Goal: Task Accomplishment & Management: Complete application form

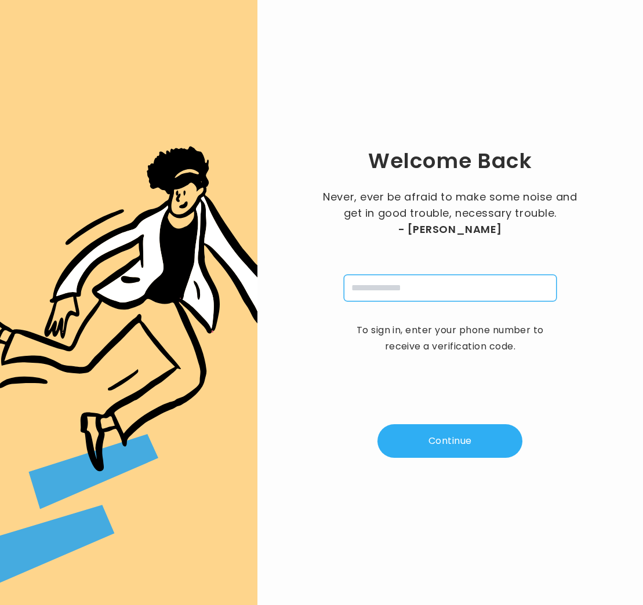
click at [366, 292] on input "tel" at bounding box center [450, 288] width 213 height 27
type input "**********"
click at [459, 445] on button "Continue" at bounding box center [449, 441] width 145 height 34
type input "*"
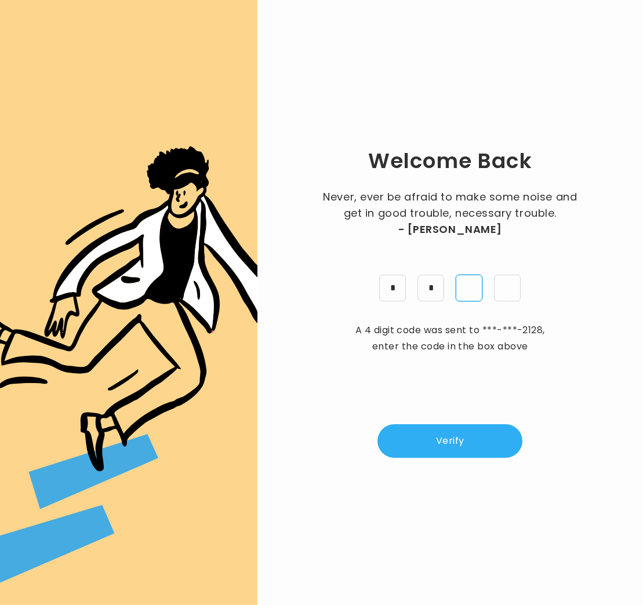
type input "*"
click at [440, 437] on button "Verify" at bounding box center [449, 441] width 145 height 34
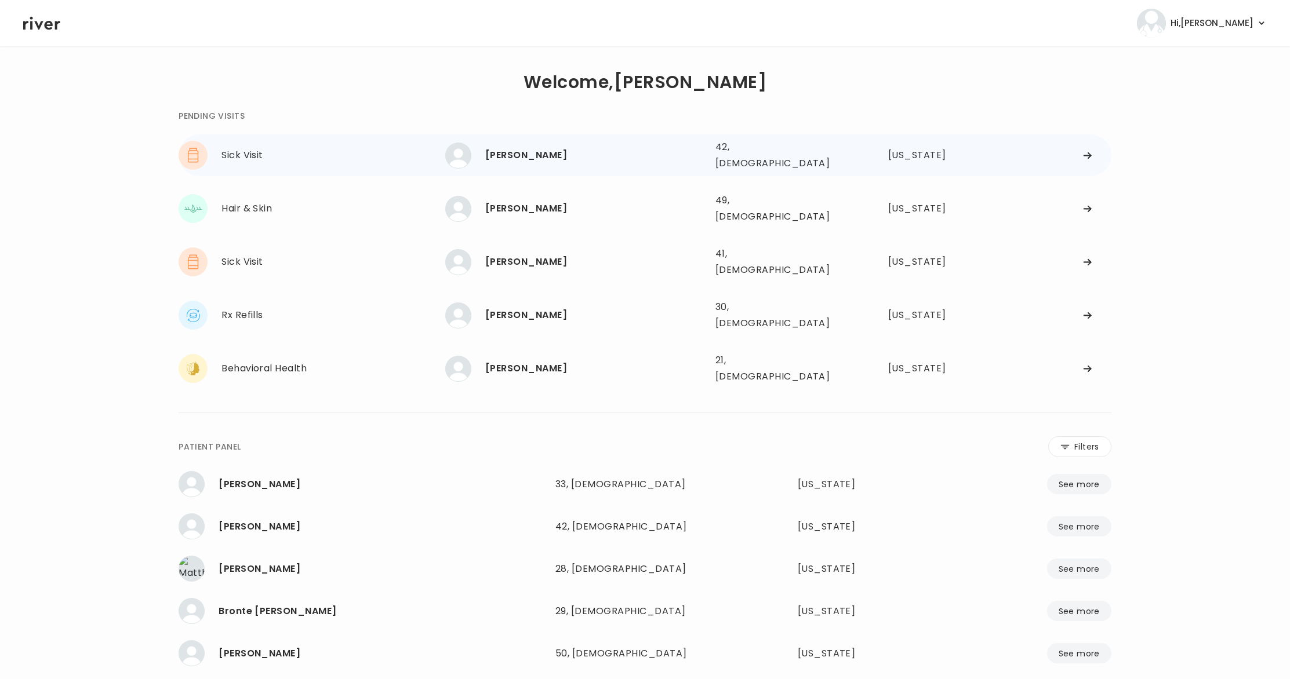
click at [343, 154] on div "Sick Visit" at bounding box center [333, 155] width 224 height 16
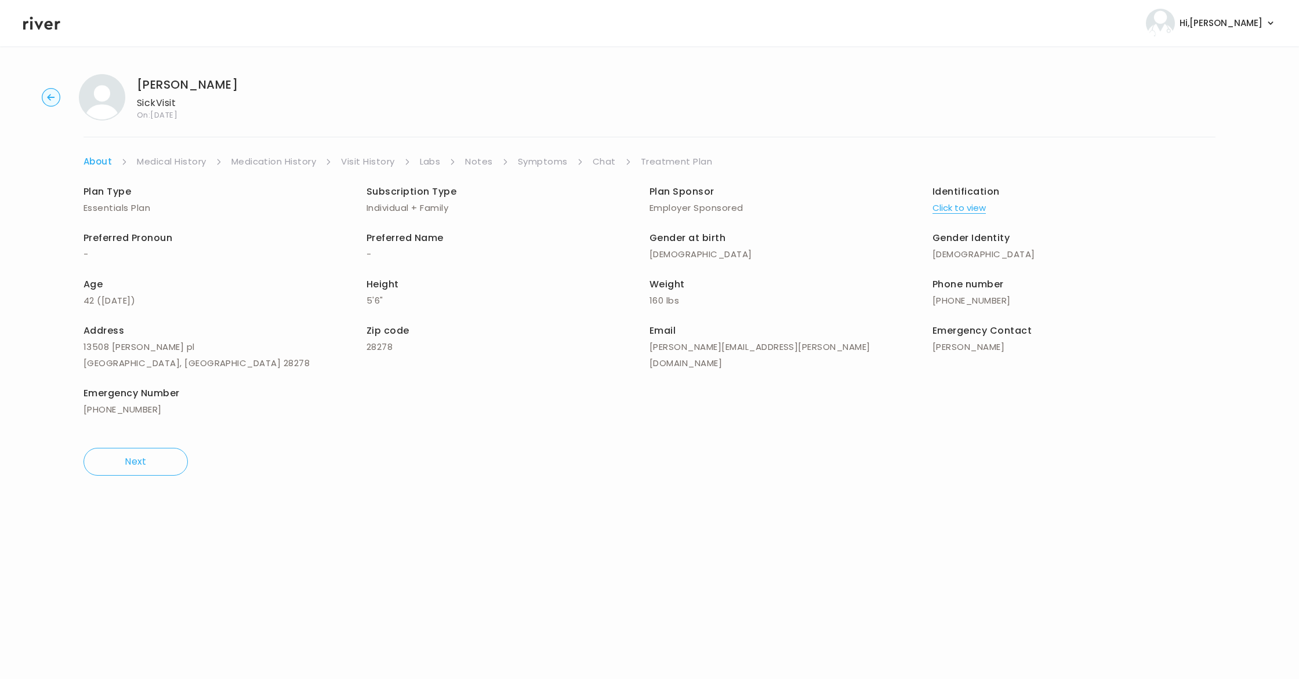
click at [642, 161] on link "Treatment Plan" at bounding box center [677, 162] width 72 height 16
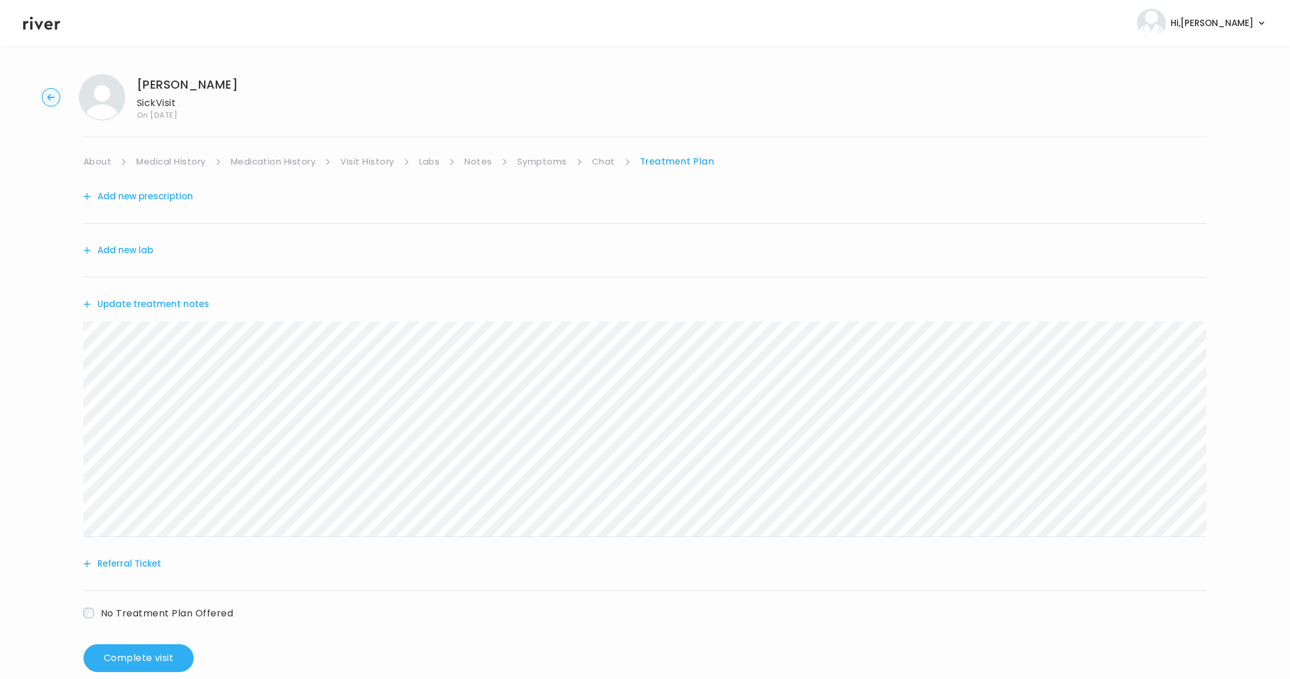
click at [94, 160] on link "About" at bounding box center [97, 162] width 28 height 16
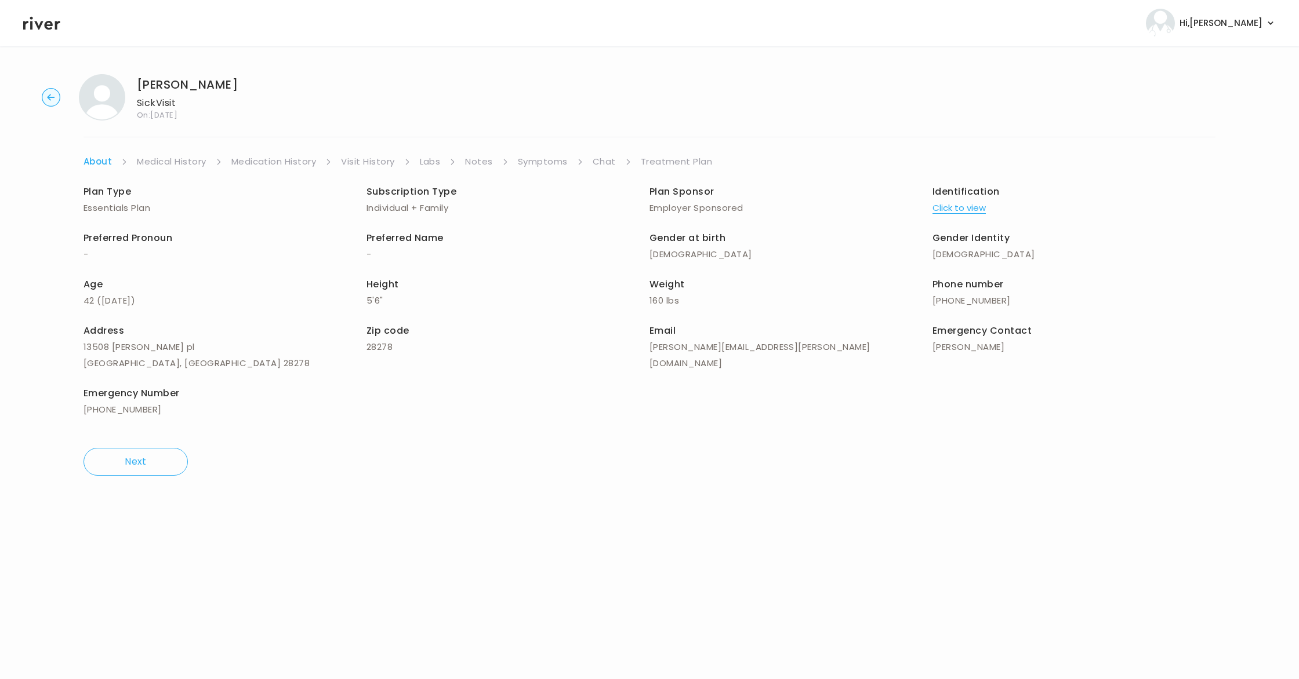
click at [642, 161] on link "Treatment Plan" at bounding box center [677, 162] width 72 height 16
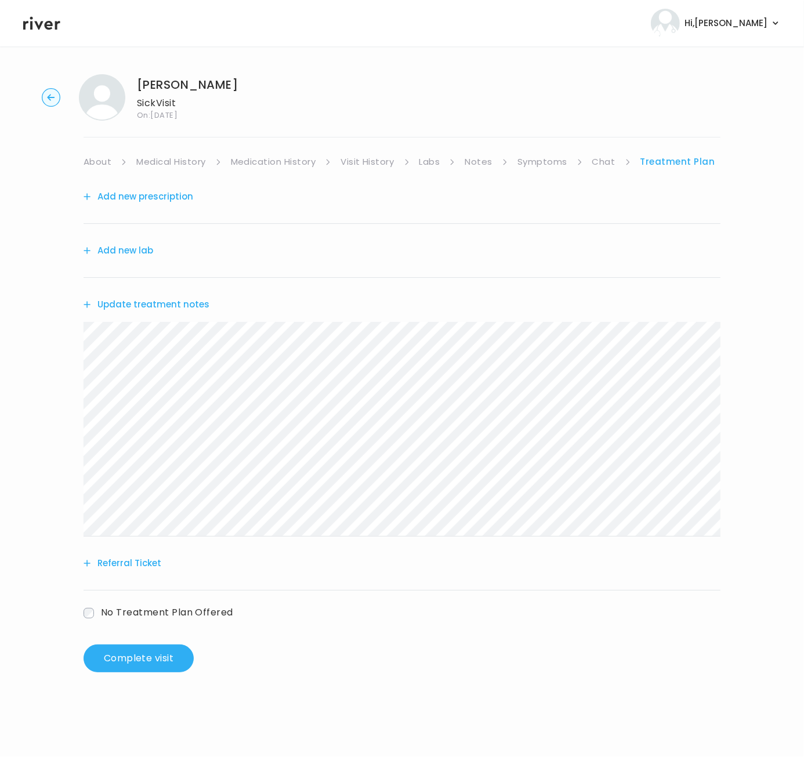
click at [164, 197] on button "Add new prescription" at bounding box center [138, 196] width 110 height 16
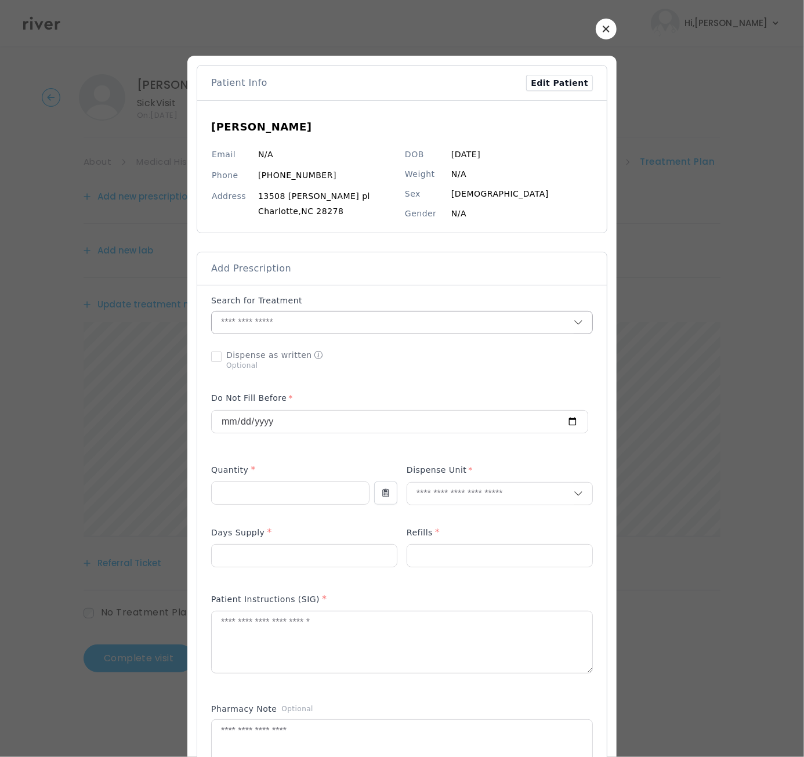
click at [230, 321] on input "text" at bounding box center [393, 322] width 362 height 22
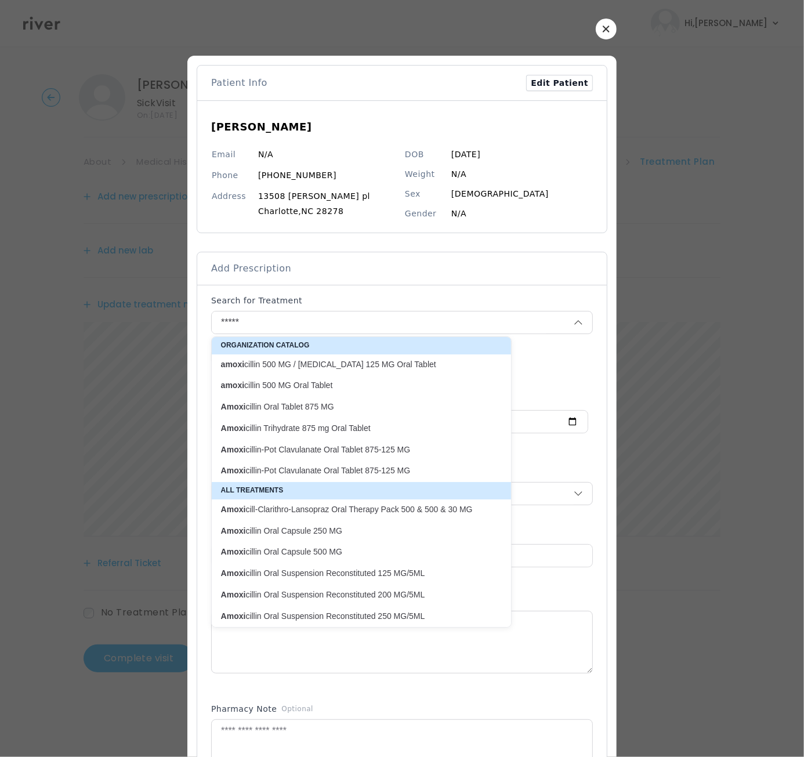
click at [366, 450] on p "Amoxi cillin-Pot Clavulanate Oral Tablet 875-125 MG" at bounding box center [354, 449] width 267 height 11
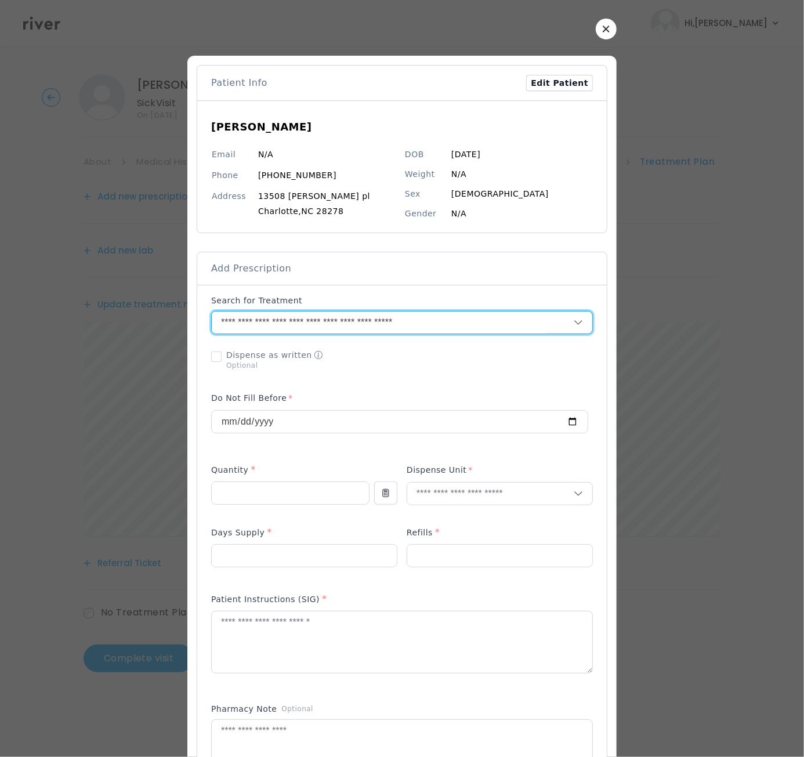
click at [509, 321] on input "**********" at bounding box center [379, 322] width 334 height 22
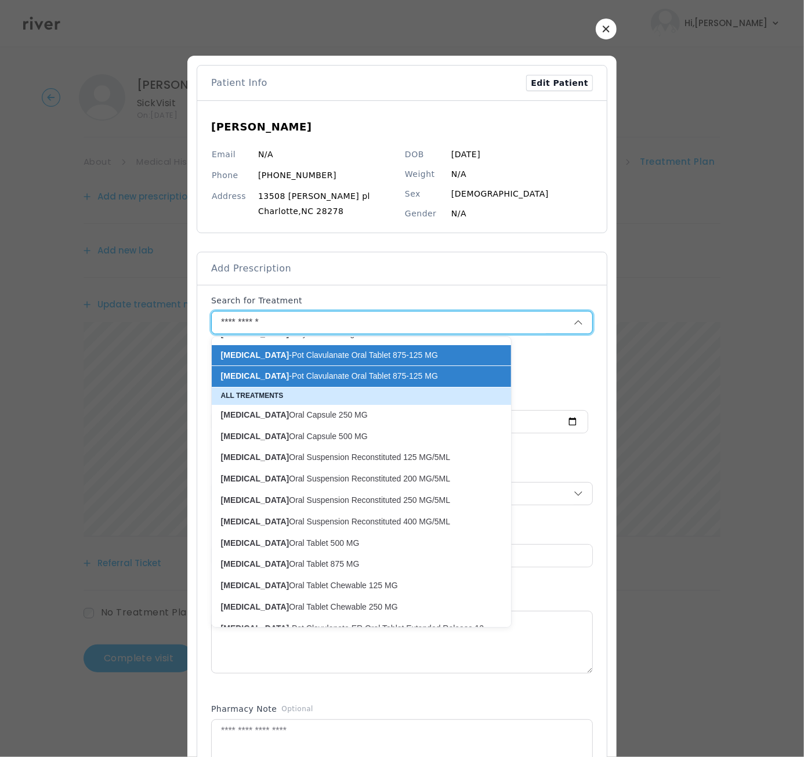
scroll to position [94, 0]
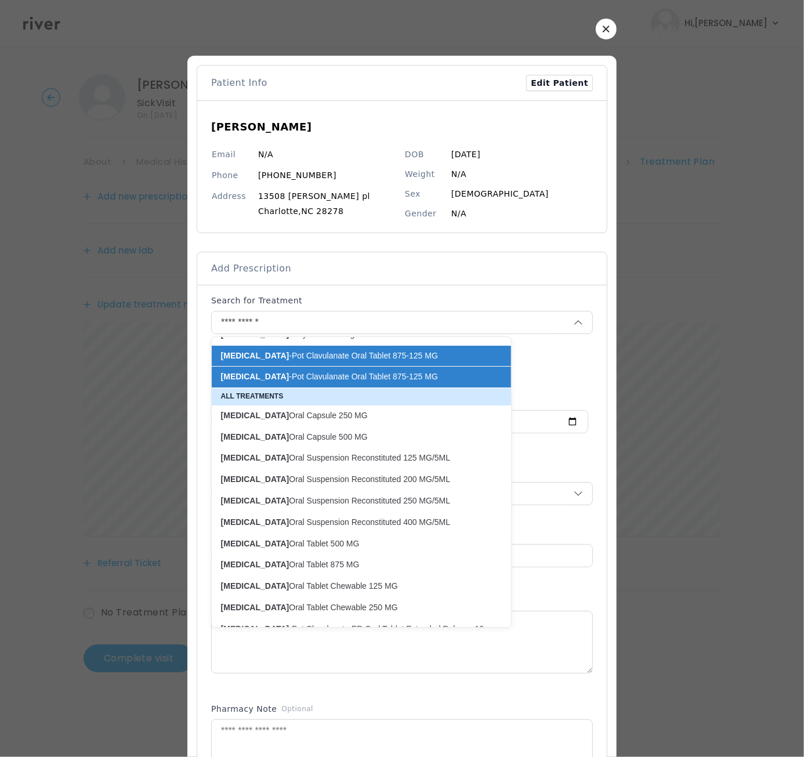
click at [296, 377] on p "Amoxicillin -Pot Clavulanate Oral Tablet 875-125 MG" at bounding box center [354, 376] width 267 height 11
type input "**********"
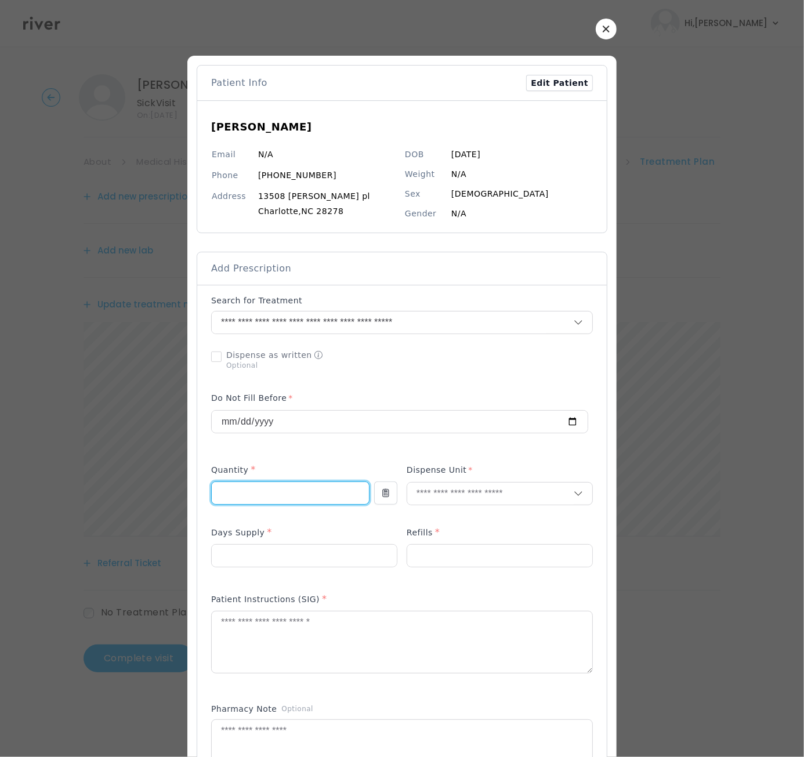
click at [238, 495] on input "number" at bounding box center [290, 493] width 157 height 22
type input "**"
click at [431, 496] on input "text" at bounding box center [490, 493] width 166 height 22
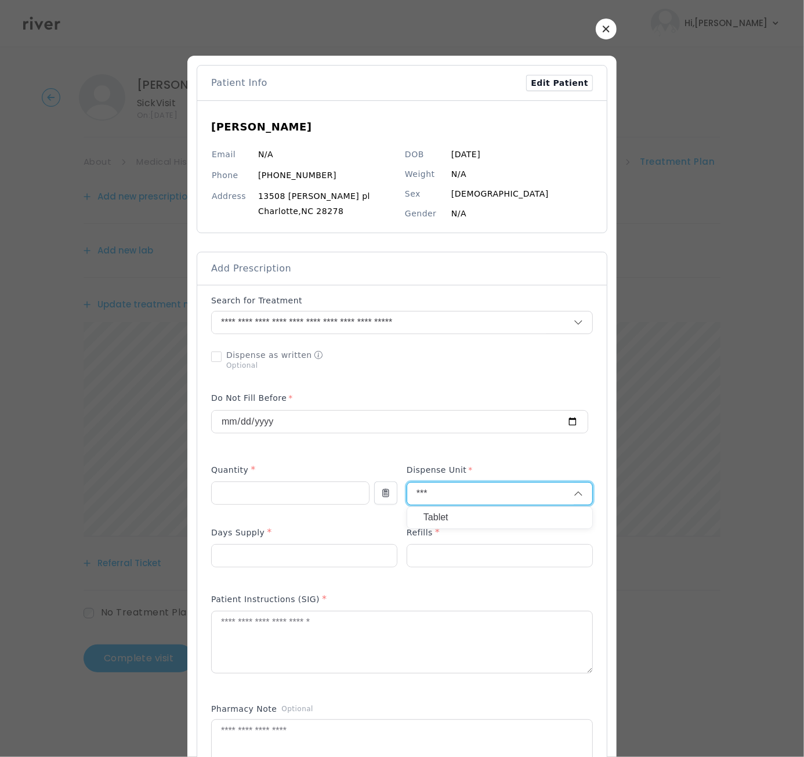
type input "***"
click at [424, 514] on p "Tablet" at bounding box center [499, 517] width 152 height 17
click at [272, 561] on input "number" at bounding box center [304, 555] width 185 height 22
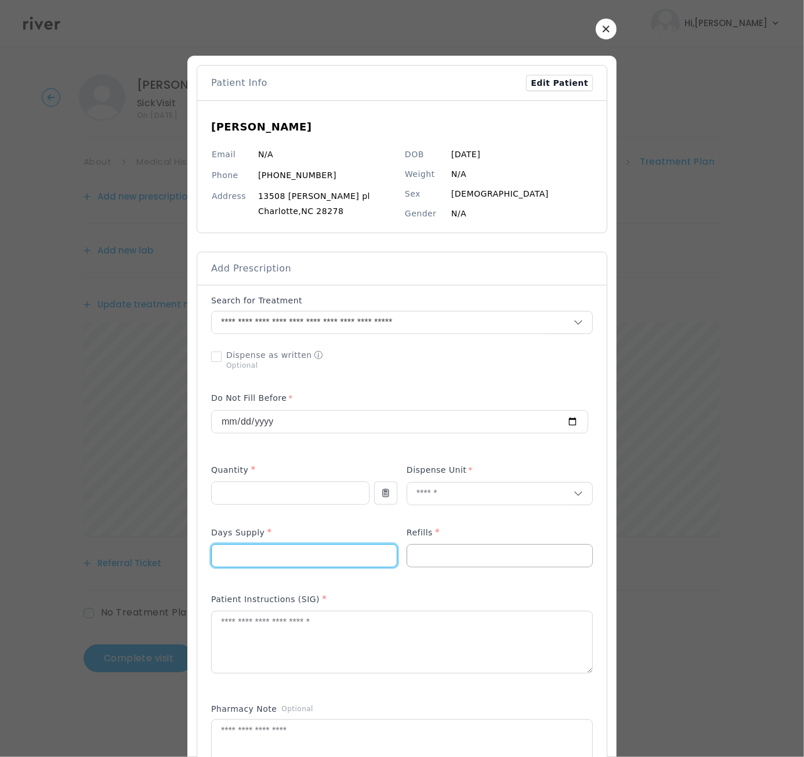
type input "*"
click at [441, 561] on input "number" at bounding box center [499, 555] width 185 height 22
type input "*"
click at [251, 605] on textarea at bounding box center [402, 641] width 380 height 61
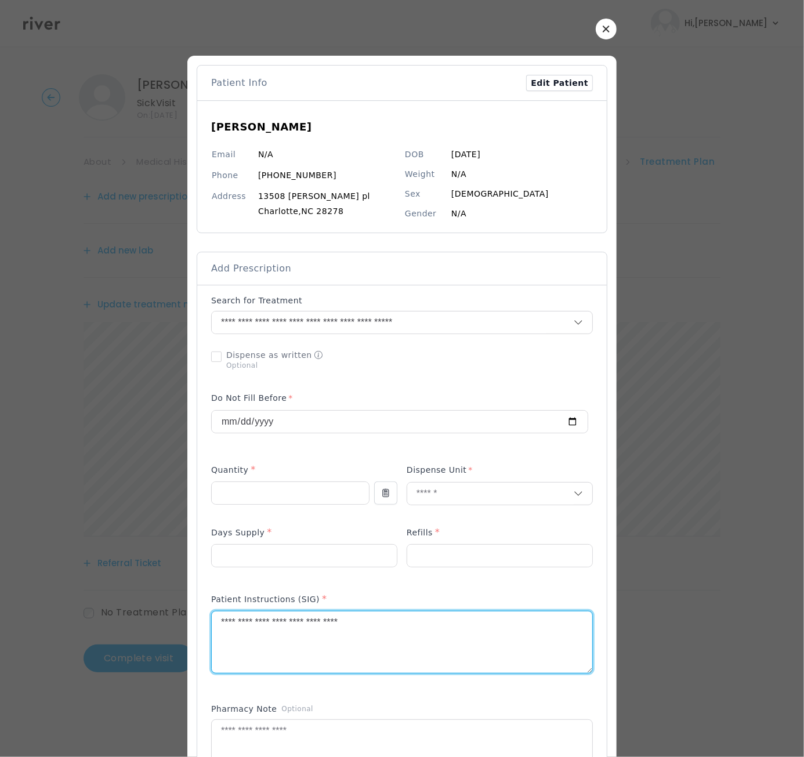
click at [387, 605] on textarea "**********" at bounding box center [402, 641] width 380 height 61
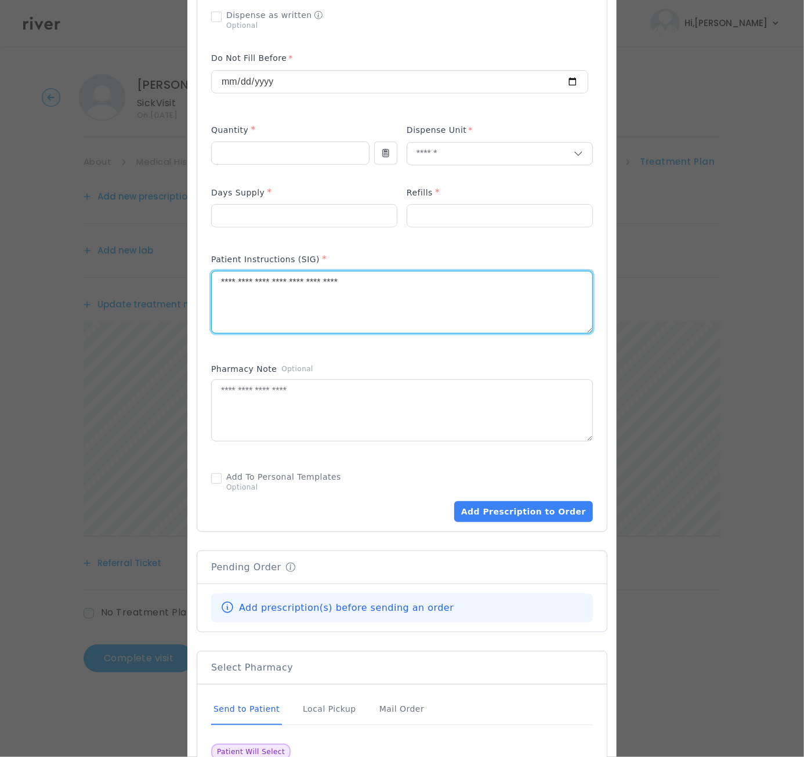
scroll to position [447, 0]
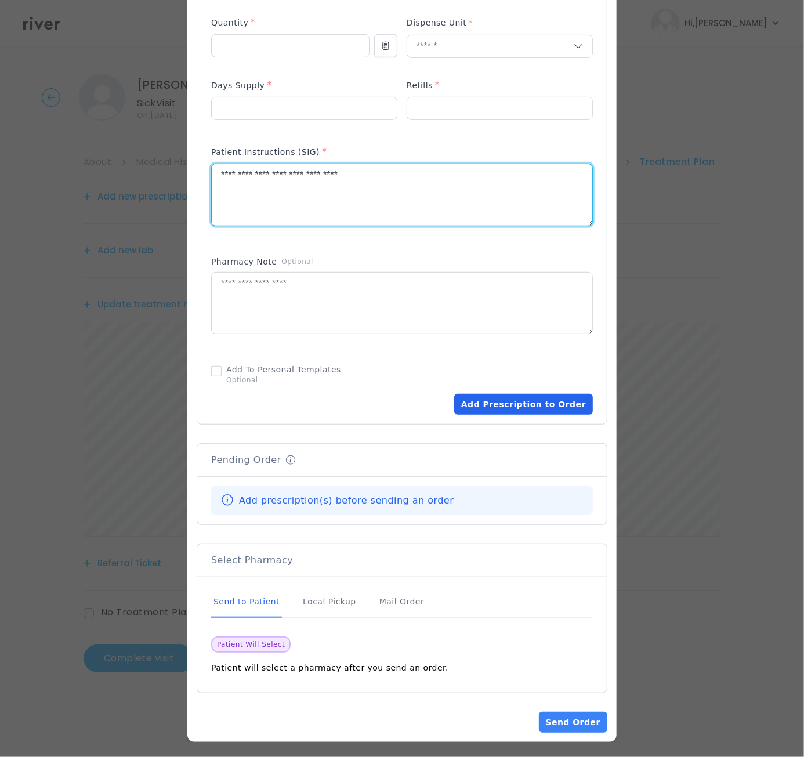
type textarea "**********"
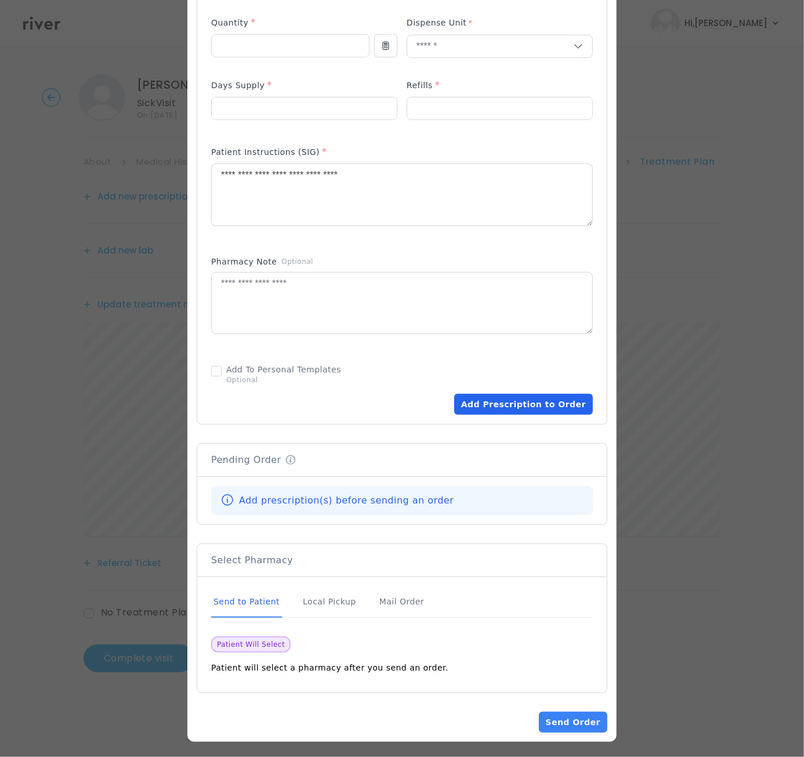
click at [507, 398] on button "Add Prescription to Order" at bounding box center [523, 404] width 139 height 21
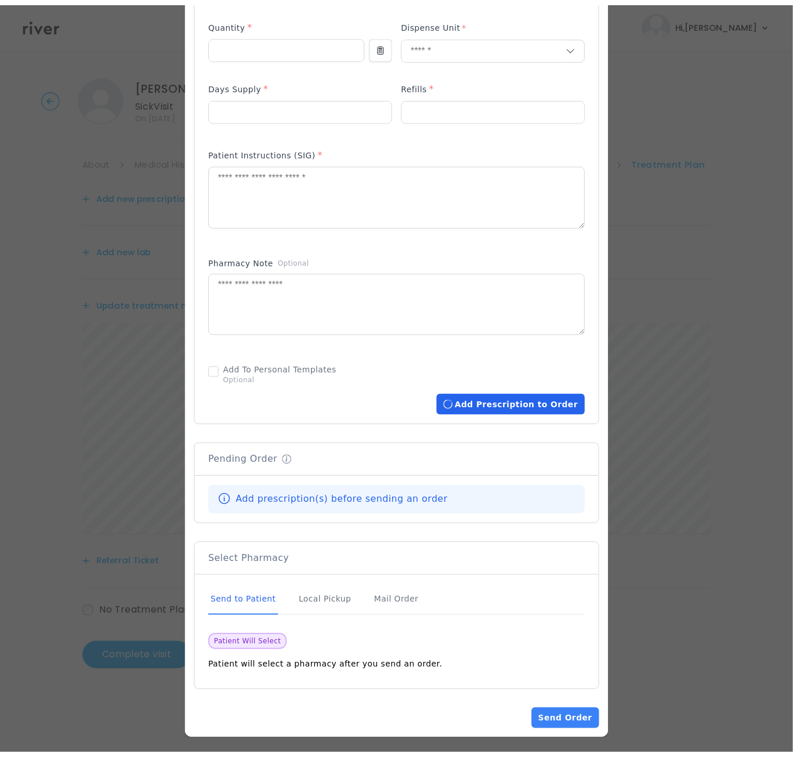
scroll to position [444, 0]
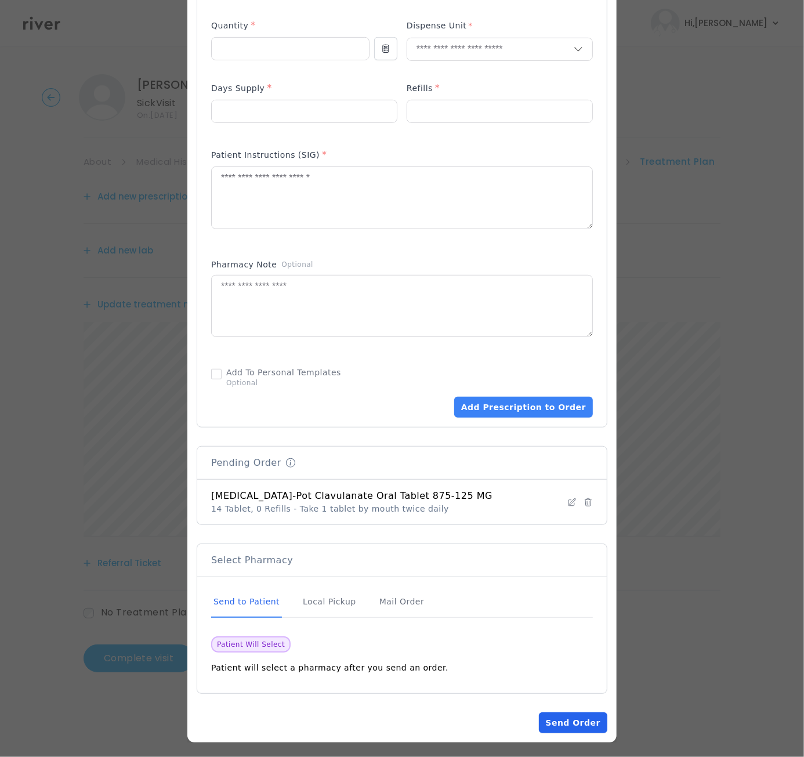
click at [573, 605] on button "Send Order" at bounding box center [573, 722] width 68 height 21
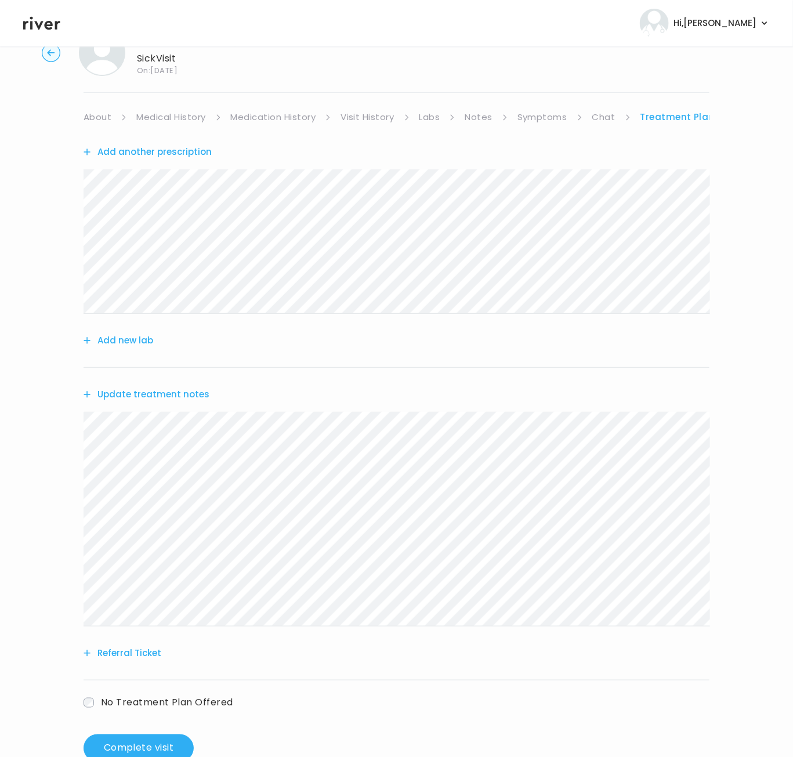
scroll to position [76, 0]
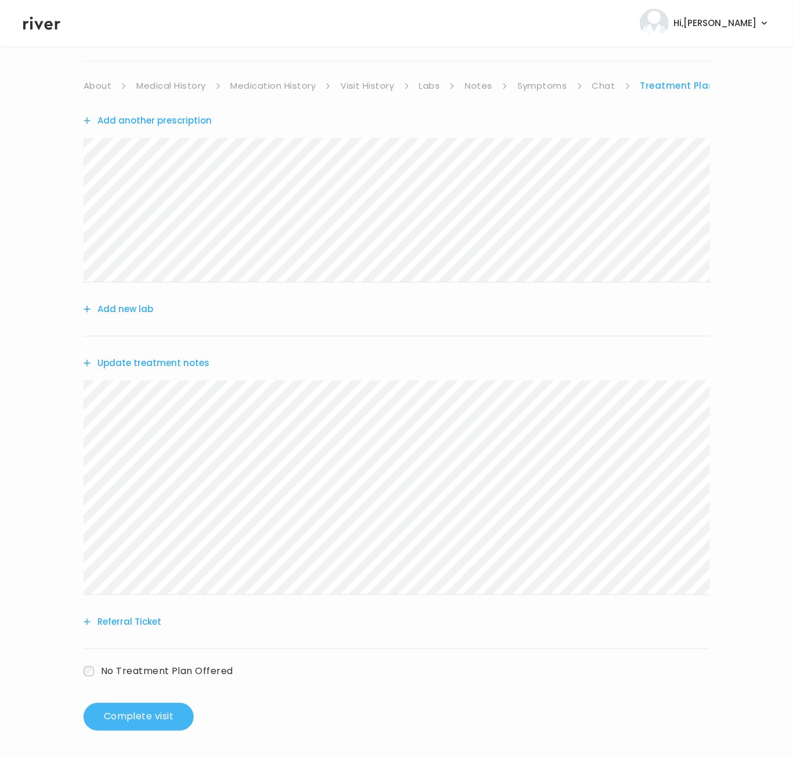
click at [137, 605] on button "Complete visit" at bounding box center [138, 717] width 110 height 28
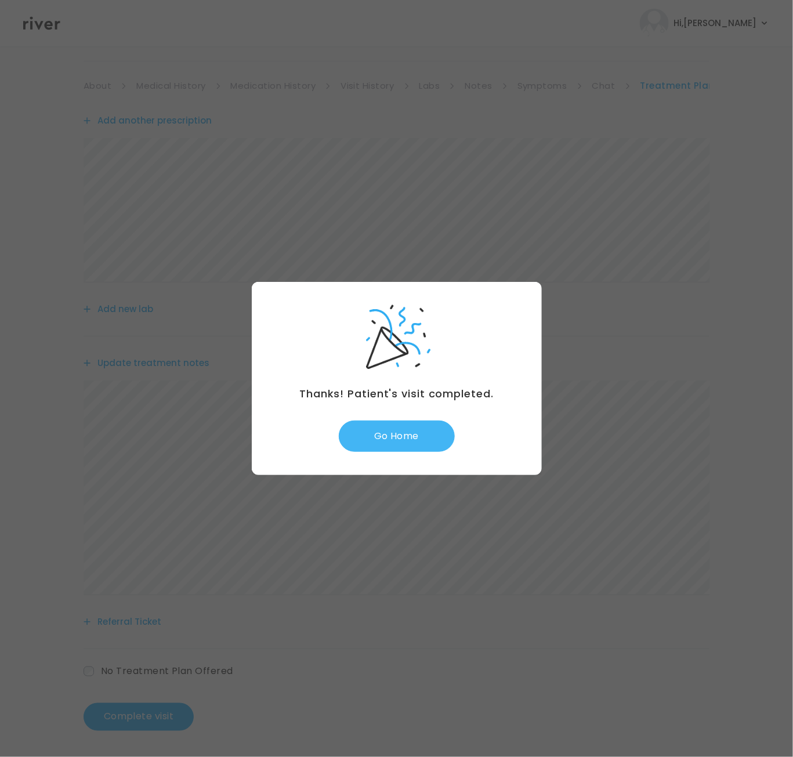
click at [400, 443] on button "Go Home" at bounding box center [397, 435] width 116 height 31
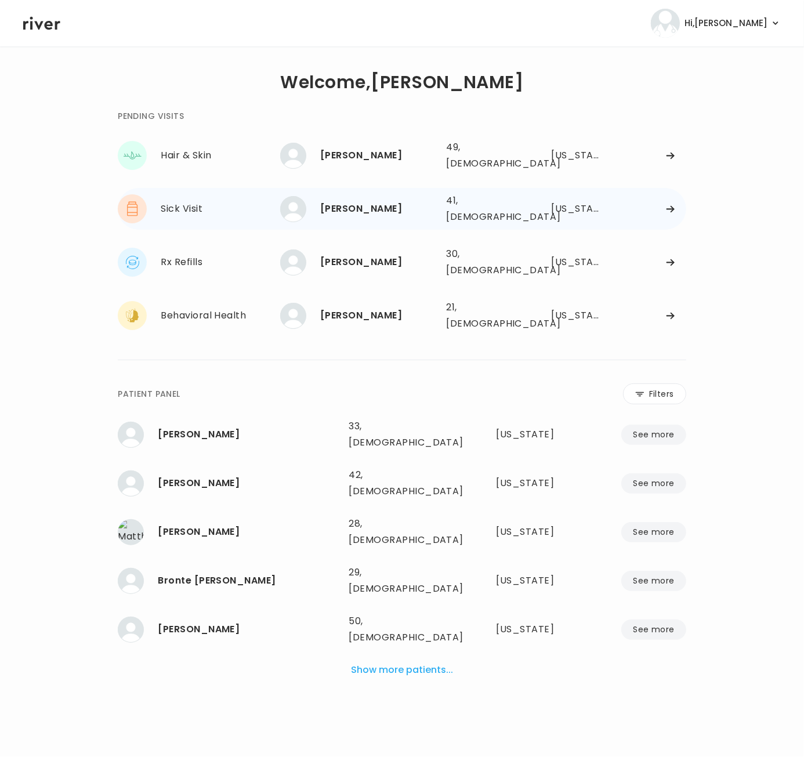
click at [226, 201] on div "Sick Visit" at bounding box center [220, 209] width 119 height 16
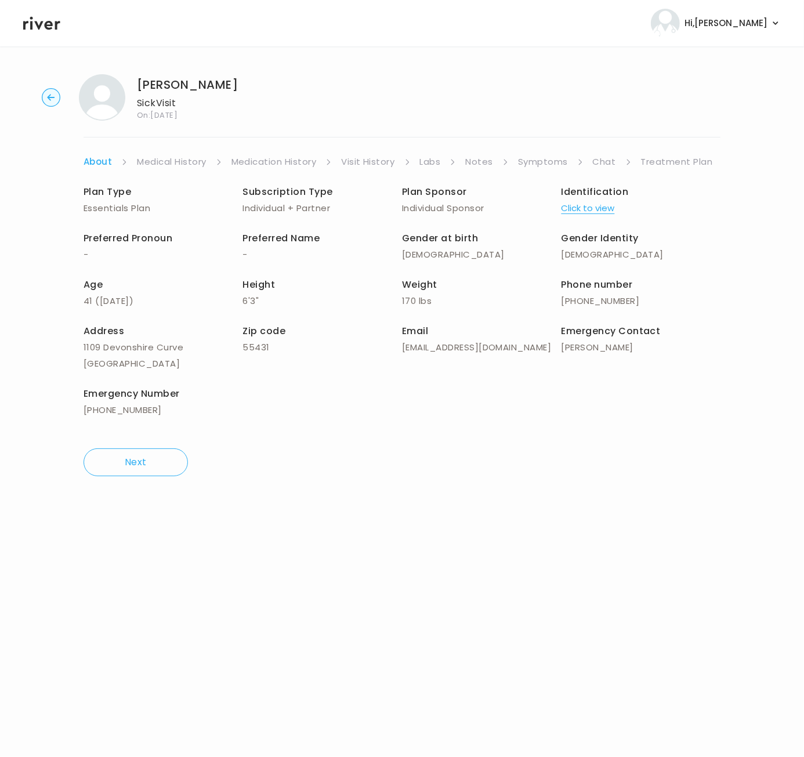
click at [663, 158] on link "Treatment Plan" at bounding box center [677, 162] width 72 height 16
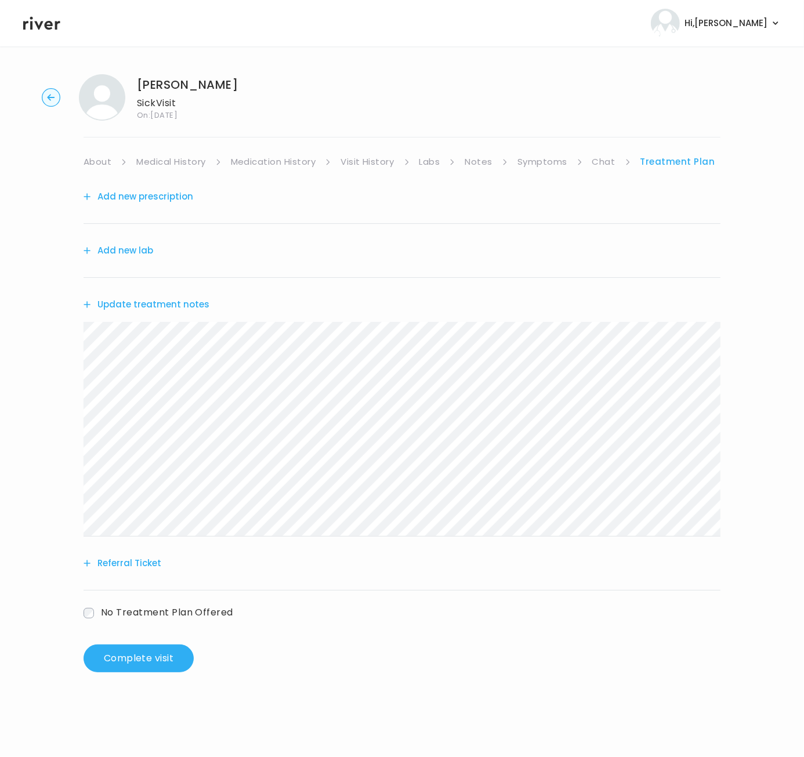
click at [266, 163] on link "Medication History" at bounding box center [273, 162] width 85 height 16
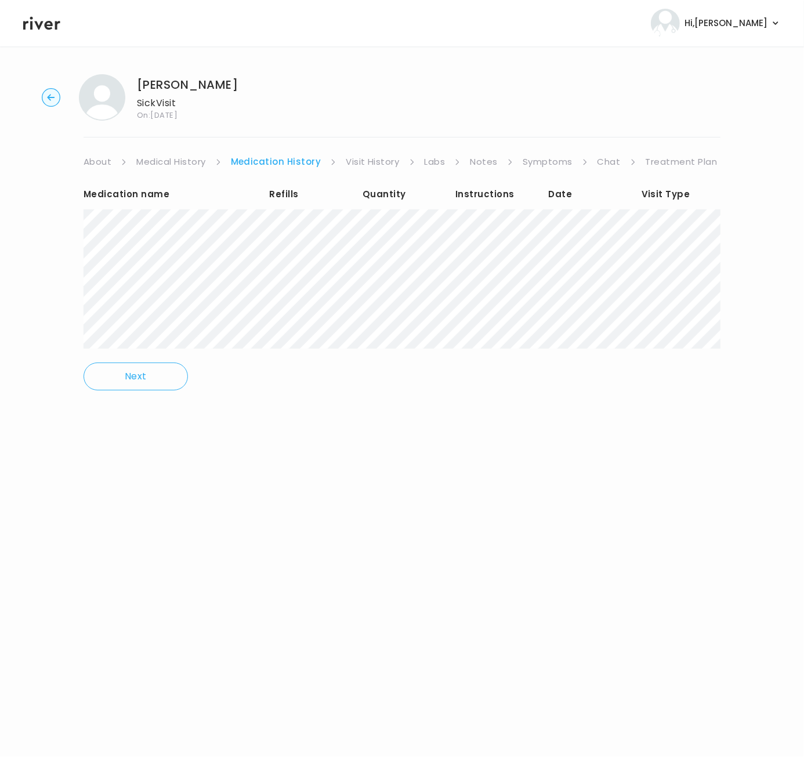
click at [190, 162] on link "Medical History" at bounding box center [170, 162] width 69 height 16
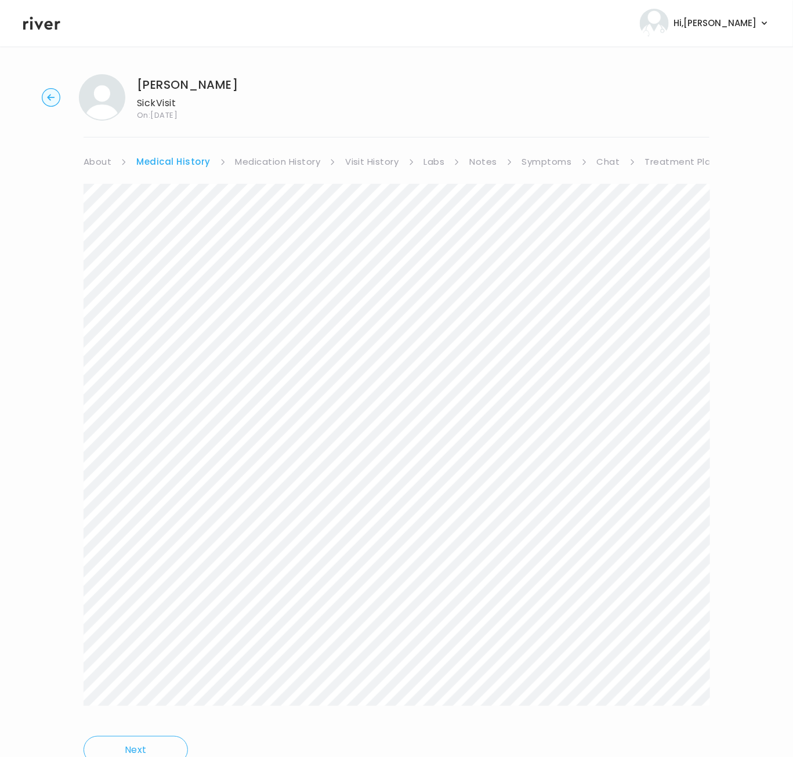
click at [668, 161] on link "Treatment Plan" at bounding box center [681, 162] width 72 height 16
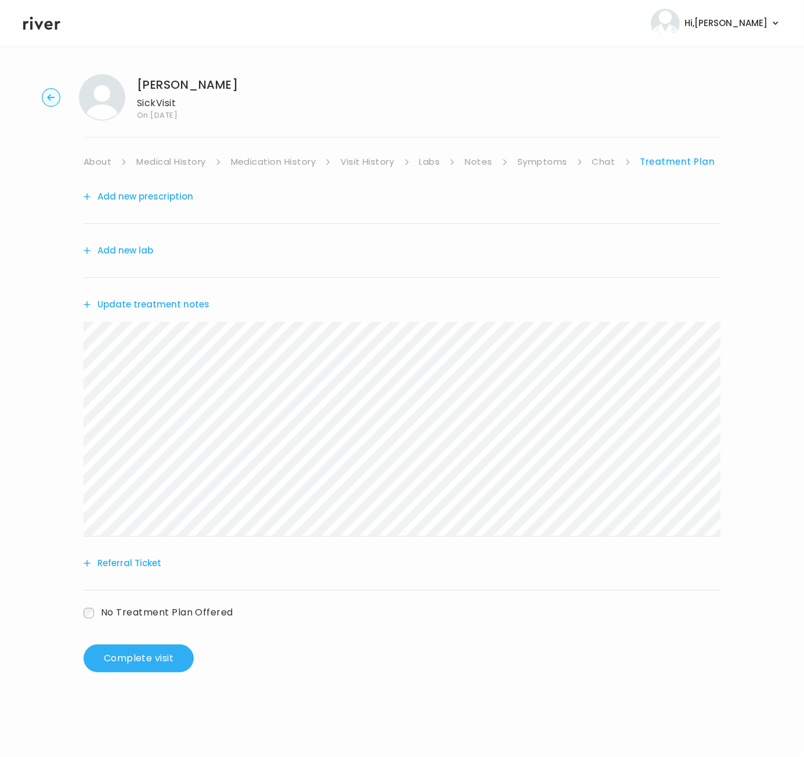
click at [144, 197] on button "Add new prescription" at bounding box center [138, 196] width 110 height 16
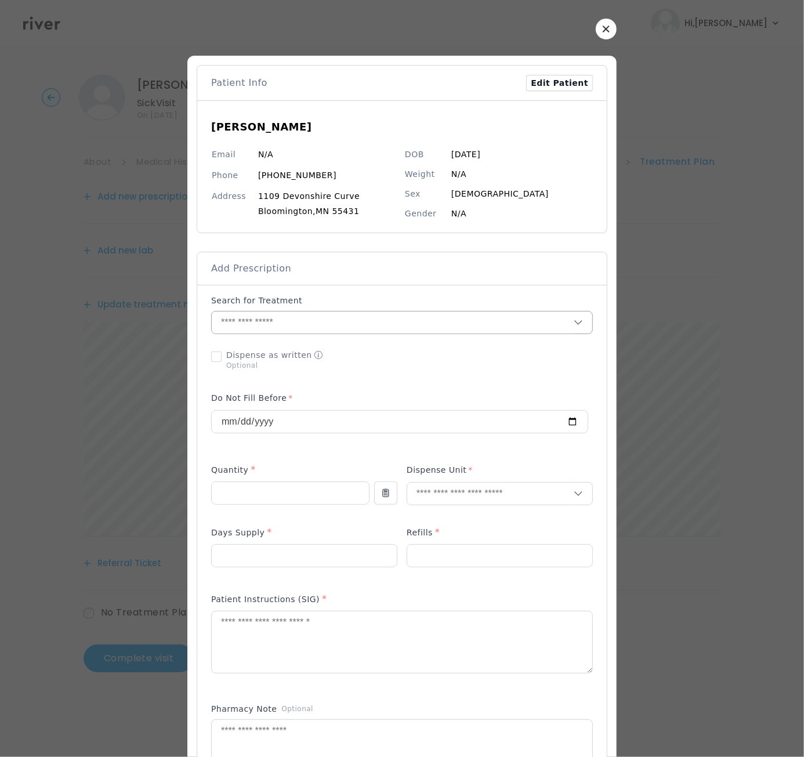
click at [247, 322] on input "text" at bounding box center [393, 322] width 362 height 22
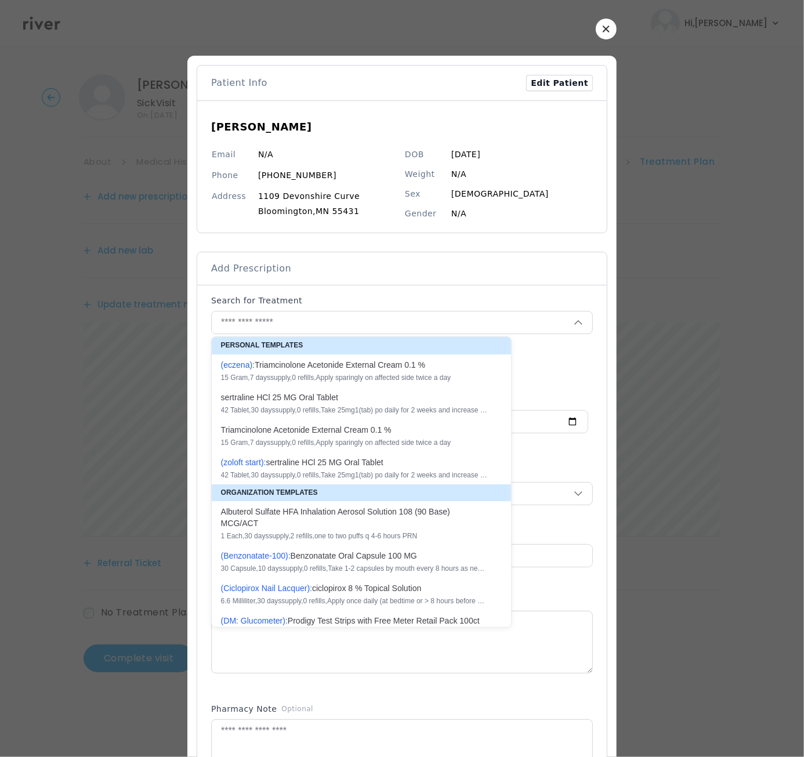
click at [258, 518] on div "A l b u t e r o l S u l f a t e H F A I n h a l a t i o n A e r o s o l S o l u…" at bounding box center [354, 517] width 267 height 23
type input "**********"
type input "*"
type input "**"
type input "*"
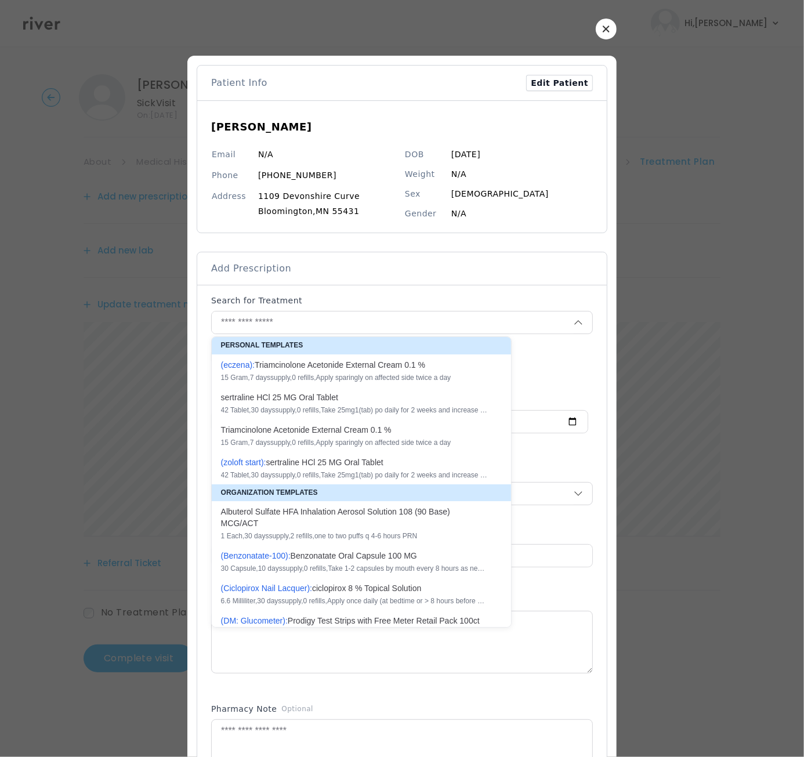
type textarea "**********"
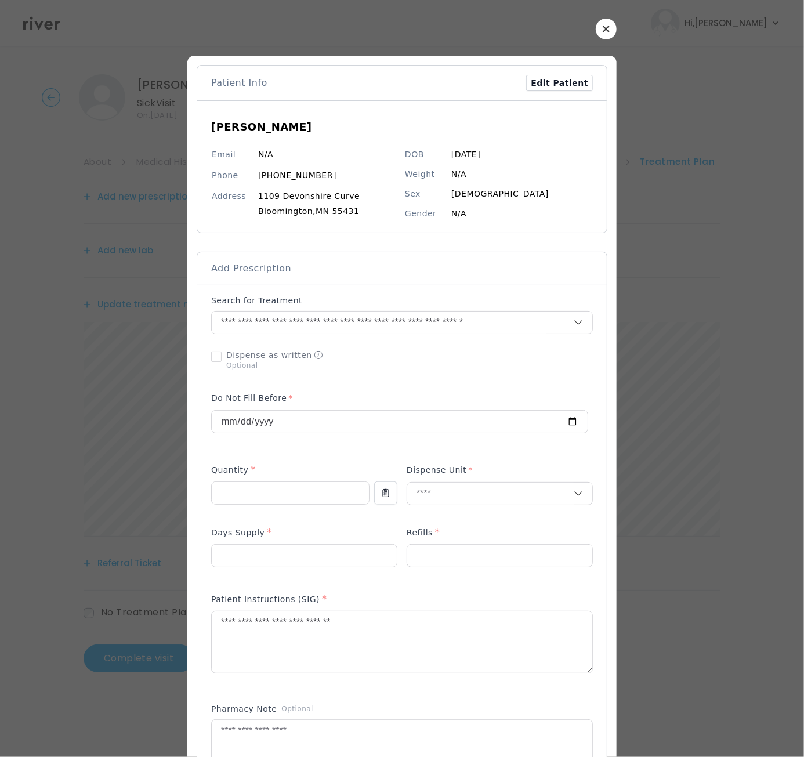
drag, startPoint x: 743, startPoint y: 421, endPoint x: 730, endPoint y: 426, distance: 13.0
click at [742, 421] on div at bounding box center [402, 378] width 804 height 757
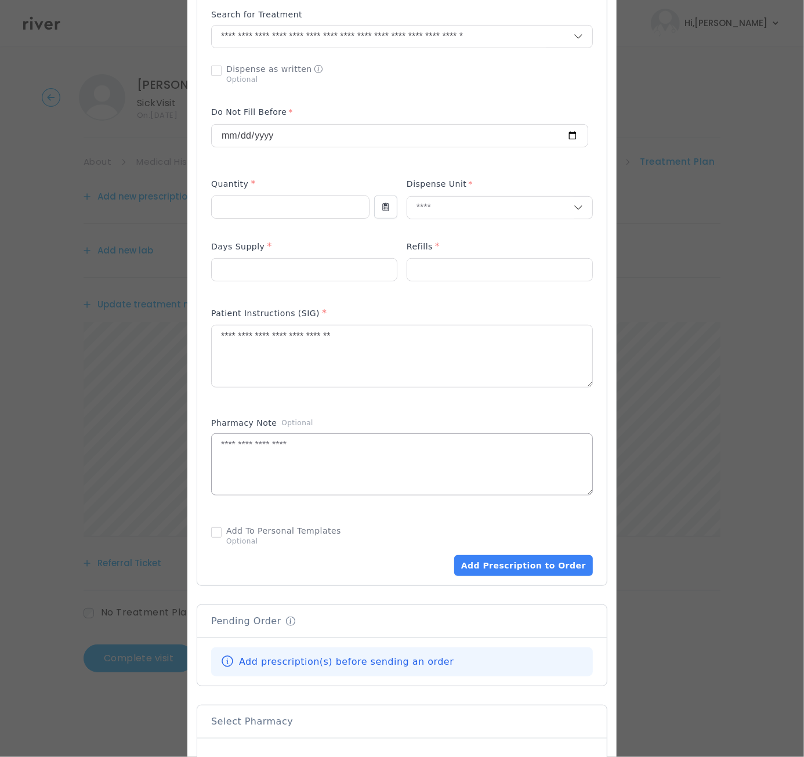
scroll to position [447, 0]
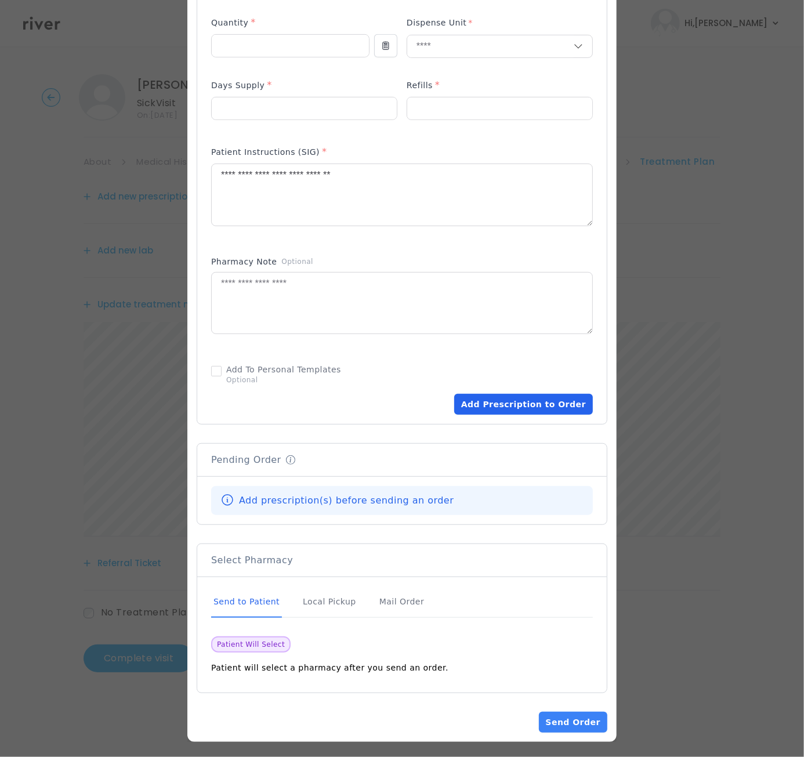
click at [510, 408] on button "Add Prescription to Order" at bounding box center [523, 404] width 139 height 21
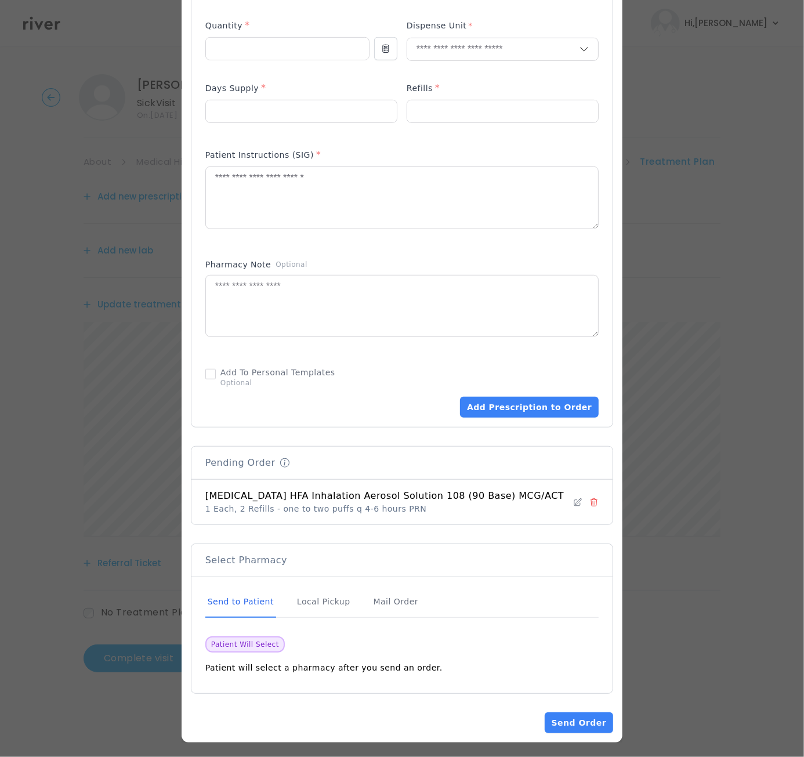
click at [591, 500] on icon at bounding box center [594, 502] width 6 height 8
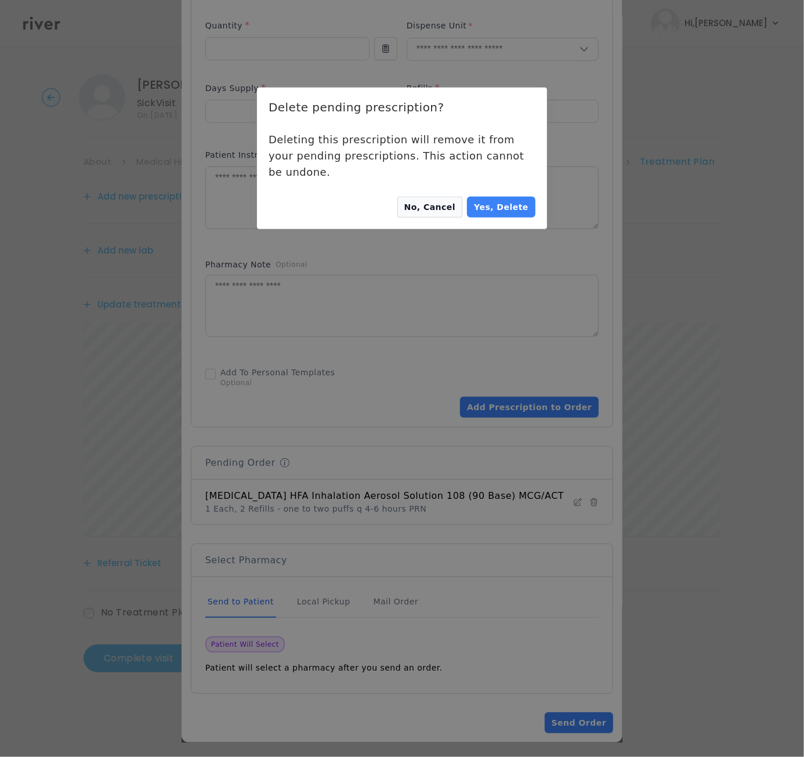
click at [430, 200] on button "No, Cancel" at bounding box center [430, 207] width 66 height 21
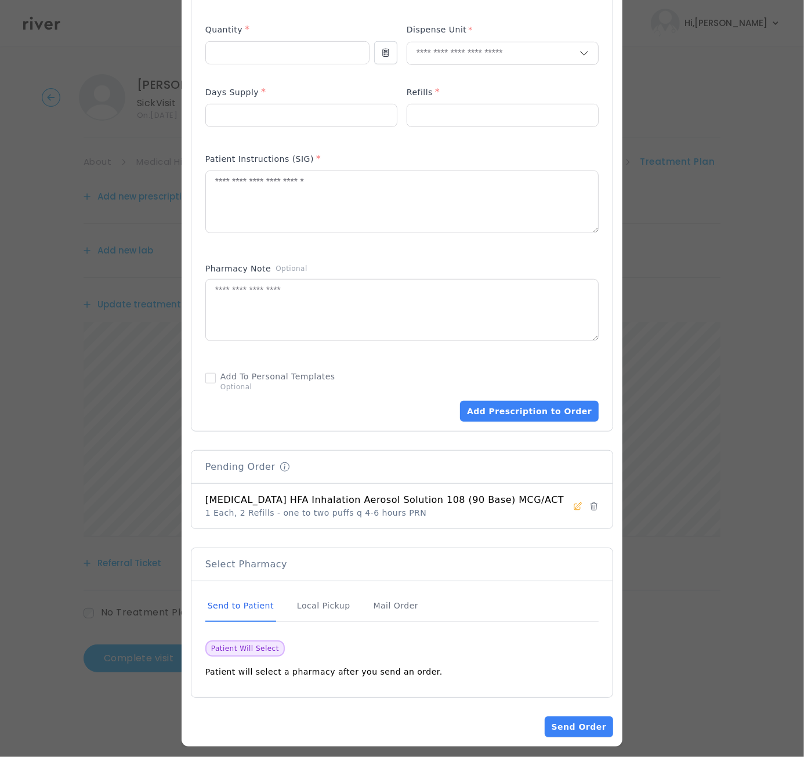
scroll to position [423, 0]
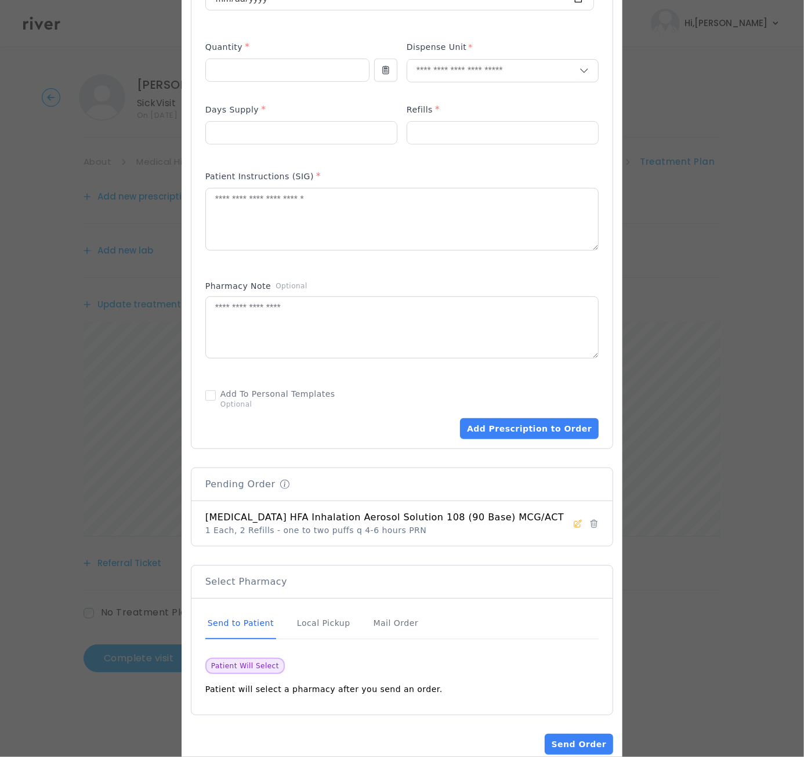
click at [574, 522] on icon at bounding box center [578, 523] width 8 height 8
type input "**********"
type input "*"
type input "**"
type input "*"
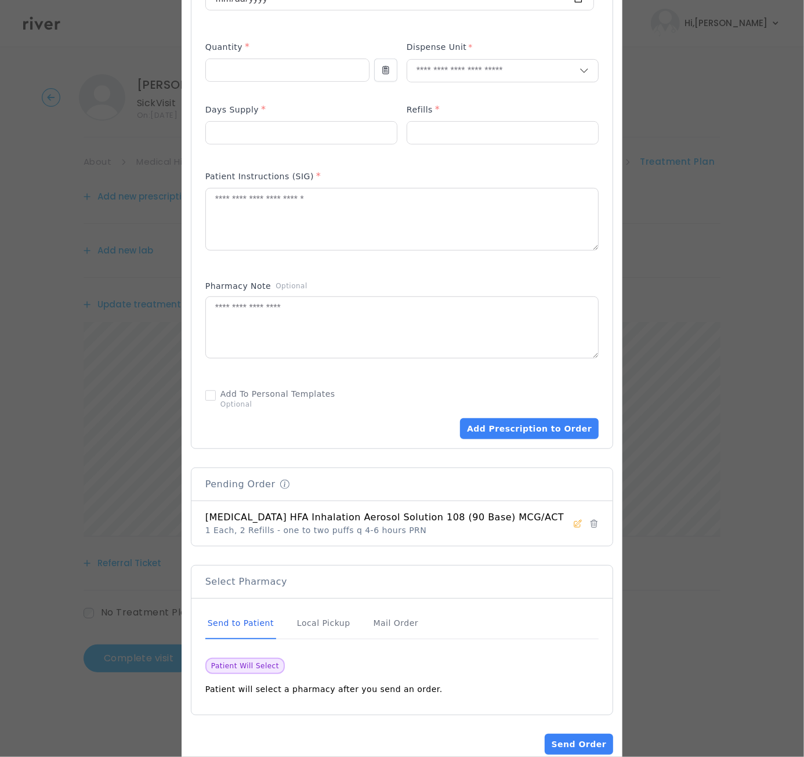
type textarea "**********"
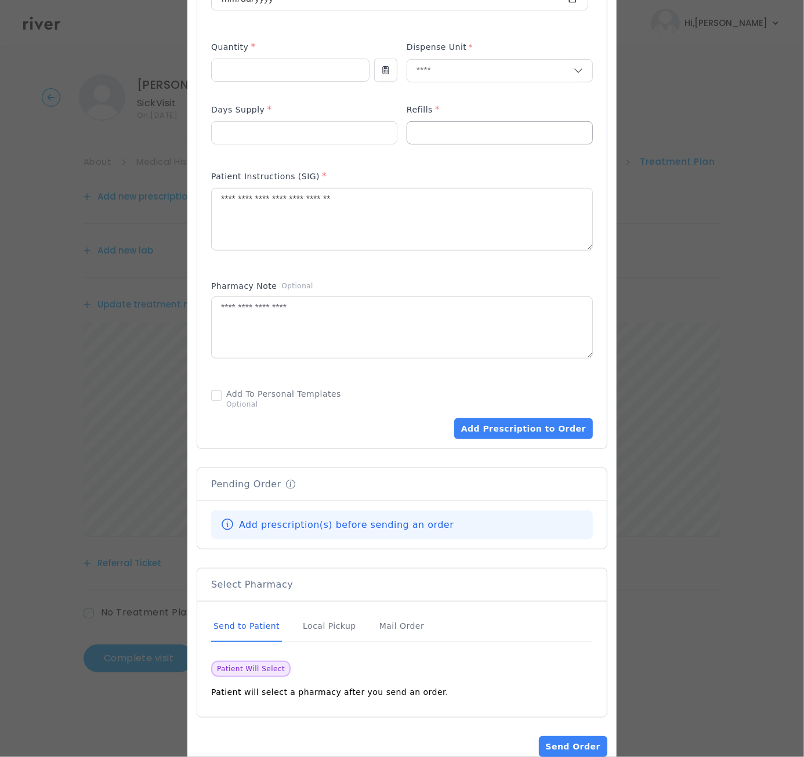
click at [428, 134] on input "*" at bounding box center [499, 133] width 185 height 22
type input "*"
click at [508, 427] on button "Add Prescription to Order" at bounding box center [523, 428] width 139 height 21
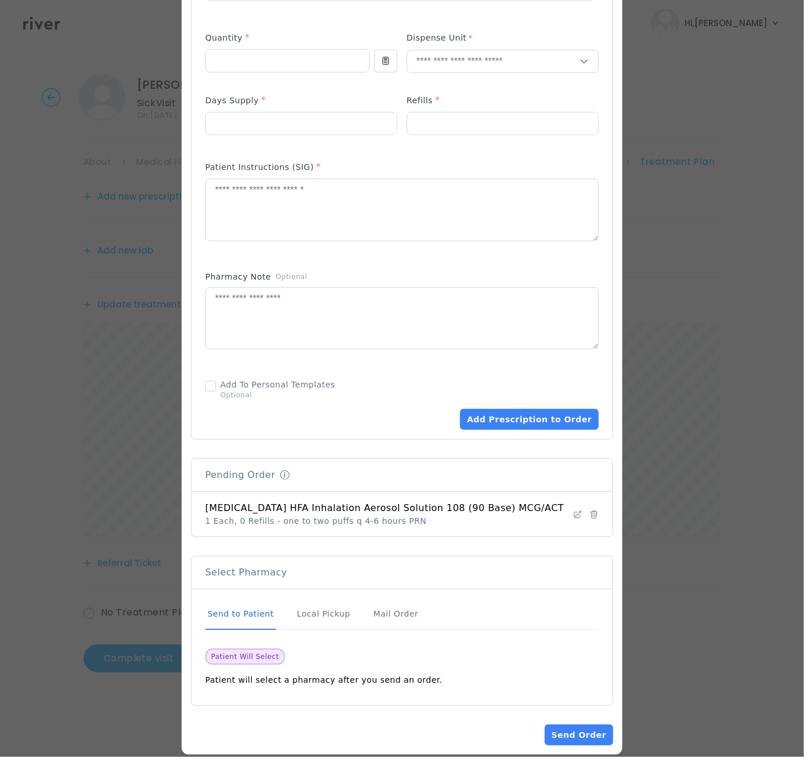
scroll to position [444, 0]
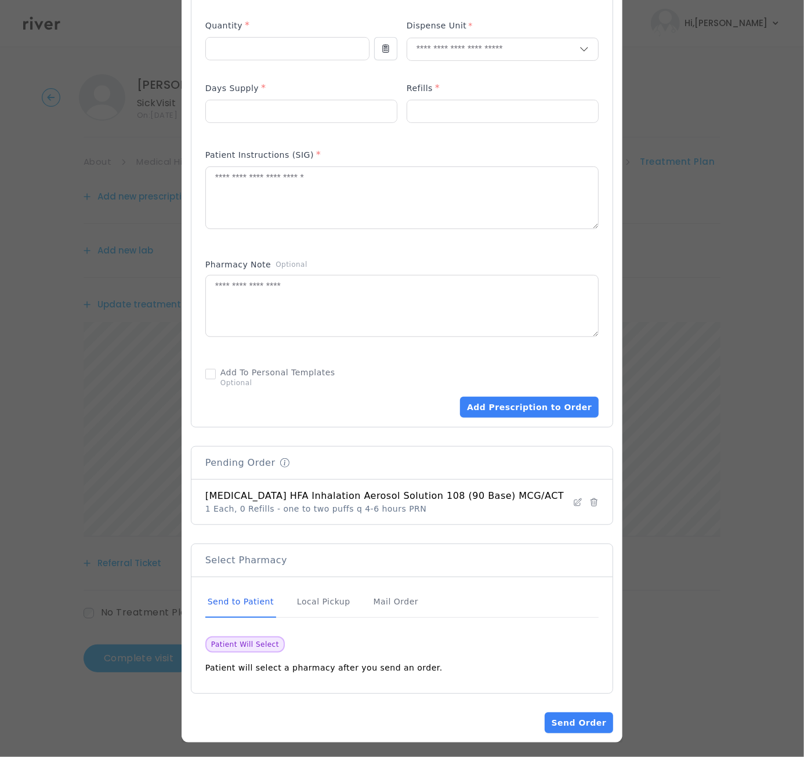
drag, startPoint x: 601, startPoint y: 103, endPoint x: 606, endPoint y: 292, distance: 189.1
click at [606, 287] on div at bounding box center [401, 177] width 441 height 1130
click at [605, 61] on div at bounding box center [401, 177] width 441 height 1130
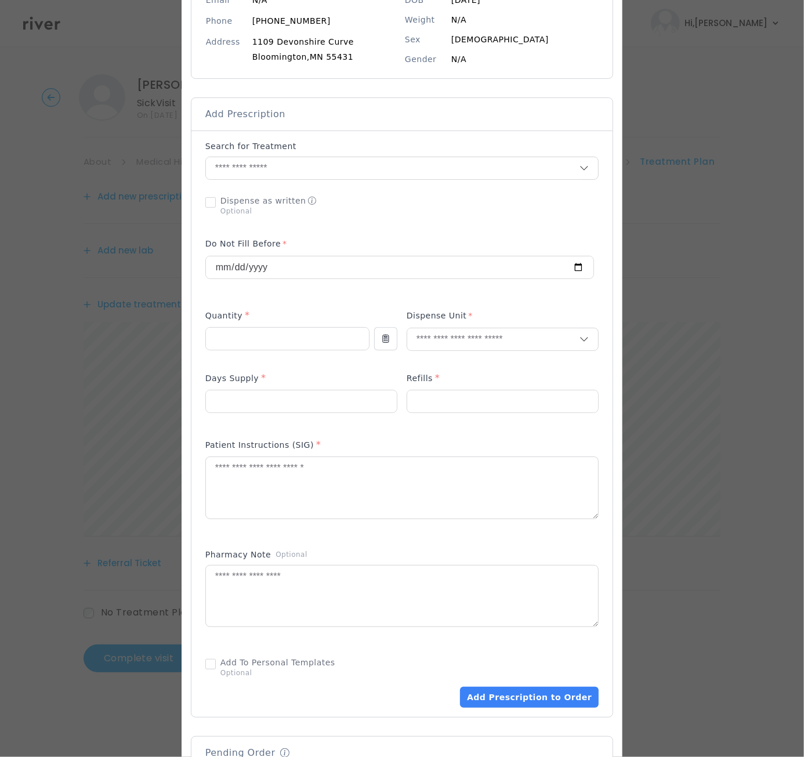
scroll to position [125, 0]
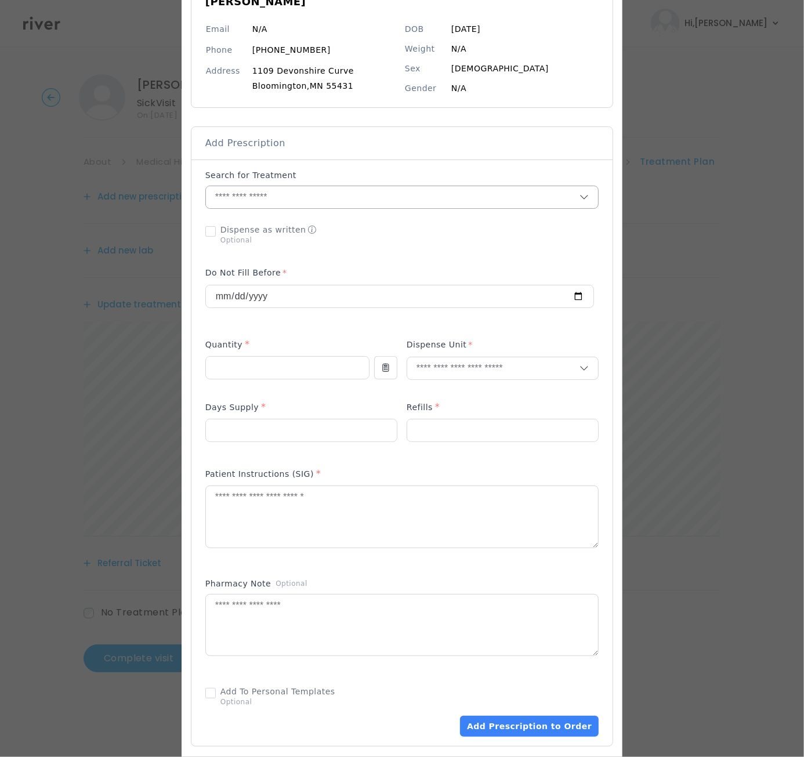
click at [353, 199] on input "text" at bounding box center [392, 197] width 373 height 22
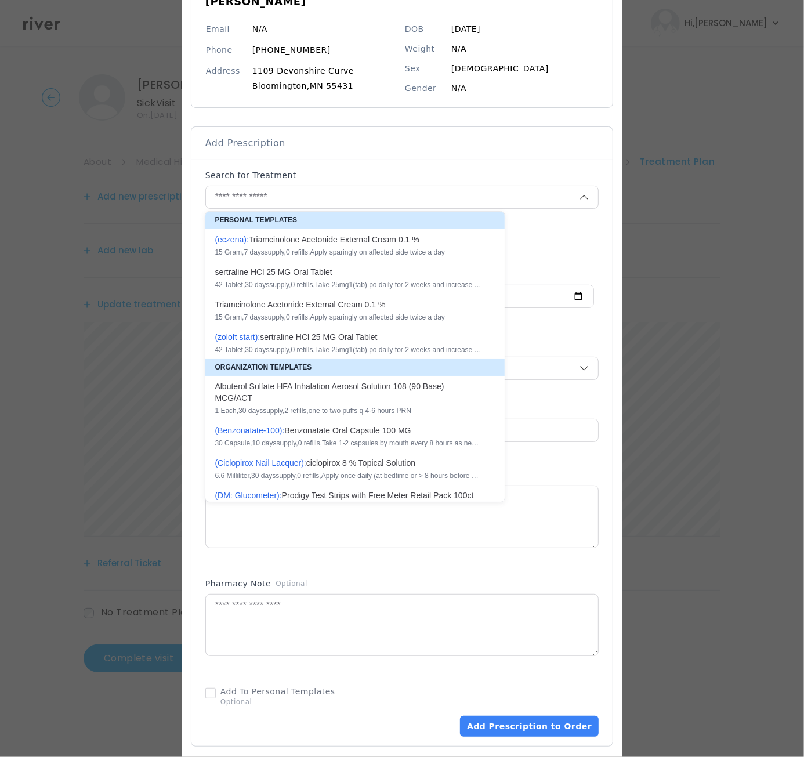
click at [312, 441] on div "30 Capsule , 10 days supply, 0 refills , Take 1-2 capsules by mouth every 8 hou…" at bounding box center [348, 442] width 267 height 9
type input "**********"
type input "**"
type input "*"
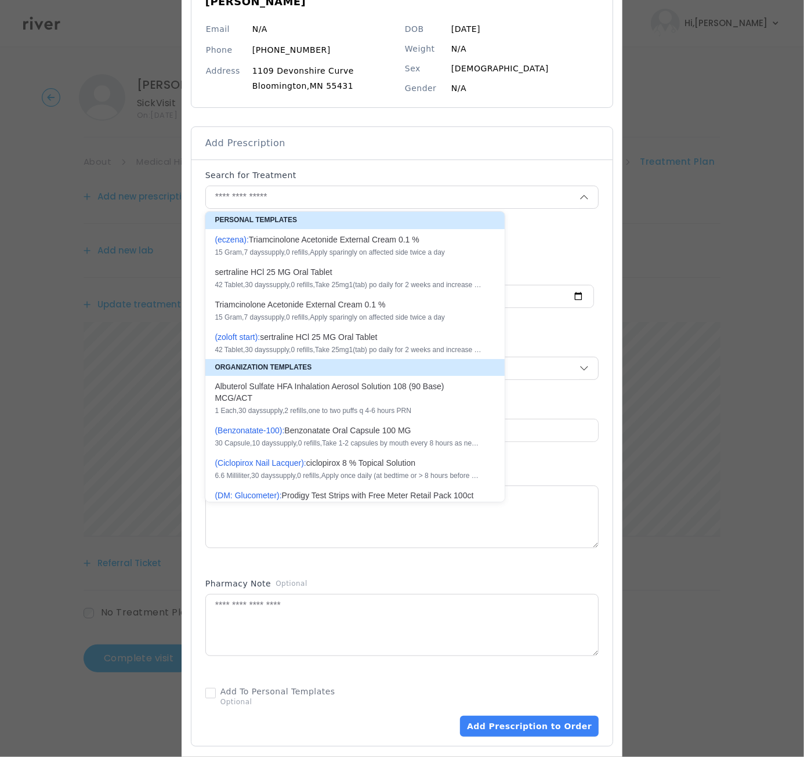
type textarea "**********"
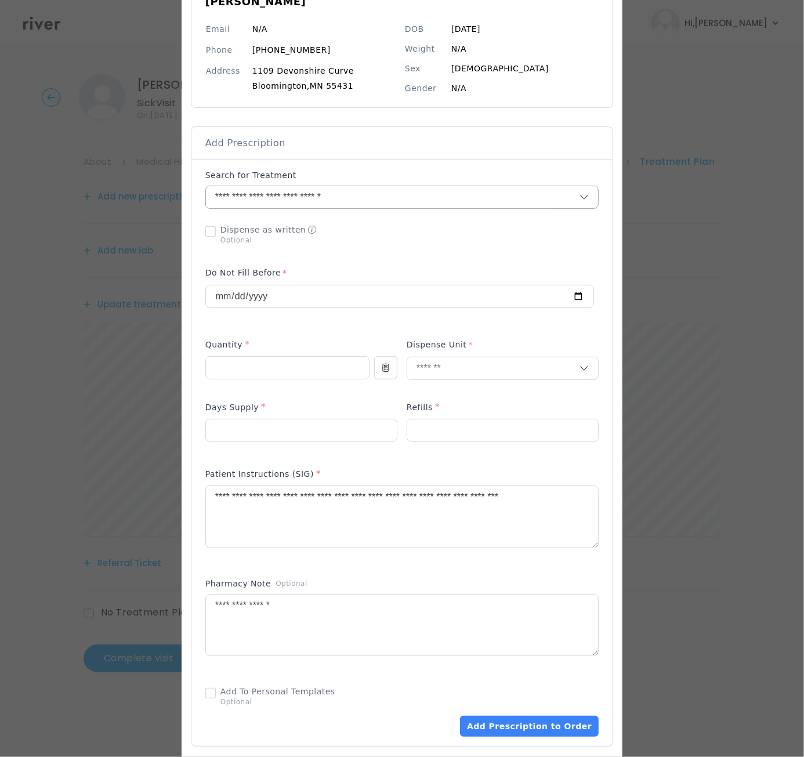
click at [332, 198] on input "**********" at bounding box center [379, 197] width 346 height 22
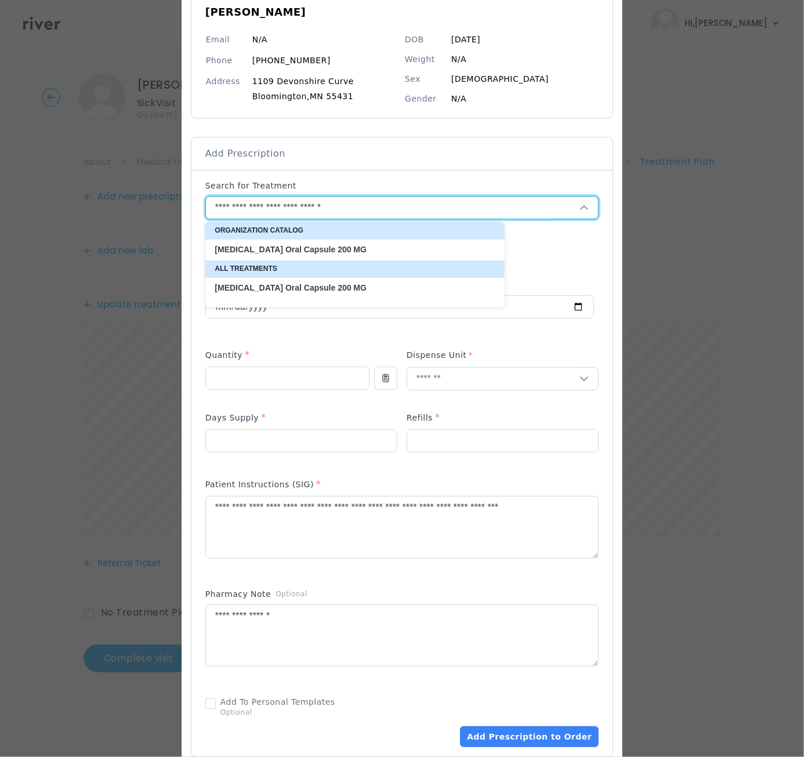
scroll to position [444, 0]
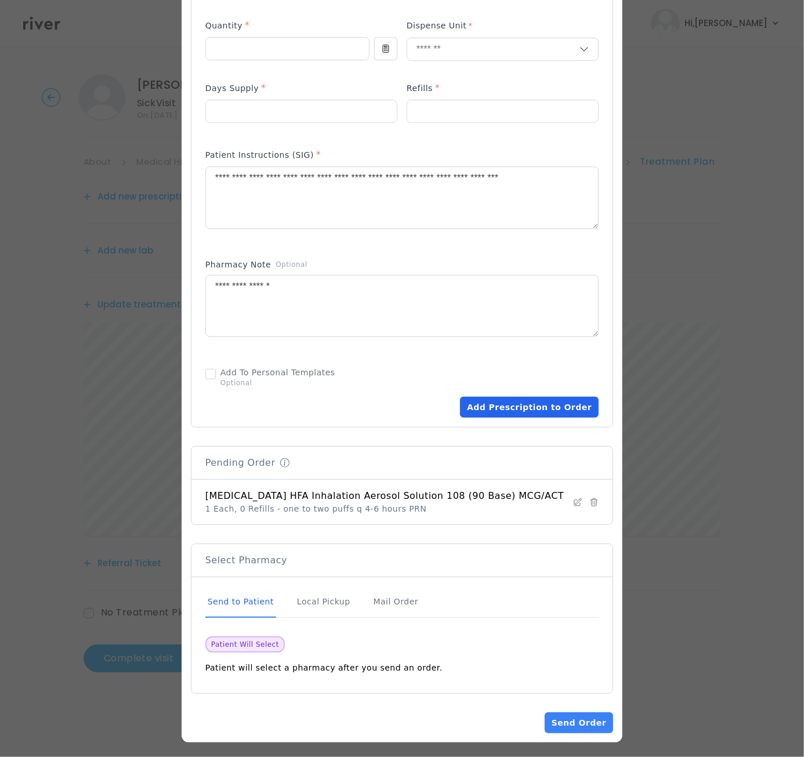
type input "**********"
click at [514, 407] on button "Add Prescription to Order" at bounding box center [529, 407] width 139 height 21
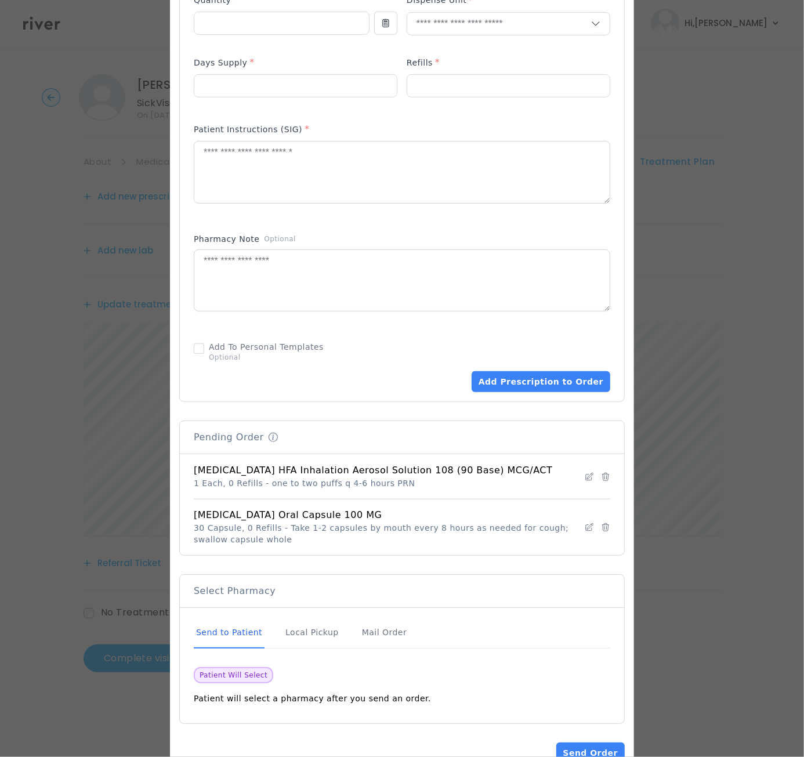
scroll to position [500, 0]
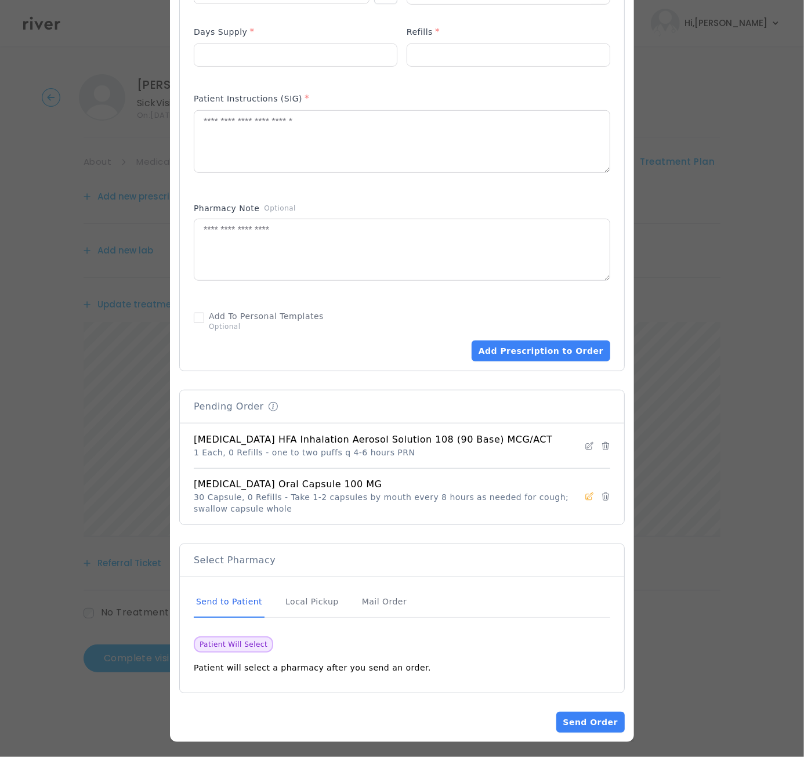
click at [586, 495] on icon at bounding box center [590, 496] width 8 height 8
type input "**********"
type input "**"
type input "*"
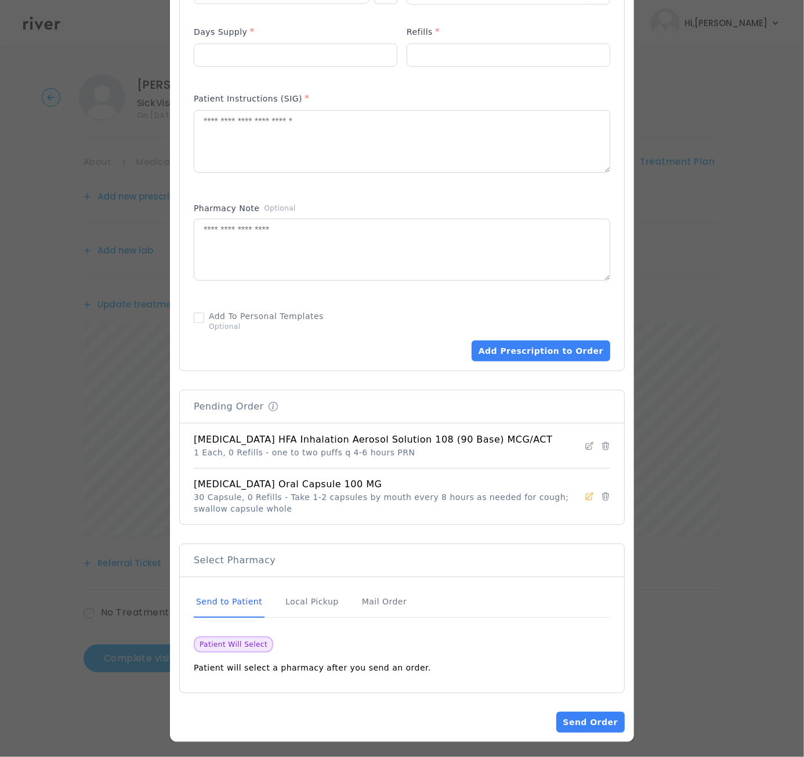
type textarea "**********"
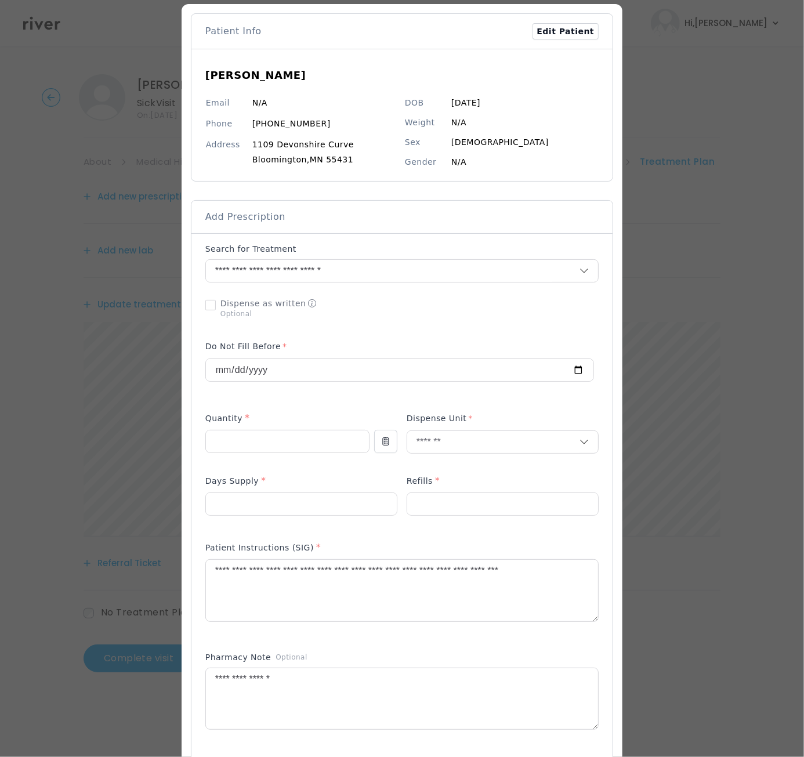
scroll to position [0, 0]
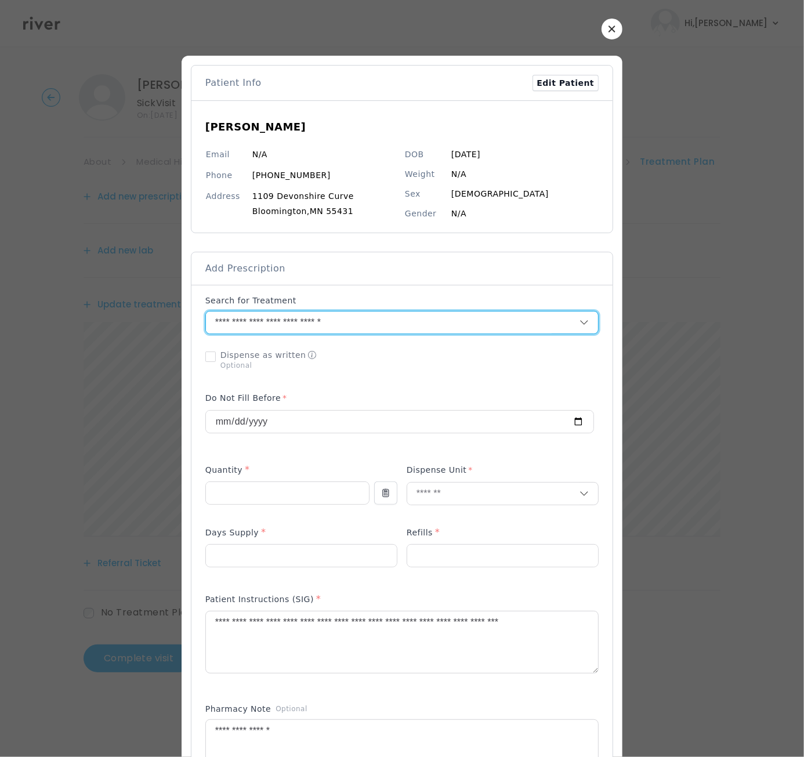
click at [332, 322] on input "**********" at bounding box center [379, 322] width 346 height 22
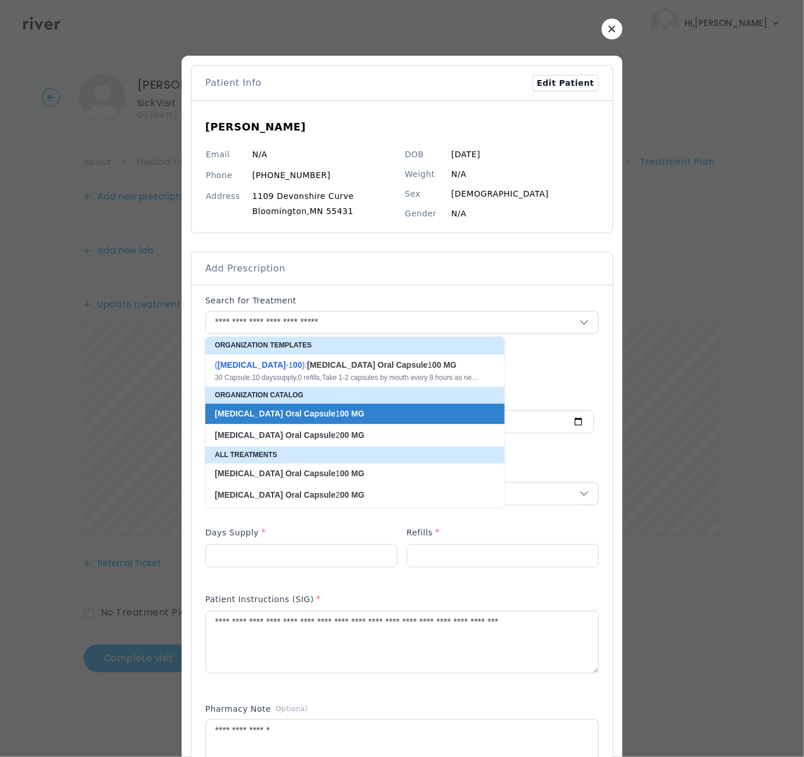
click at [504, 273] on div "Add Prescription" at bounding box center [401, 268] width 393 height 14
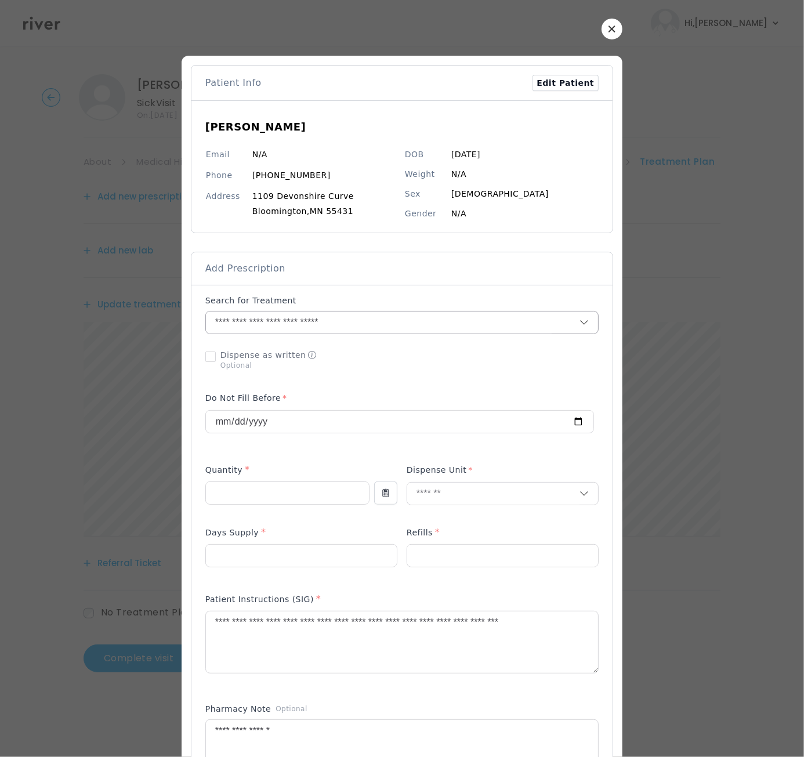
type input "**********"
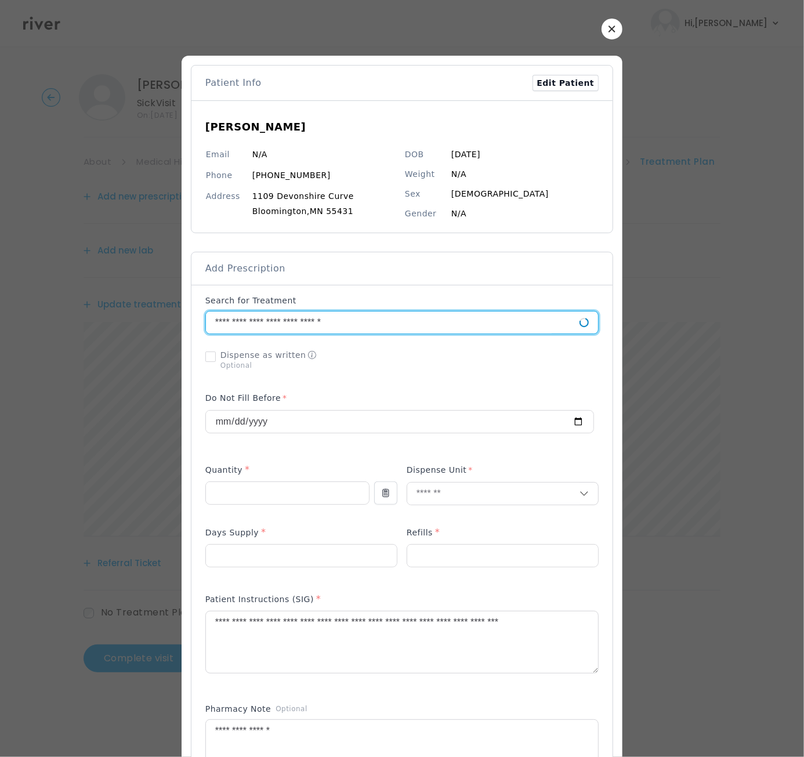
click at [330, 318] on input "**********" at bounding box center [379, 322] width 346 height 22
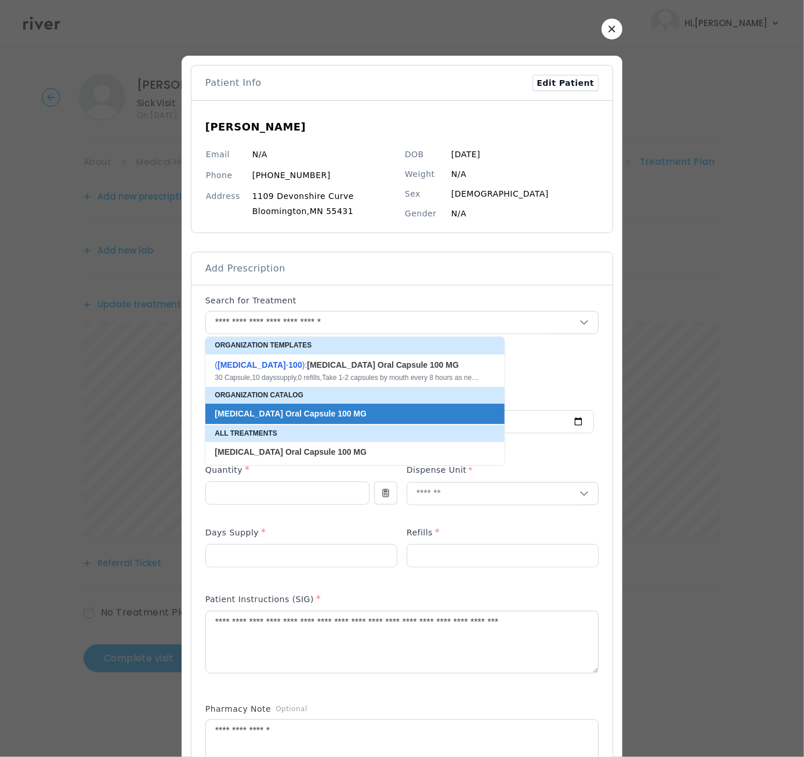
click at [579, 271] on div "Add Prescription" at bounding box center [401, 268] width 393 height 14
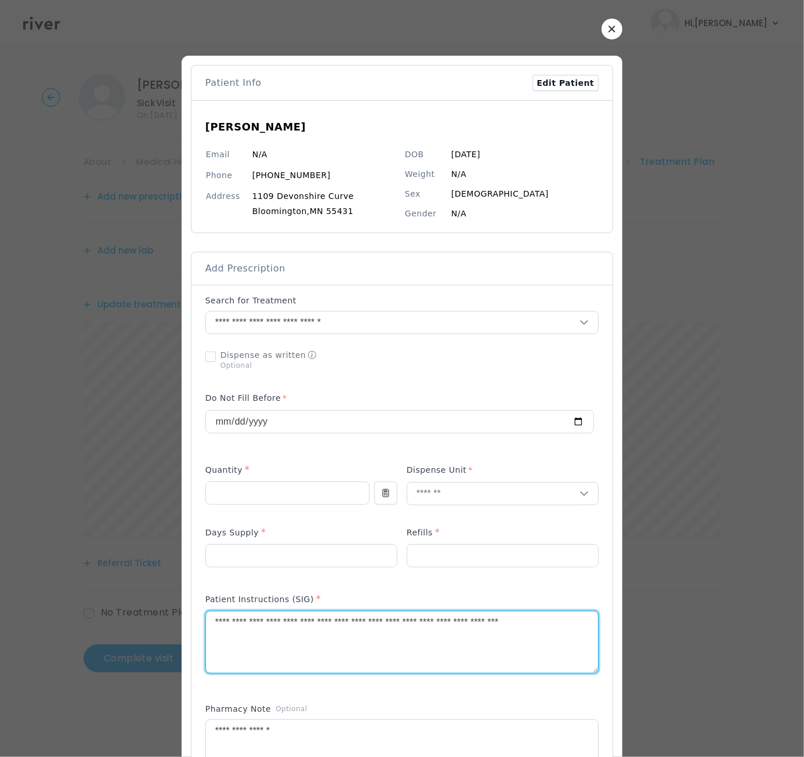
click at [246, 623] on textarea "**********" at bounding box center [402, 641] width 392 height 61
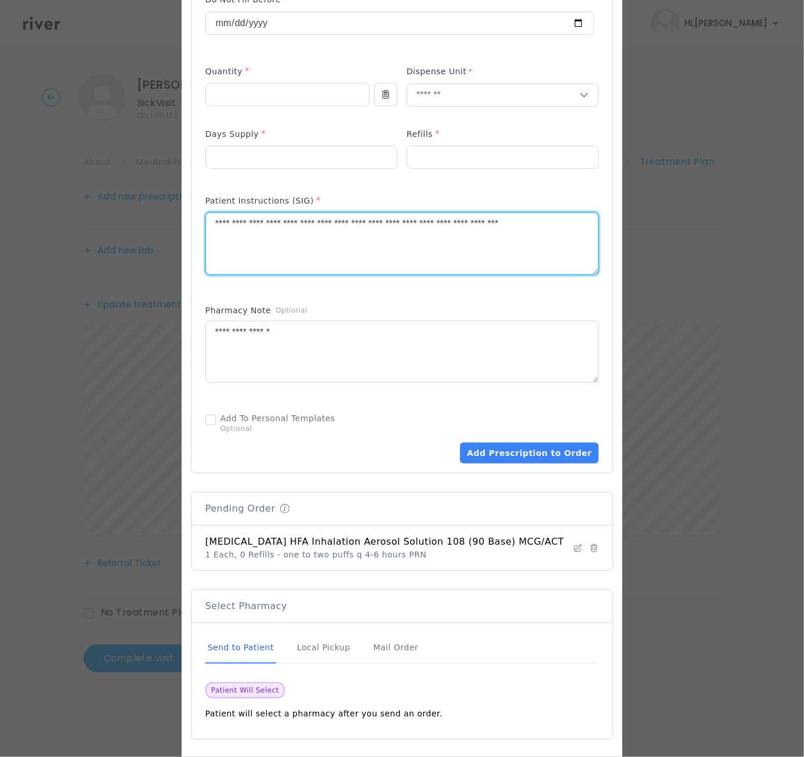
scroll to position [426, 0]
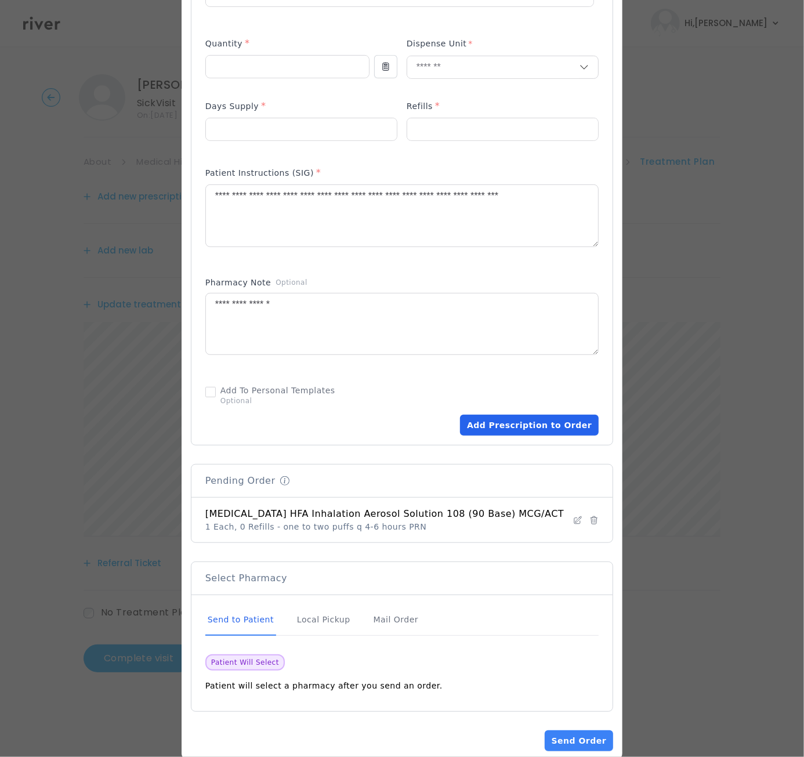
click at [526, 426] on button "Add Prescription to Order" at bounding box center [529, 425] width 139 height 21
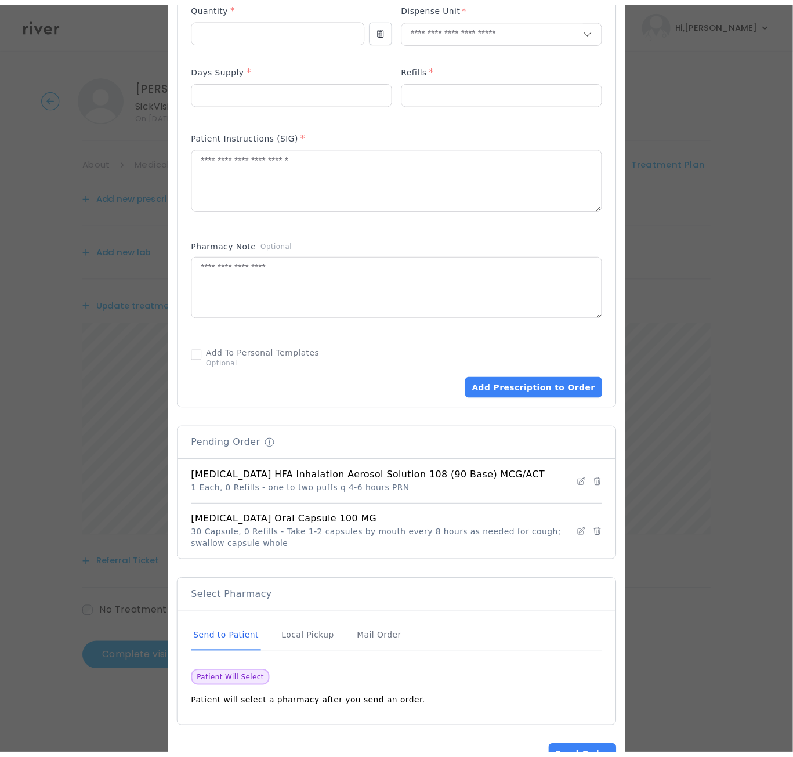
scroll to position [500, 0]
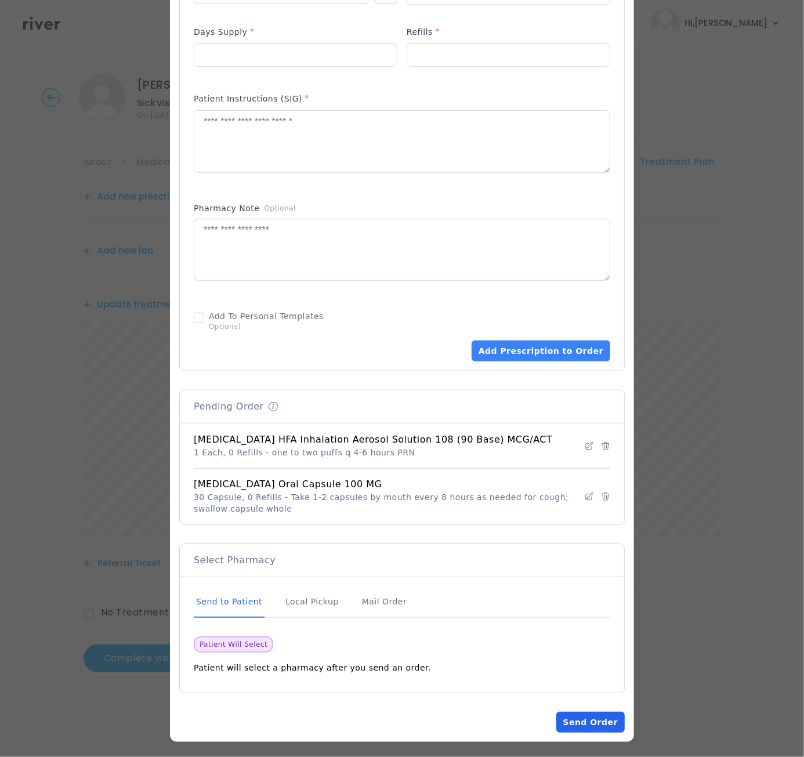
click at [577, 720] on button "Send Order" at bounding box center [590, 721] width 68 height 21
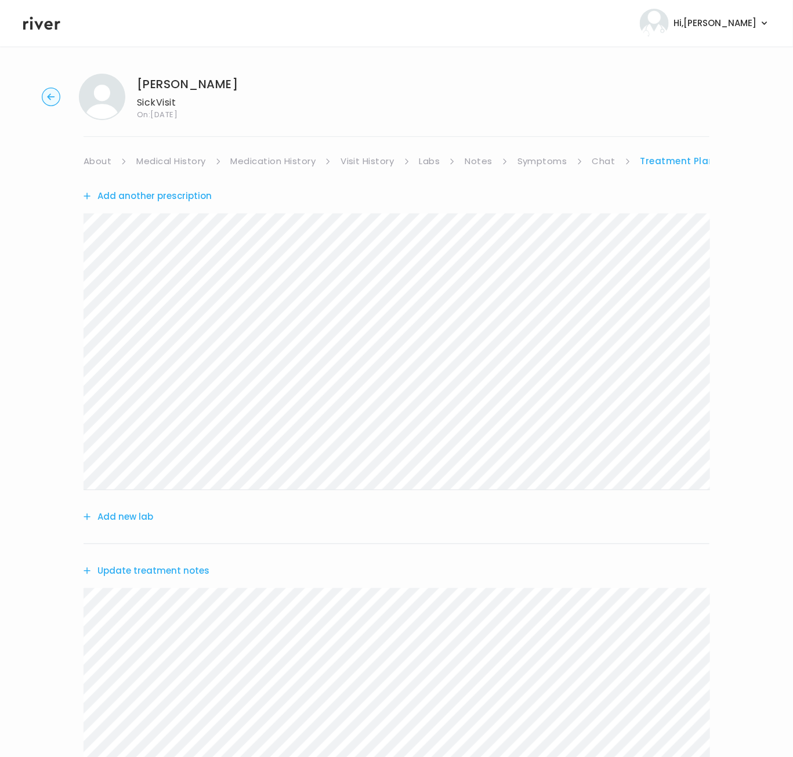
scroll to position [209, 0]
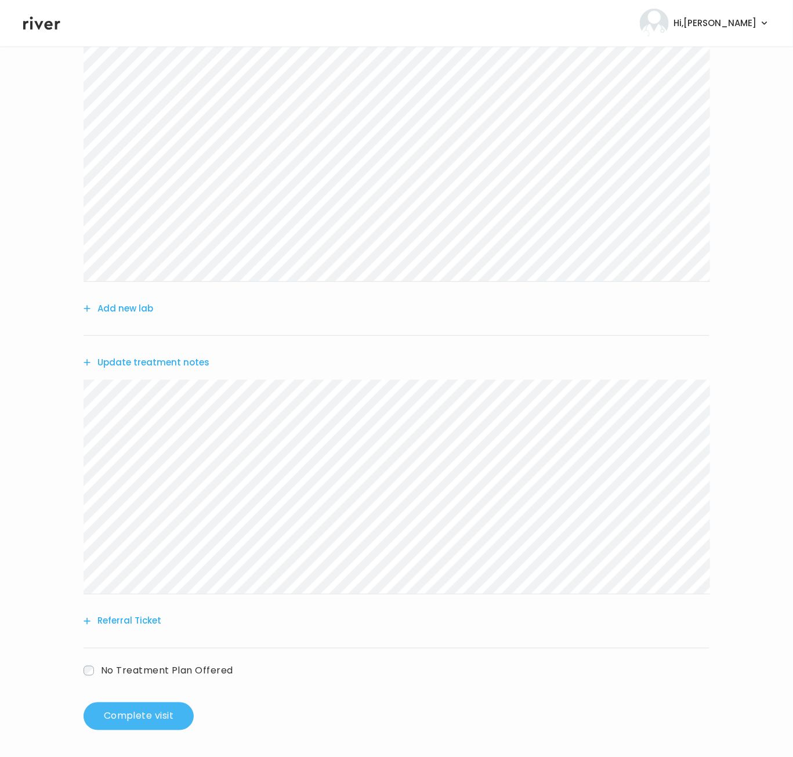
click at [154, 710] on button "Complete visit" at bounding box center [138, 716] width 110 height 28
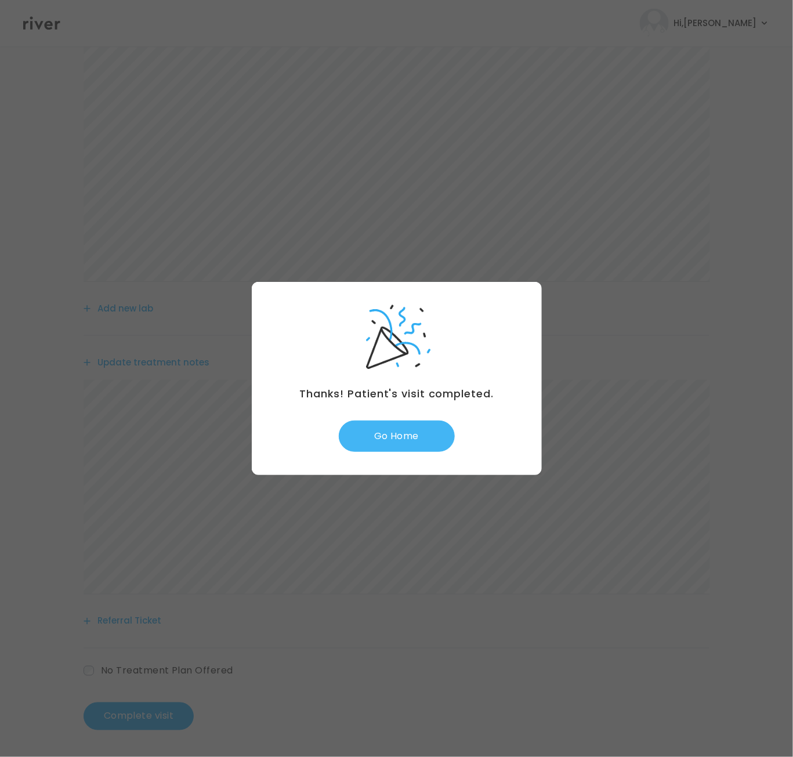
click at [385, 441] on button "Go Home" at bounding box center [397, 435] width 116 height 31
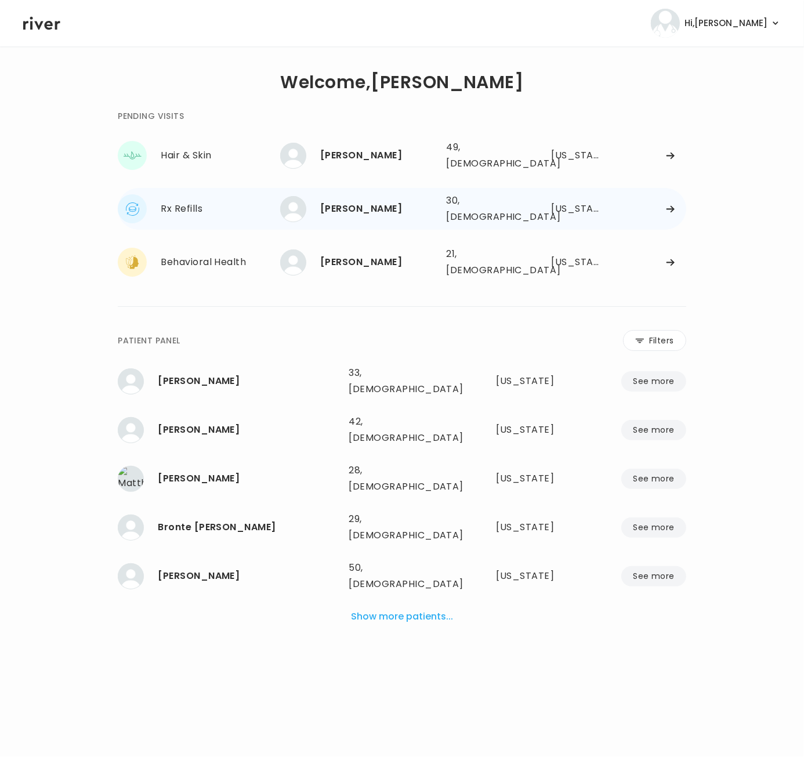
click at [350, 204] on div "[PERSON_NAME]" at bounding box center [378, 209] width 117 height 16
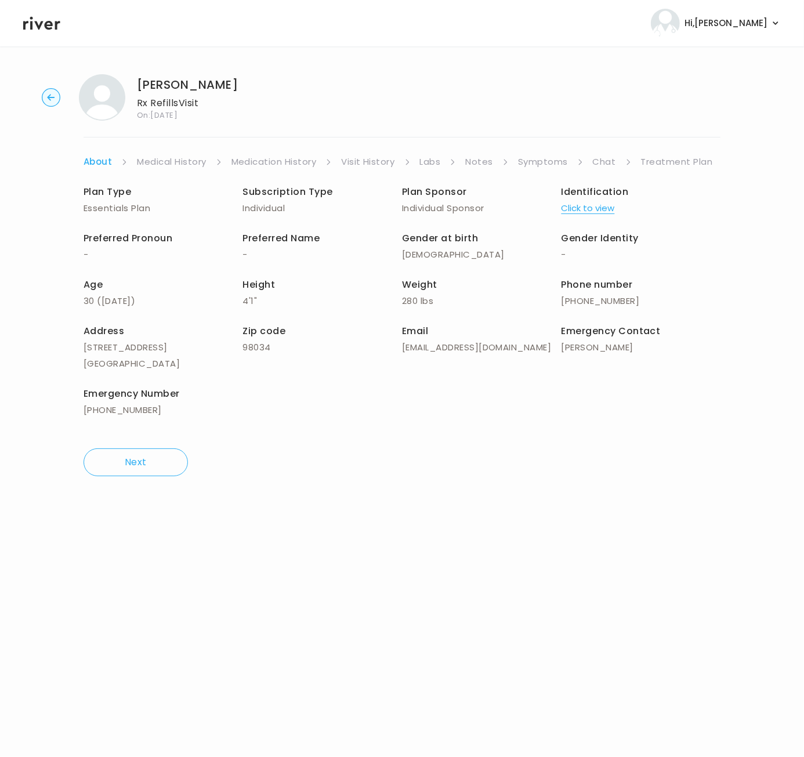
click at [667, 158] on link "Treatment Plan" at bounding box center [677, 162] width 72 height 16
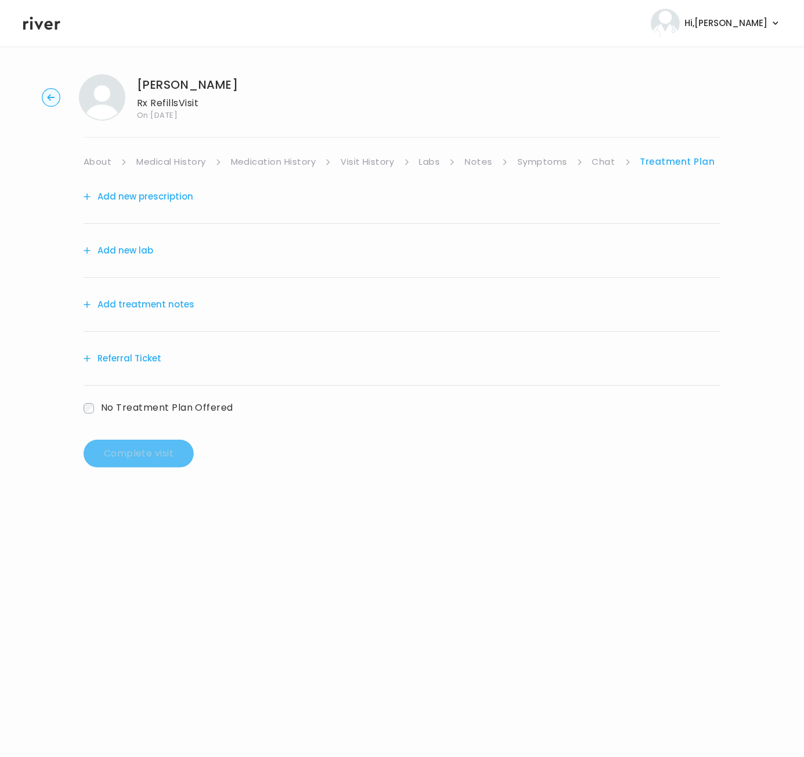
click at [544, 160] on link "Symptoms" at bounding box center [542, 162] width 50 height 16
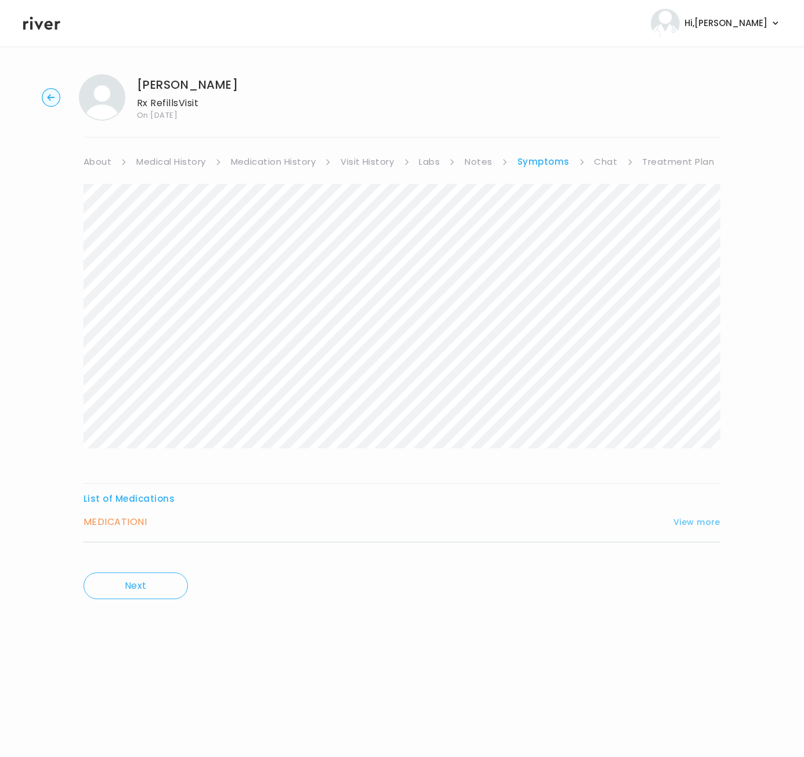
click at [693, 521] on button "View more" at bounding box center [696, 522] width 47 height 14
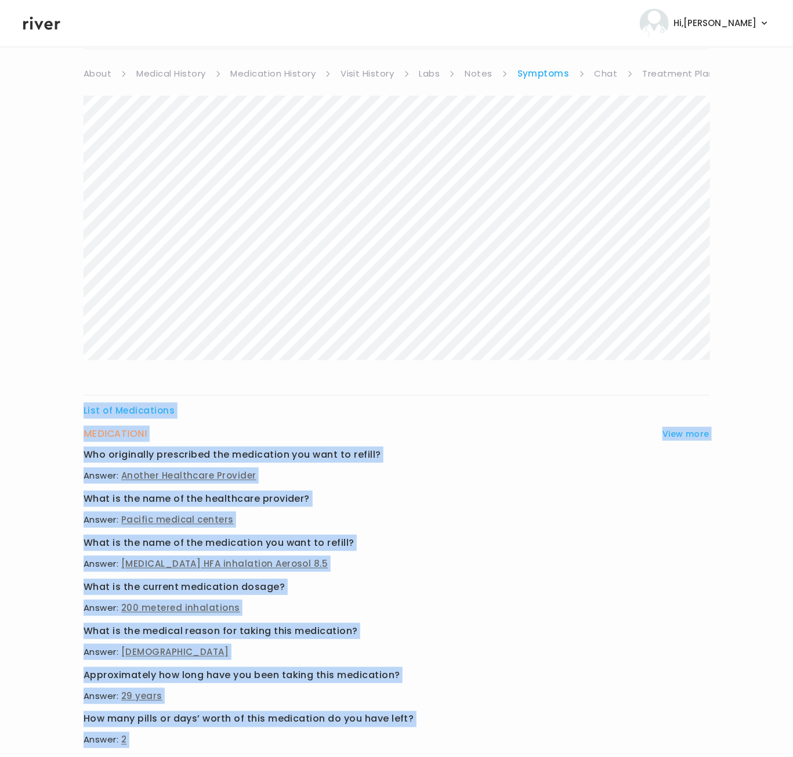
scroll to position [240, 0]
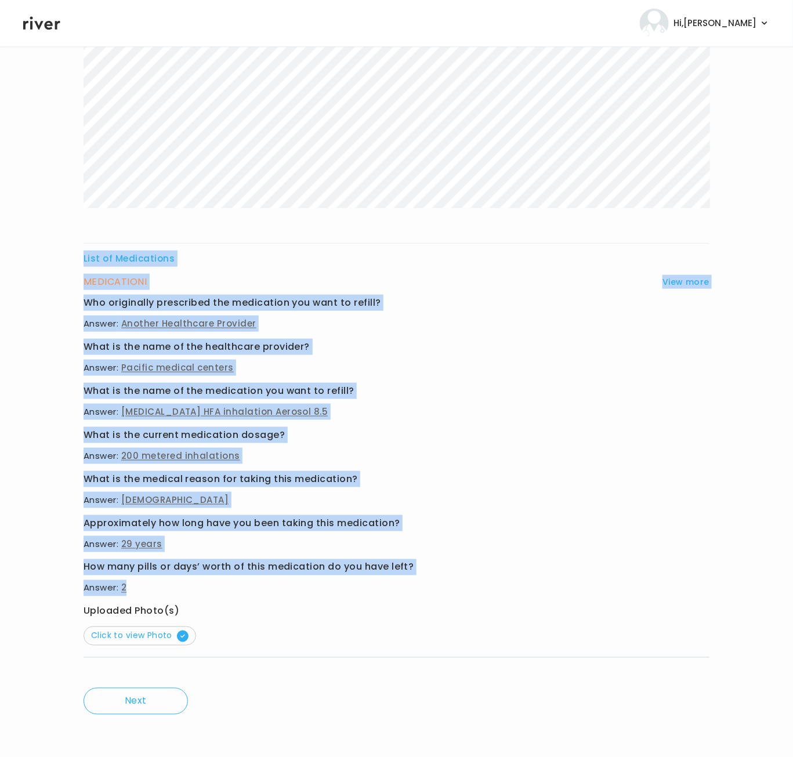
click at [443, 591] on div "List of Medications MEDICATION I View more Who originally prescribed the medica…" at bounding box center [396, 309] width 626 height 730
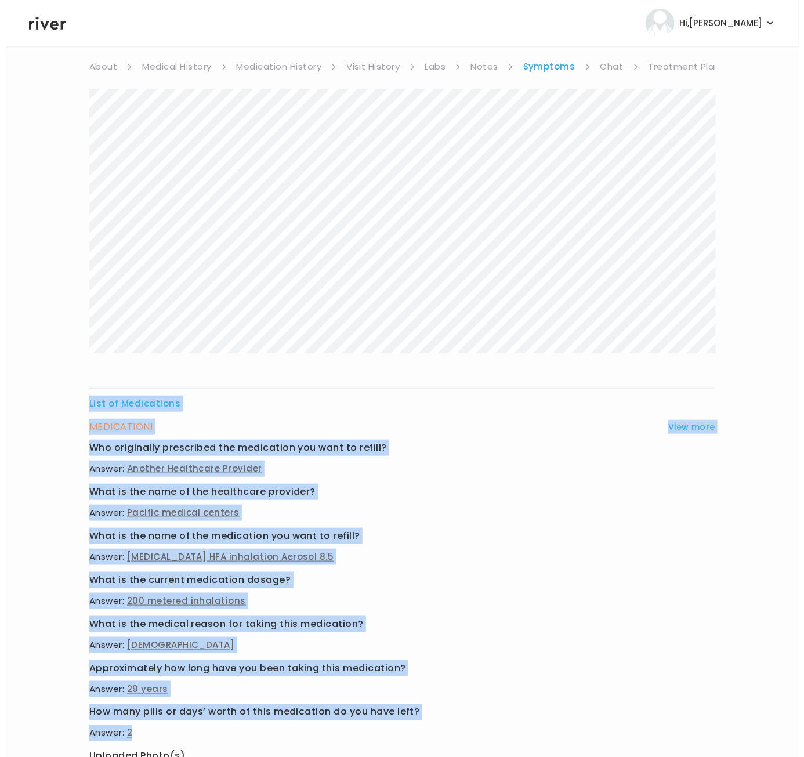
scroll to position [0, 0]
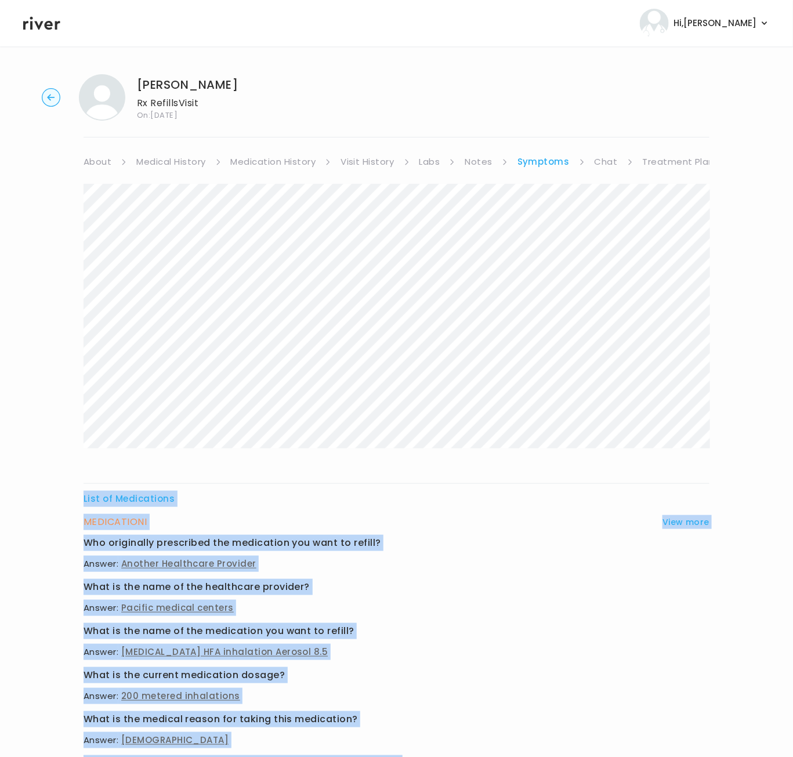
click at [94, 161] on link "About" at bounding box center [97, 162] width 28 height 16
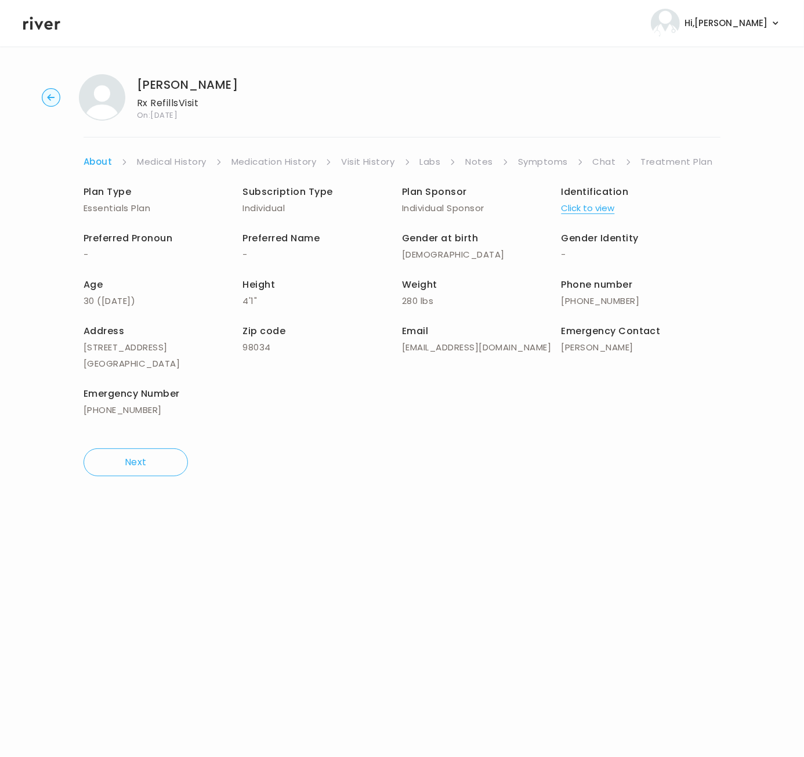
click at [186, 162] on link "Medical History" at bounding box center [171, 162] width 69 height 16
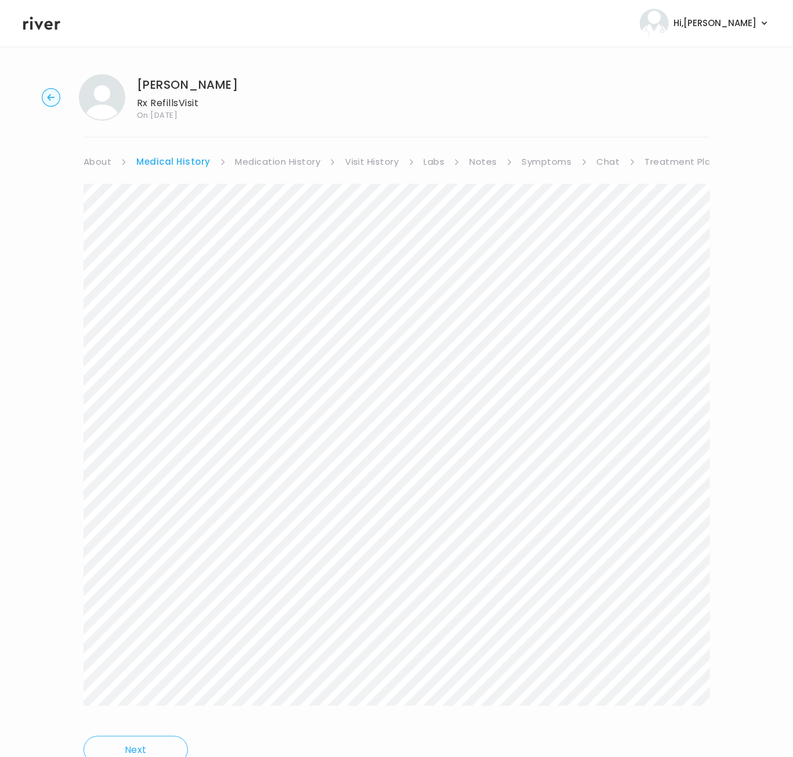
click at [281, 160] on link "Medication History" at bounding box center [277, 162] width 85 height 16
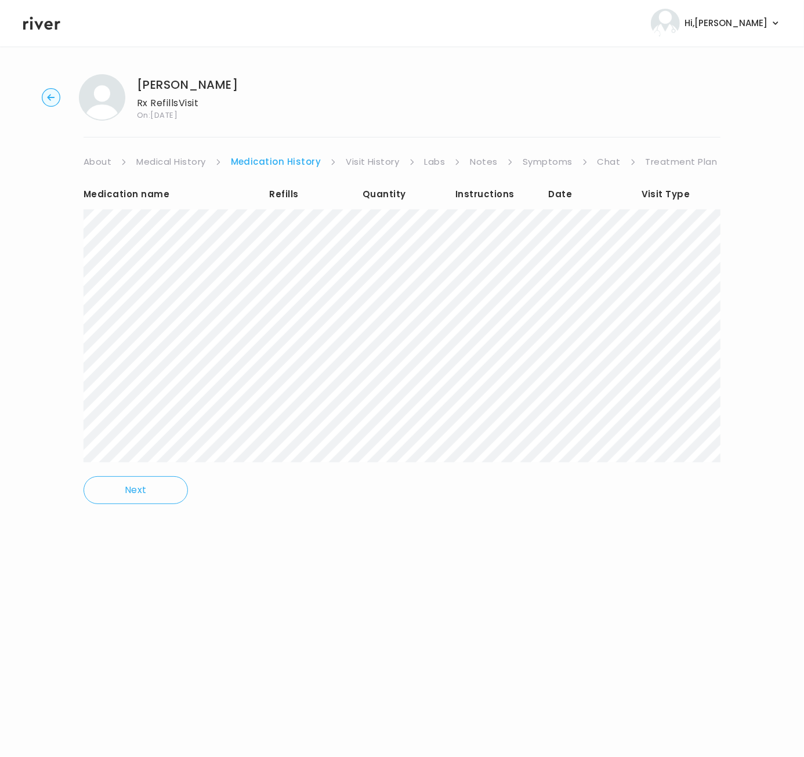
click at [668, 162] on link "Treatment Plan" at bounding box center [681, 162] width 72 height 16
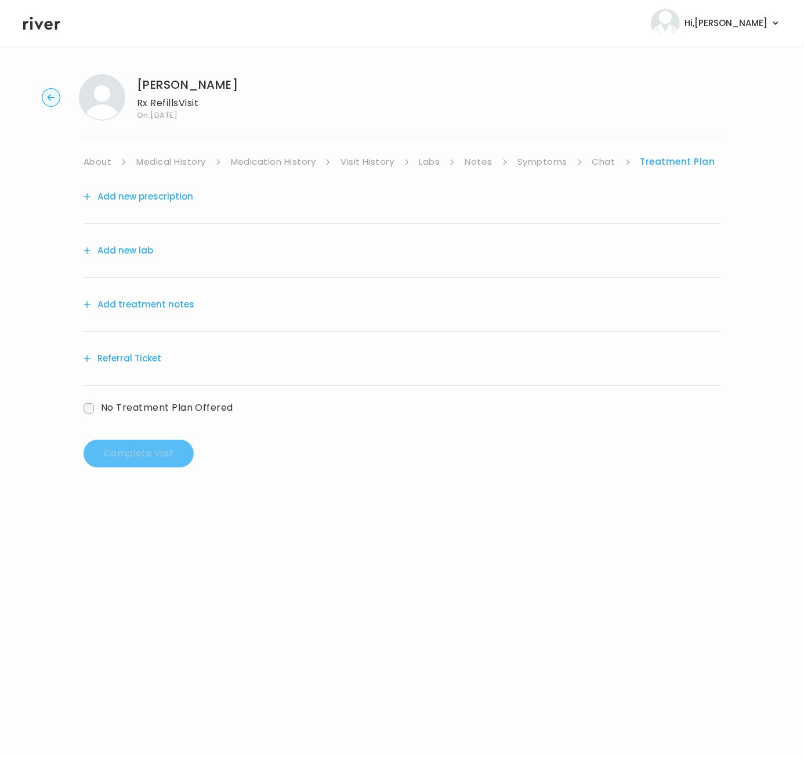
click at [163, 306] on button "Add treatment notes" at bounding box center [138, 304] width 111 height 16
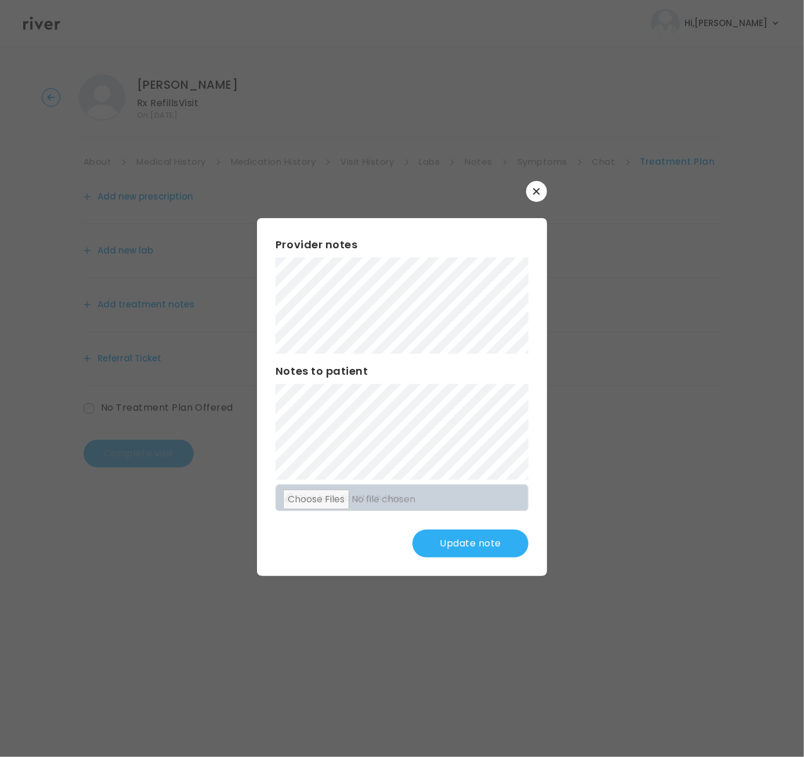
click at [220, 311] on div "​ Provider notes Notes to patient Click here to attach files Update note" at bounding box center [402, 378] width 804 height 757
click at [457, 546] on button "Update note" at bounding box center [470, 543] width 116 height 28
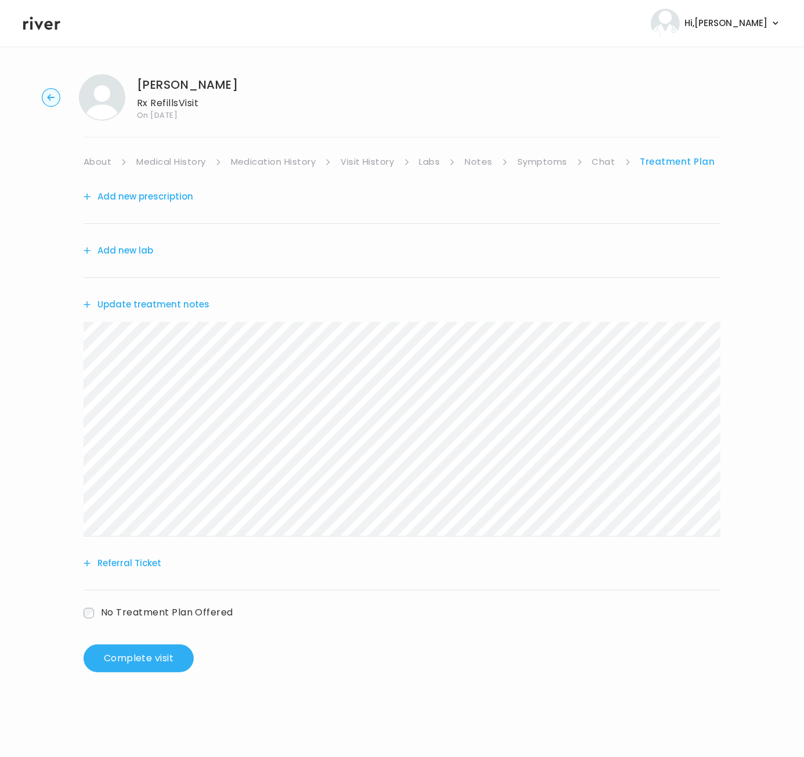
click at [141, 198] on button "Add new prescription" at bounding box center [138, 196] width 110 height 16
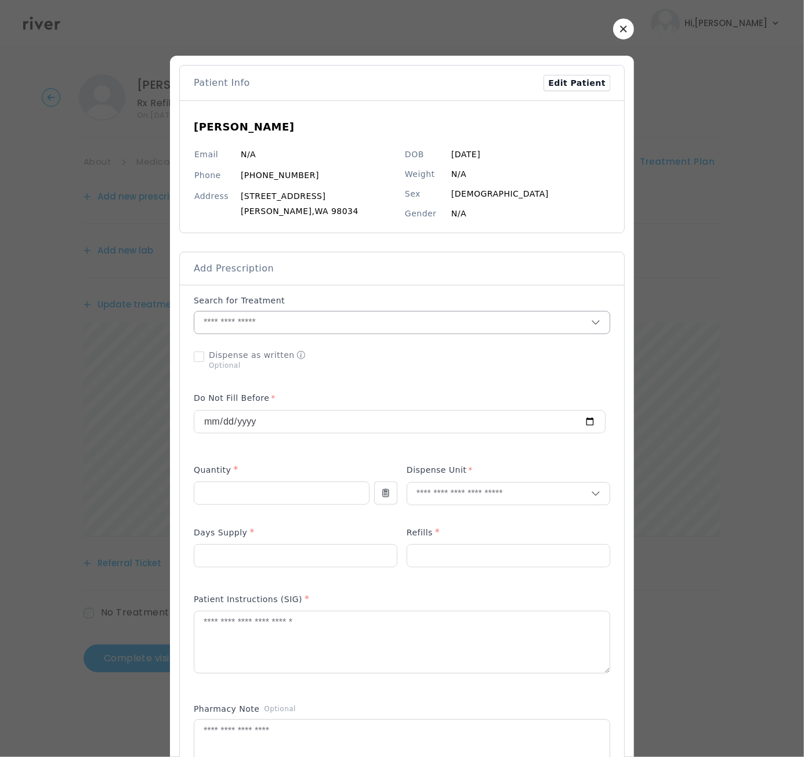
click at [217, 315] on input "text" at bounding box center [392, 322] width 397 height 22
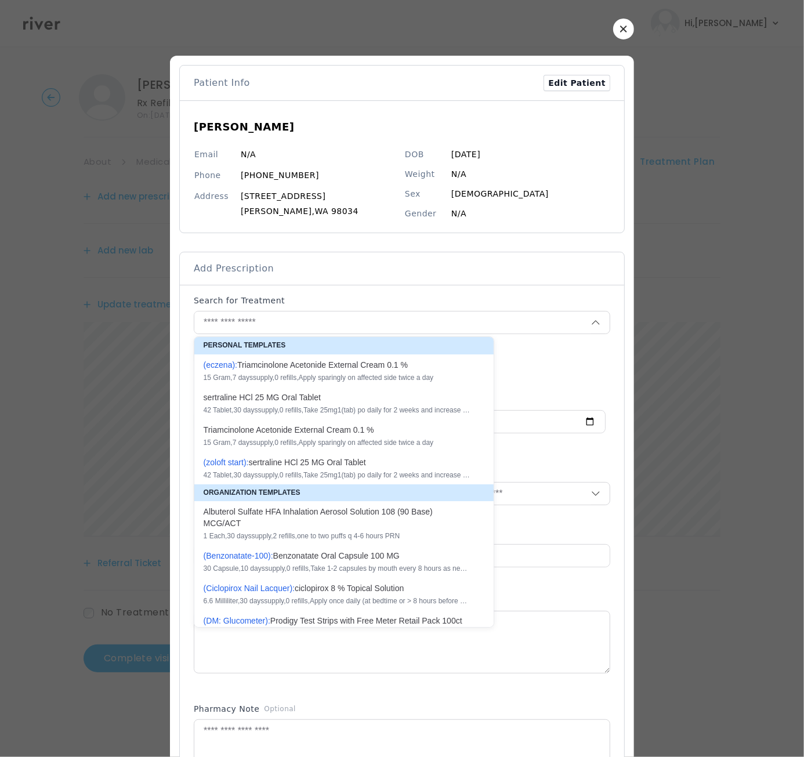
click at [249, 517] on div "A l b u t e r o l S u l f a t e H F A I n h a l a t i o n A e r o s o l S o l u…" at bounding box center [336, 517] width 267 height 23
type input "**********"
type input "*"
type input "**"
type input "*"
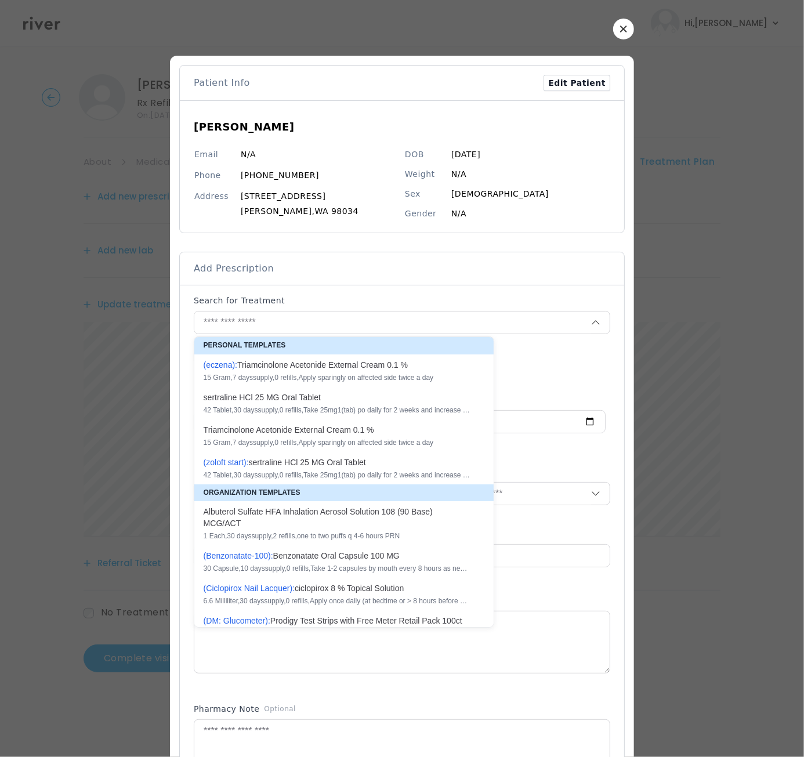
type textarea "**********"
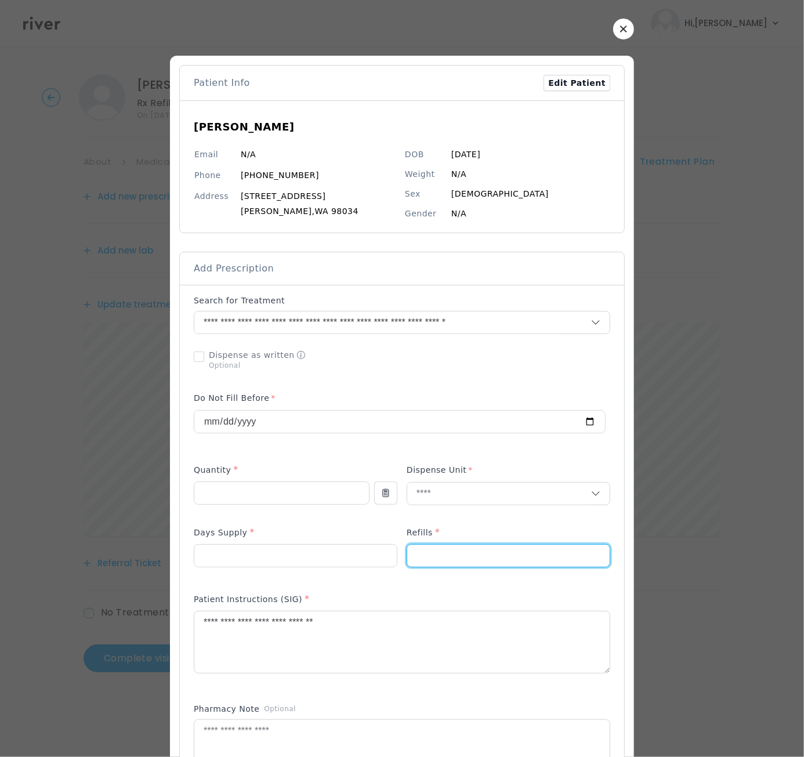
drag, startPoint x: 422, startPoint y: 554, endPoint x: 401, endPoint y: 556, distance: 21.6
click at [406, 556] on div "*" at bounding box center [507, 555] width 203 height 23
click at [593, 357] on div at bounding box center [402, 359] width 416 height 30
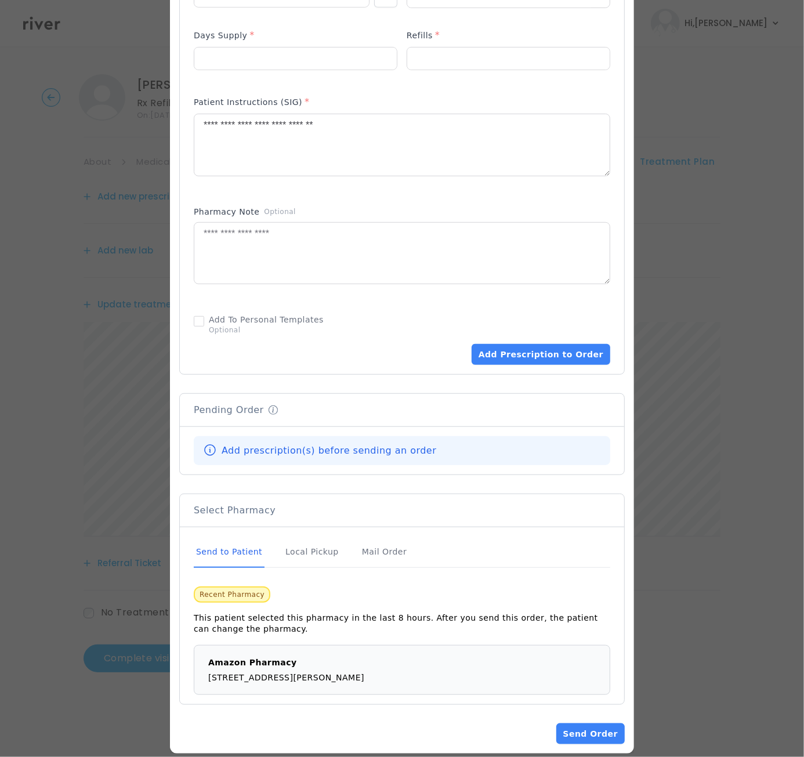
scroll to position [507, 0]
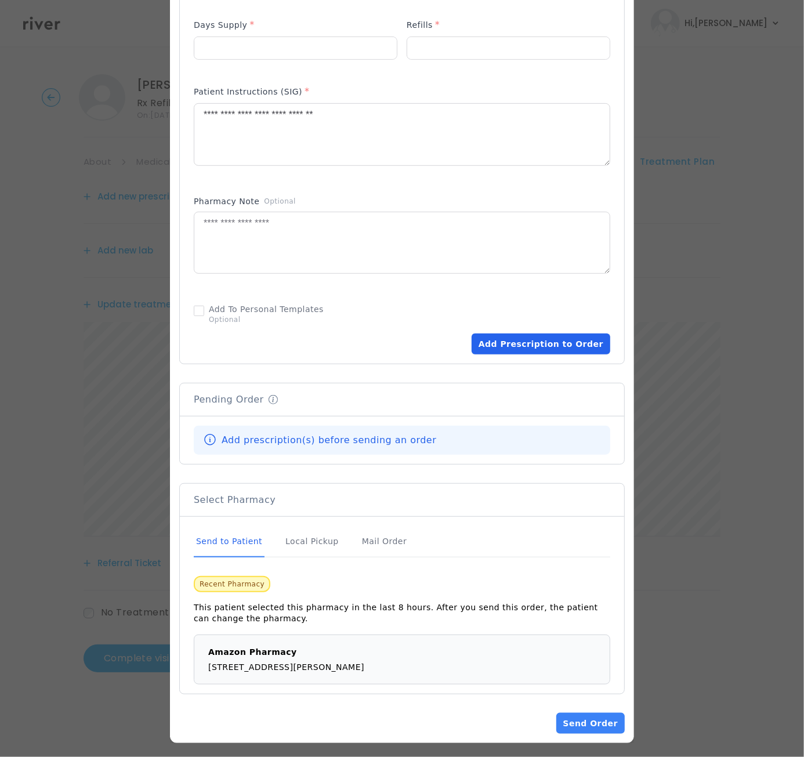
click at [550, 344] on button "Add Prescription to Order" at bounding box center [540, 343] width 139 height 21
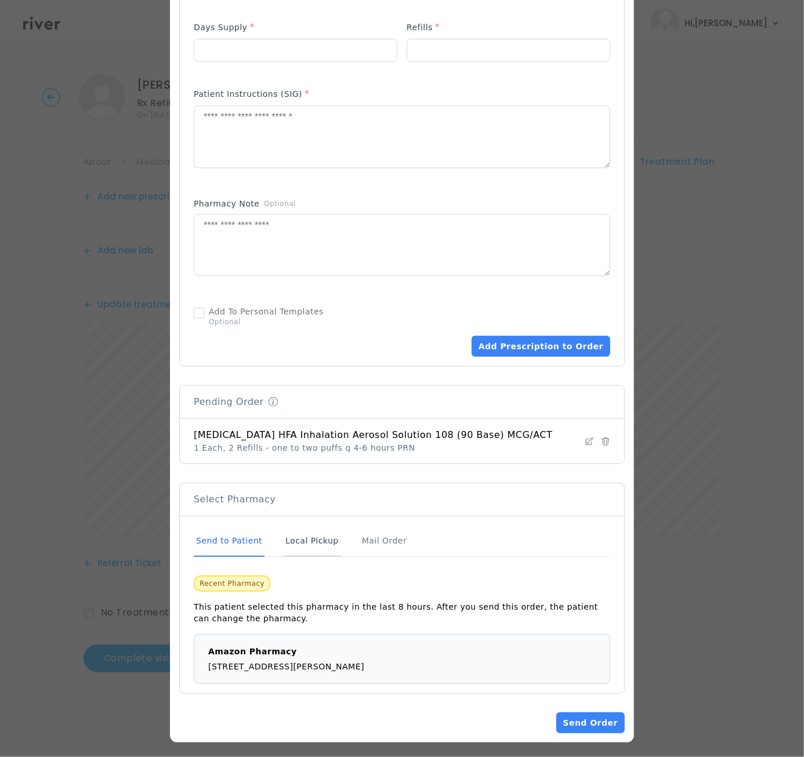
click at [303, 536] on div "Local Pickup" at bounding box center [312, 540] width 58 height 31
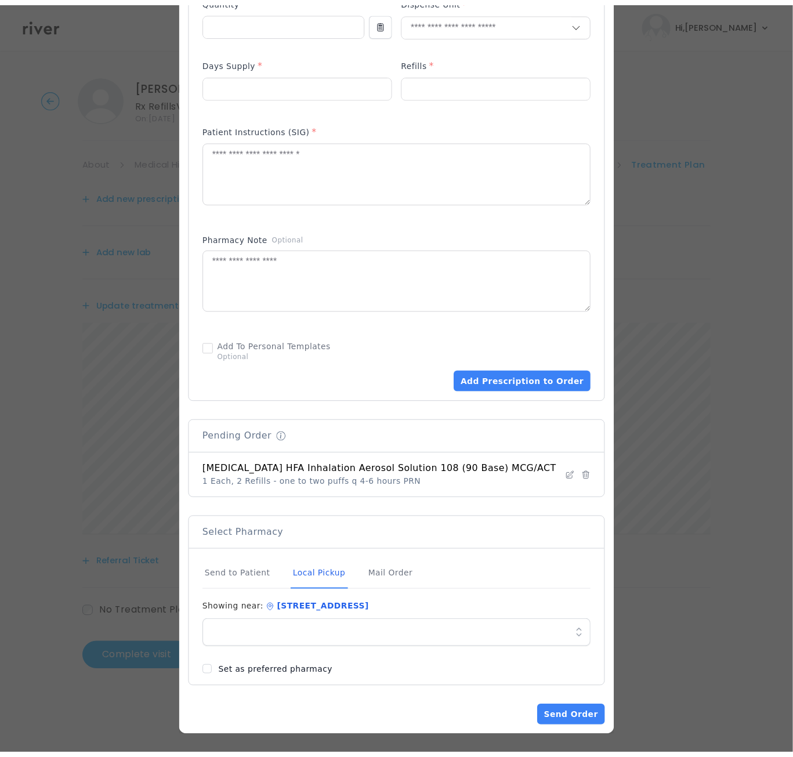
scroll to position [467, 0]
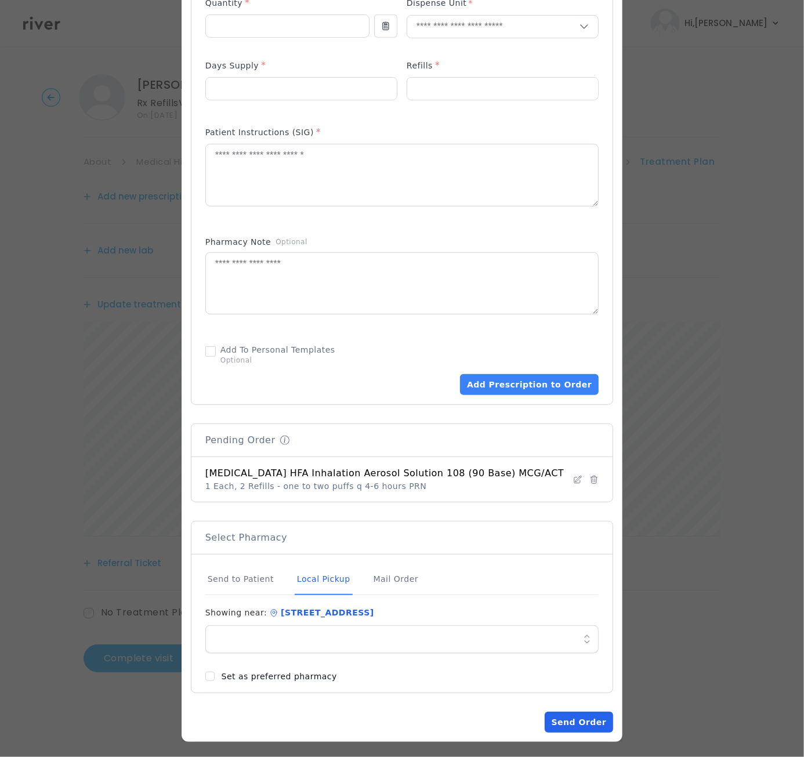
click at [565, 719] on button "Send Order" at bounding box center [578, 721] width 68 height 21
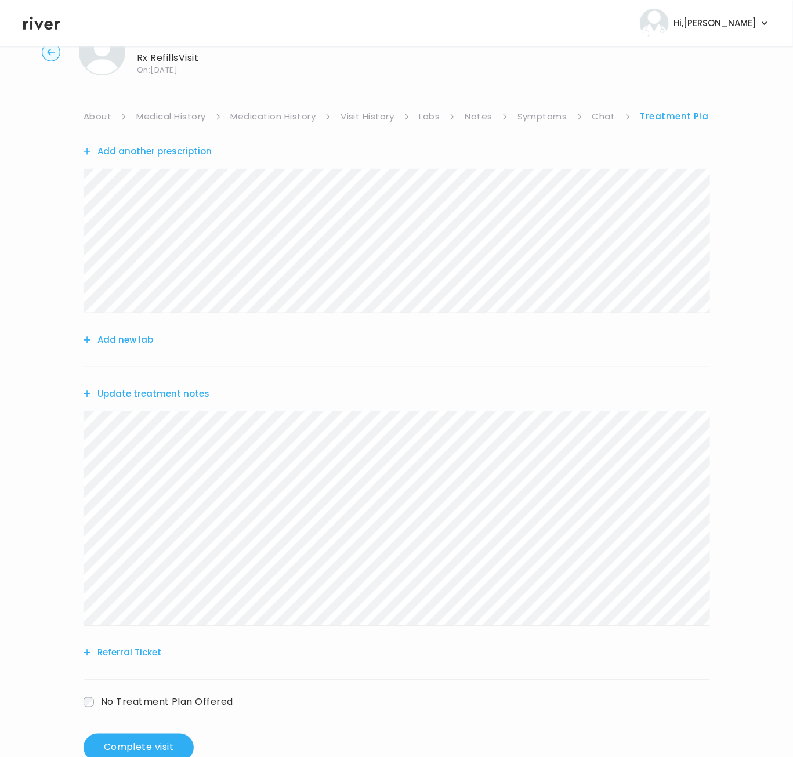
scroll to position [76, 0]
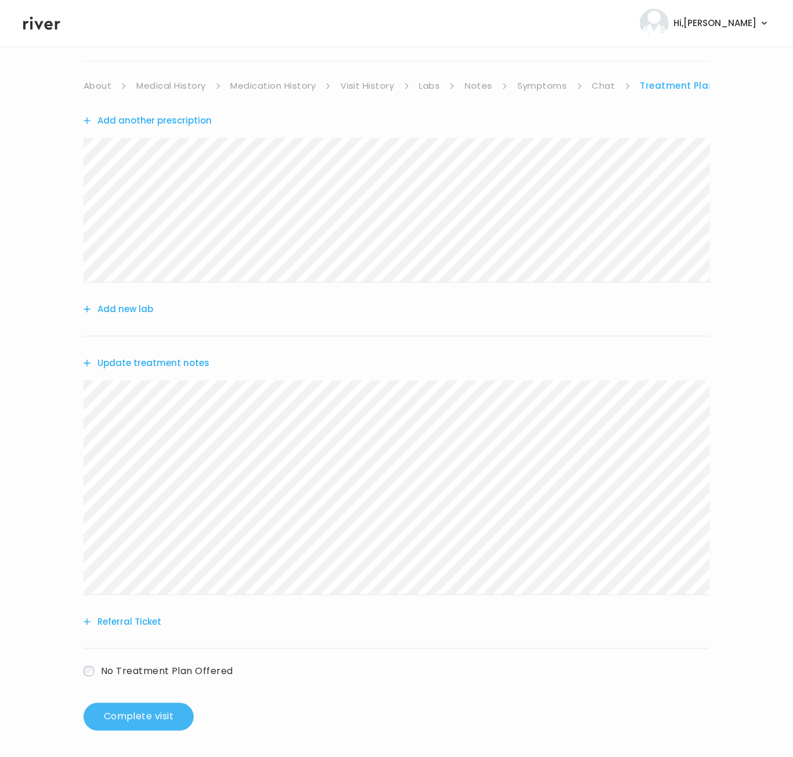
click at [147, 719] on button "Complete visit" at bounding box center [138, 717] width 110 height 28
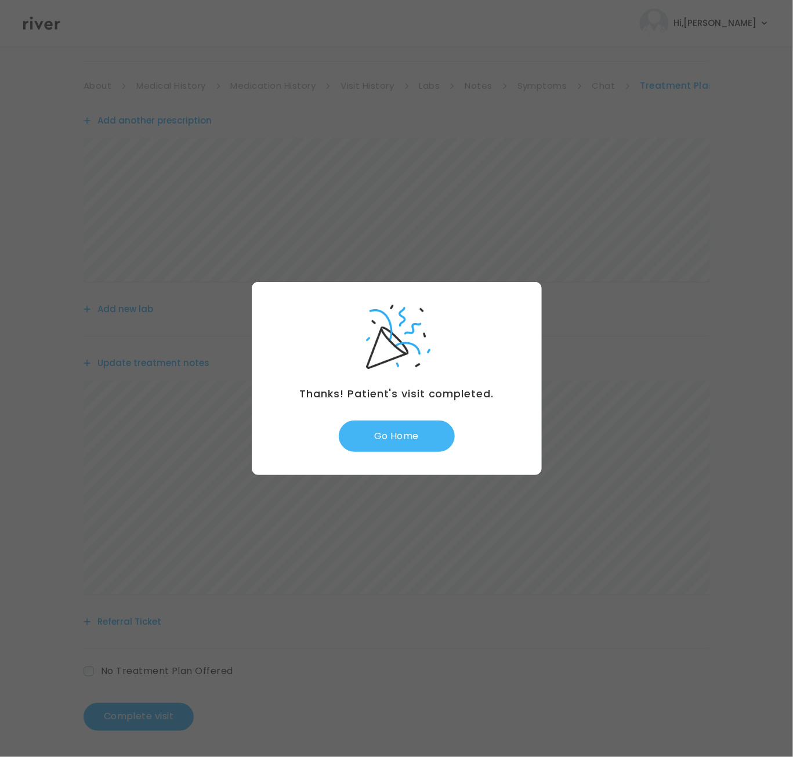
click at [394, 441] on button "Go Home" at bounding box center [397, 435] width 116 height 31
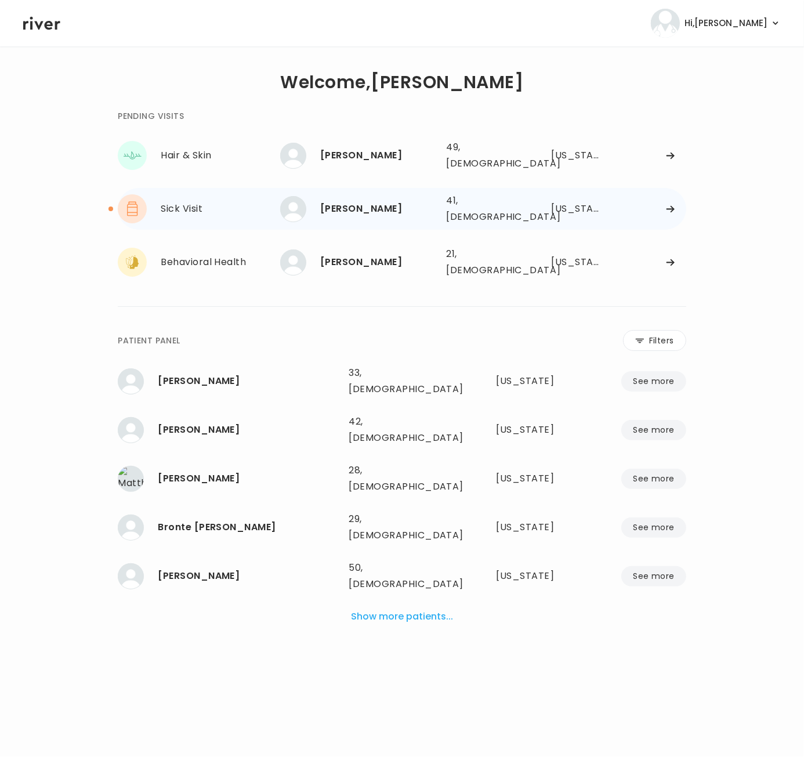
click at [351, 204] on div "[PERSON_NAME]" at bounding box center [378, 209] width 117 height 16
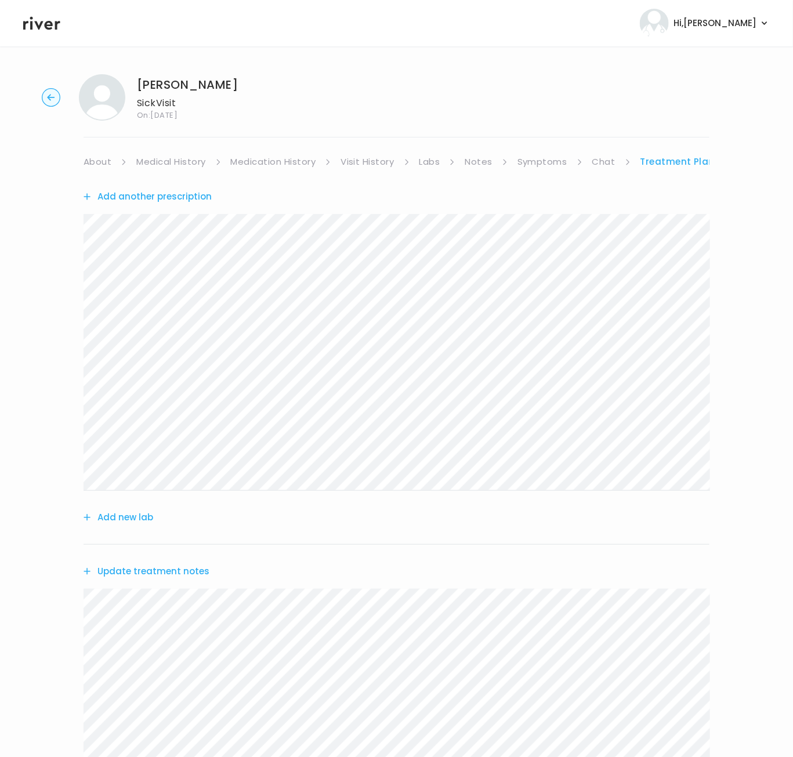
click at [608, 161] on link "Chat" at bounding box center [603, 162] width 23 height 16
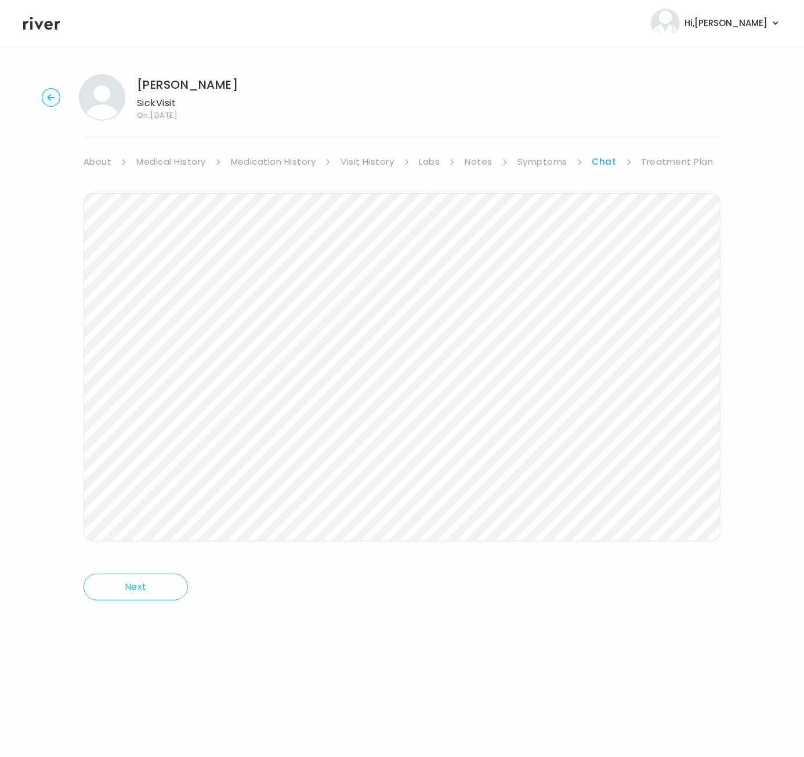
click at [667, 160] on link "Treatment Plan" at bounding box center [677, 162] width 72 height 16
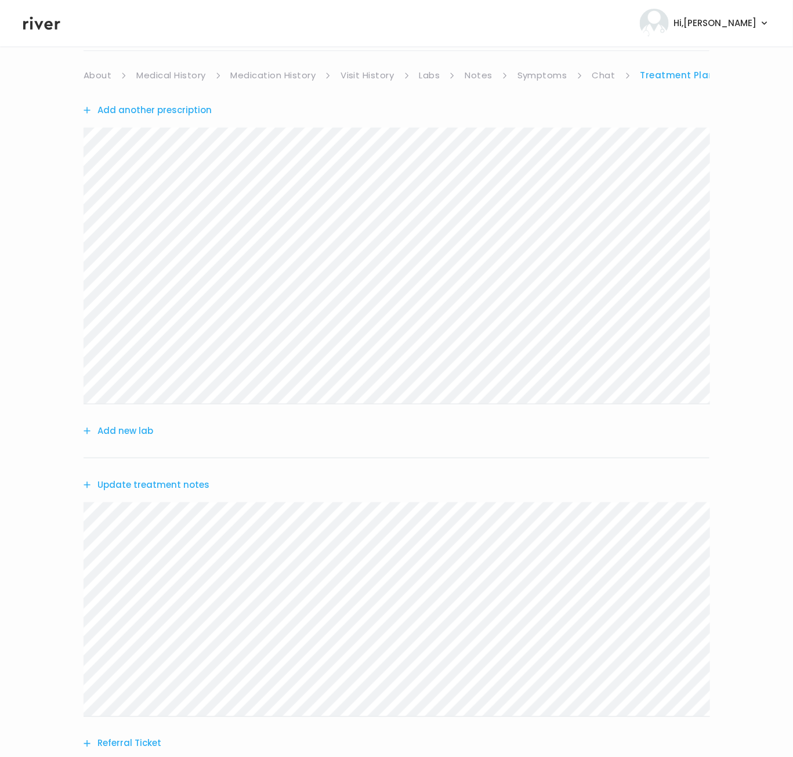
scroll to position [29, 0]
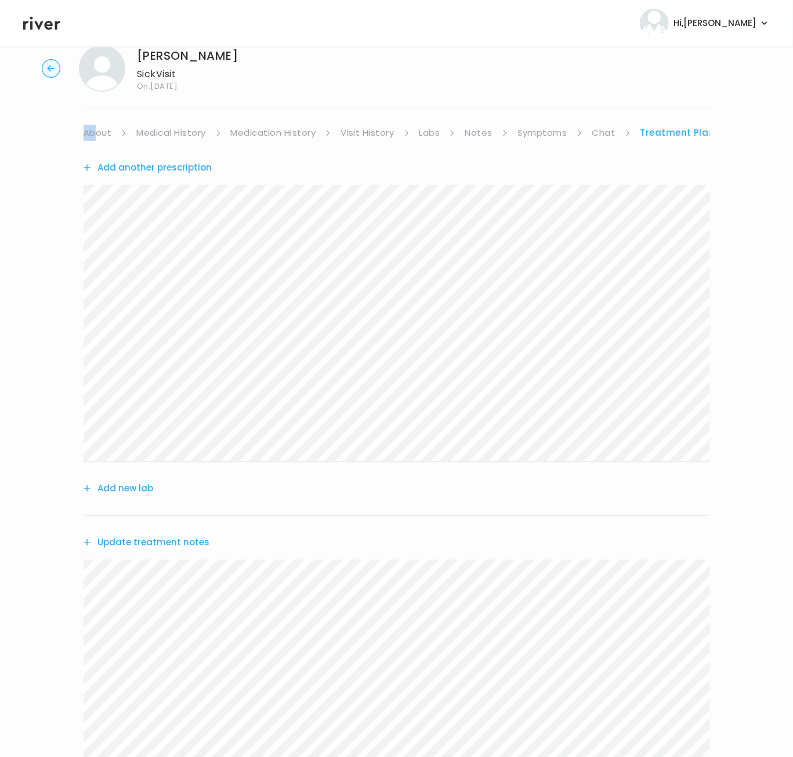
click at [94, 135] on div "[PERSON_NAME] Sick Visit On: [DATE] About Medical History Medication History Vi…" at bounding box center [396, 580] width 793 height 1088
click at [112, 136] on li "About" at bounding box center [104, 133] width 43 height 16
click at [107, 135] on link "About" at bounding box center [97, 133] width 28 height 16
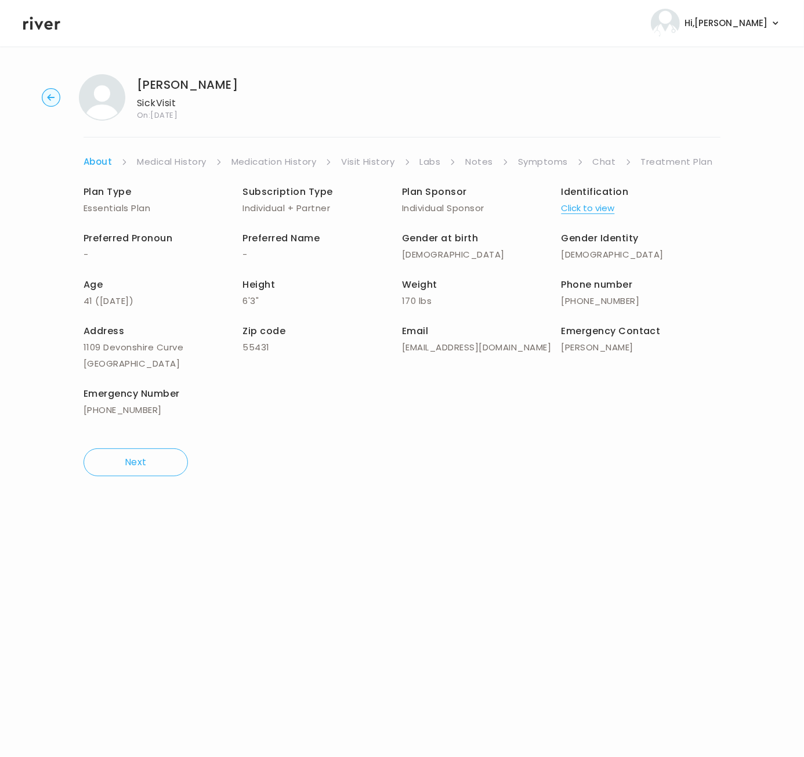
click at [28, 217] on div "Jeremy Davis Sick Visit On: 19 Sep 2025 About Medical History Medication Histor…" at bounding box center [402, 275] width 804 height 420
click at [602, 163] on link "Chat" at bounding box center [603, 162] width 23 height 16
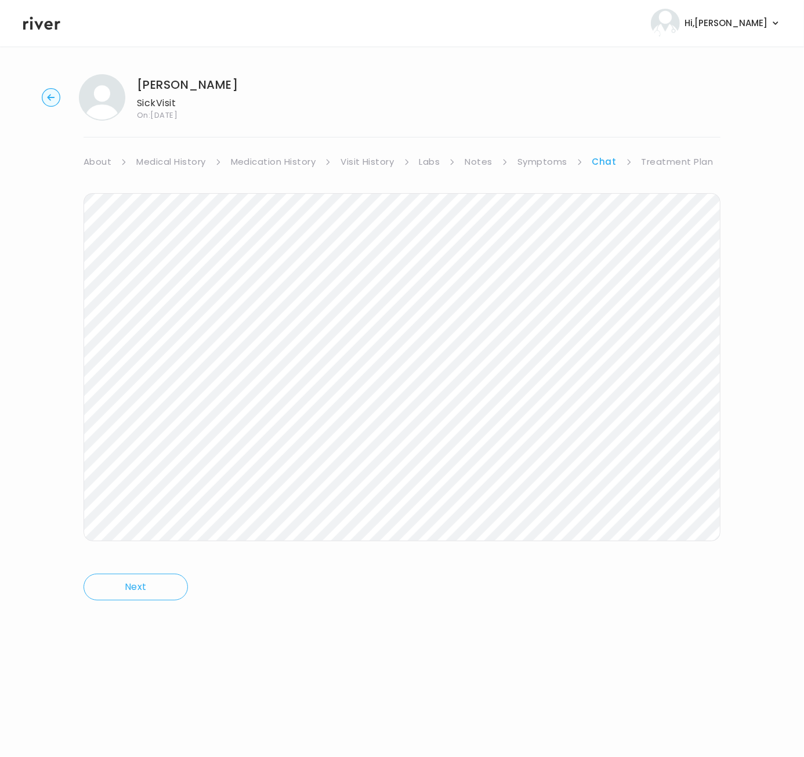
click at [678, 161] on link "Treatment Plan" at bounding box center [677, 162] width 72 height 16
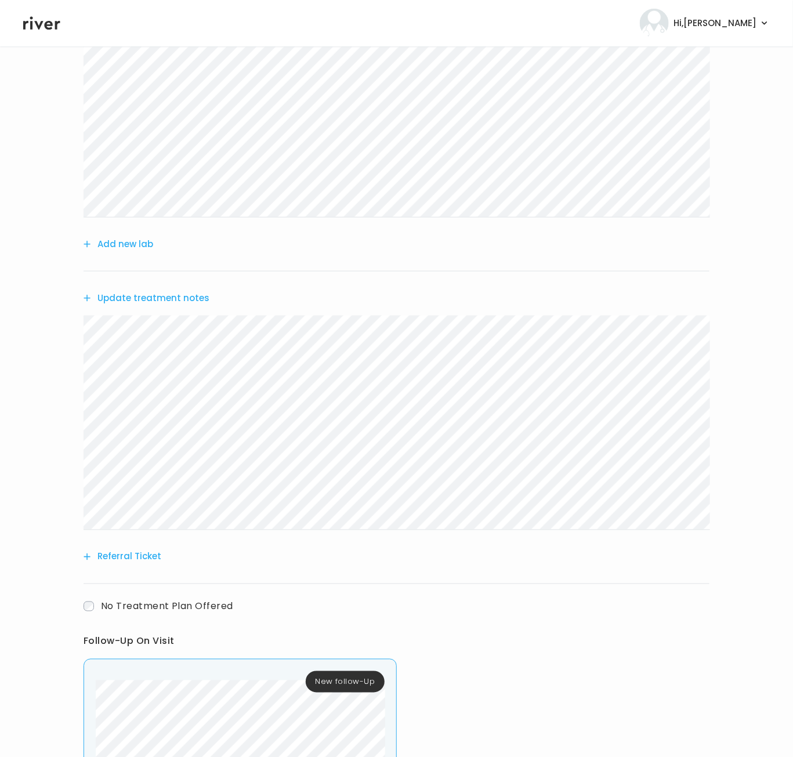
scroll to position [413, 0]
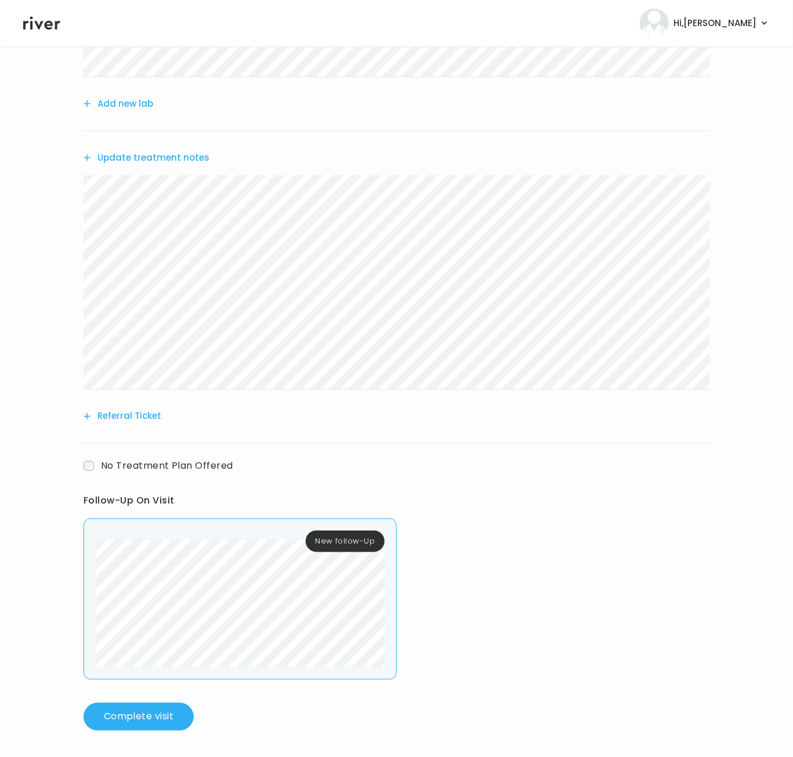
click at [483, 598] on div "Follow-Up On Visit New follow-Up" at bounding box center [396, 577] width 626 height 206
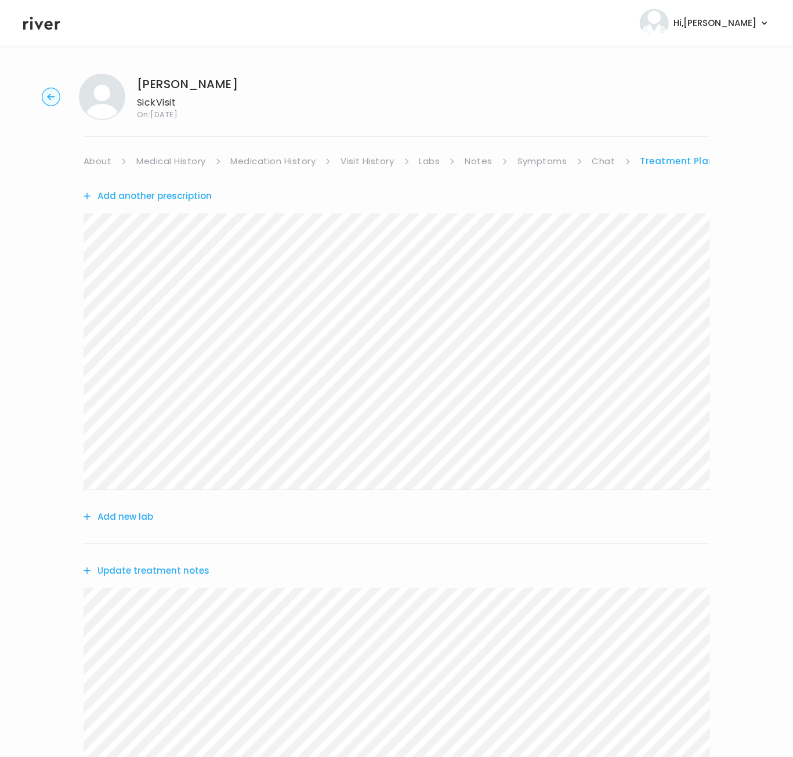
scroll to position [0, 0]
click at [162, 570] on button "Update treatment notes" at bounding box center [146, 571] width 126 height 16
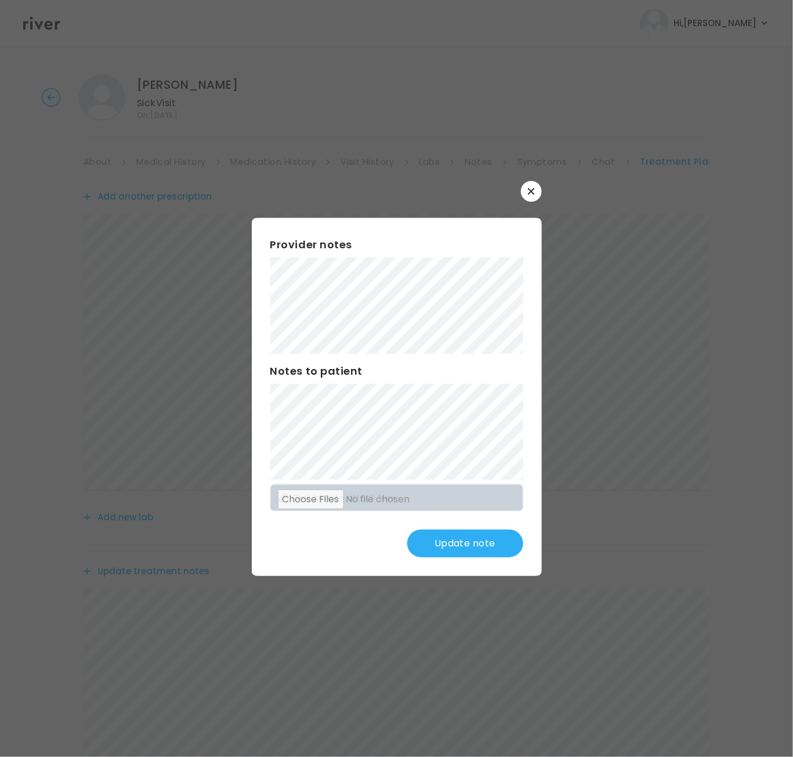
click at [462, 547] on button "Update note" at bounding box center [465, 543] width 116 height 28
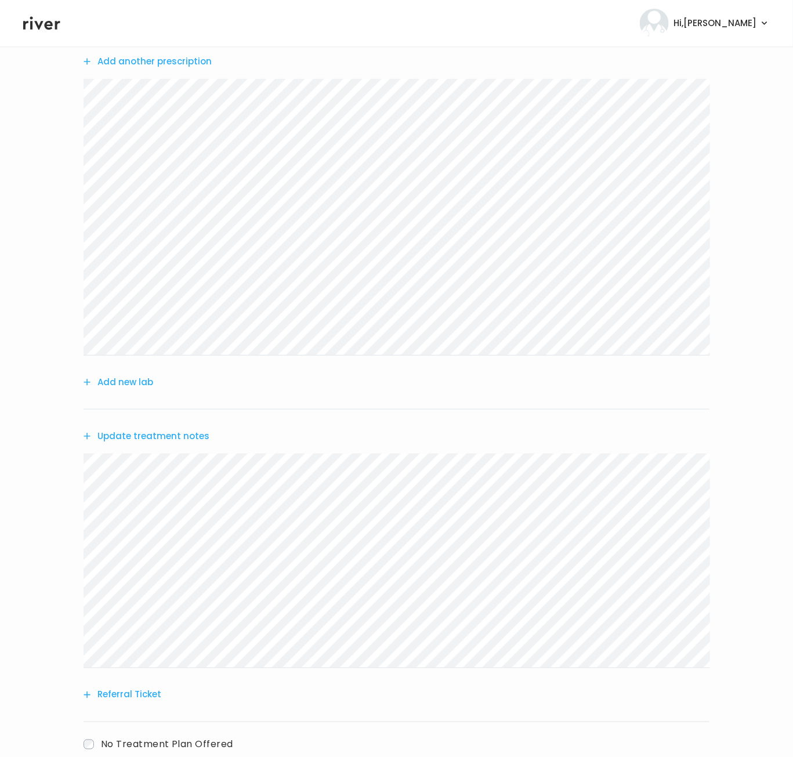
scroll to position [413, 0]
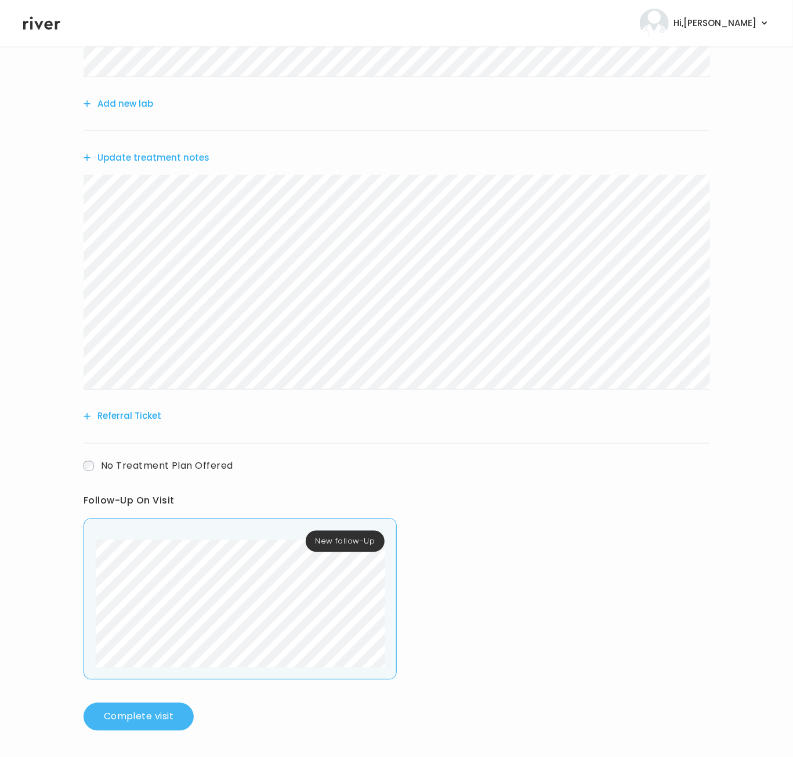
click at [140, 719] on button "Complete visit" at bounding box center [138, 717] width 110 height 28
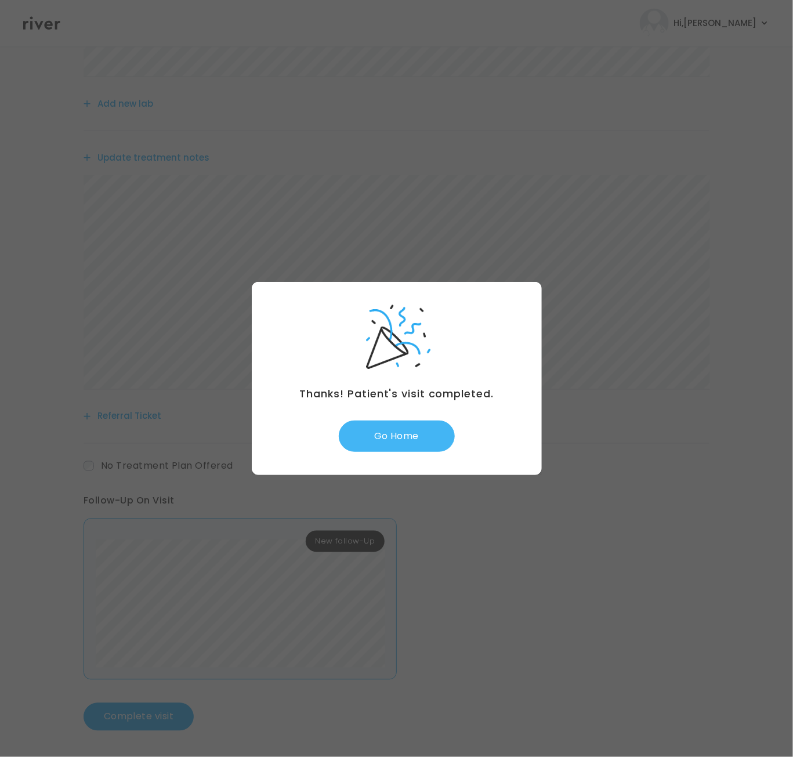
drag, startPoint x: 388, startPoint y: 434, endPoint x: 380, endPoint y: 427, distance: 10.7
click at [380, 427] on button "Go Home" at bounding box center [397, 435] width 116 height 31
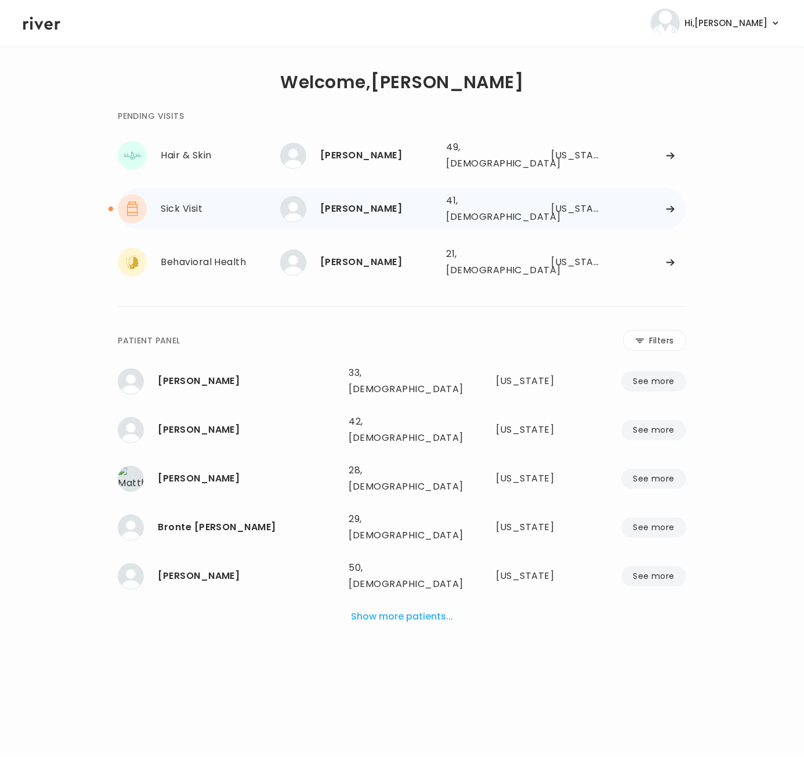
click at [199, 201] on div "Sick Visit" at bounding box center [220, 209] width 119 height 16
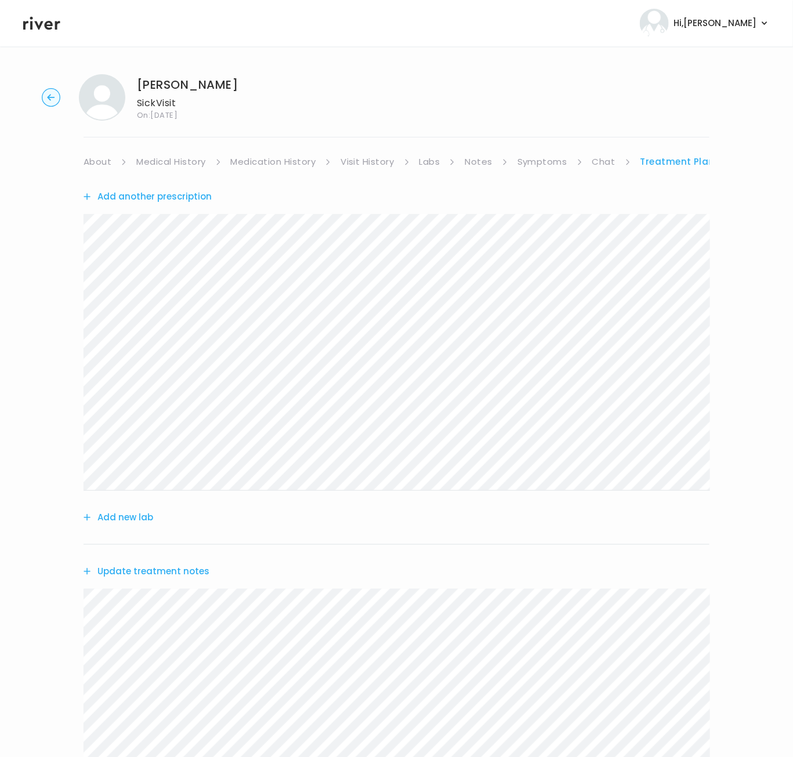
click at [41, 92] on div "[PERSON_NAME] Sick Visit On: [DATE]" at bounding box center [396, 97] width 755 height 46
click at [47, 98] on icon "button" at bounding box center [51, 97] width 19 height 19
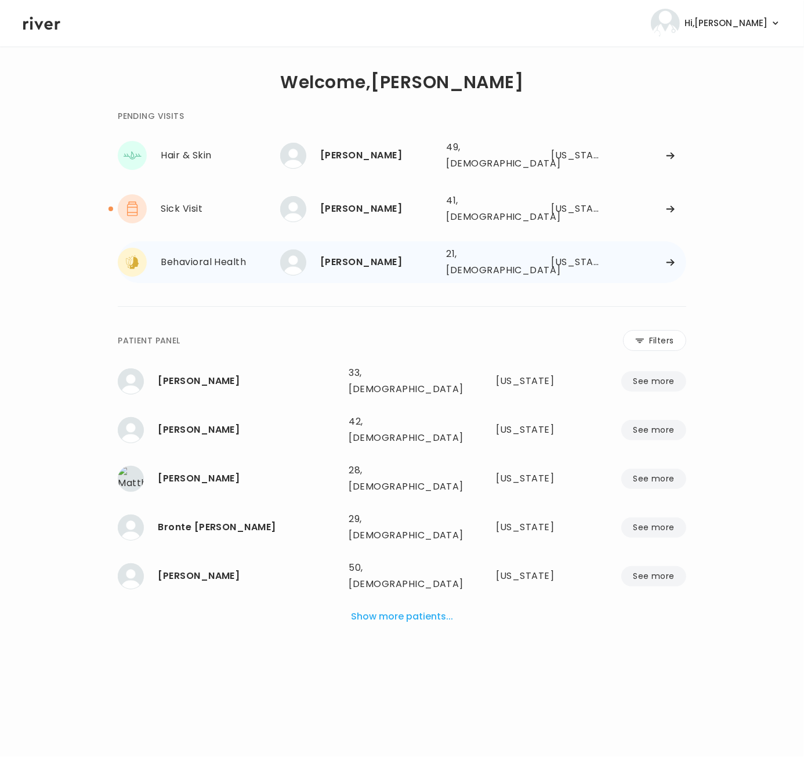
click at [224, 254] on div "Behavioral Health" at bounding box center [220, 262] width 119 height 16
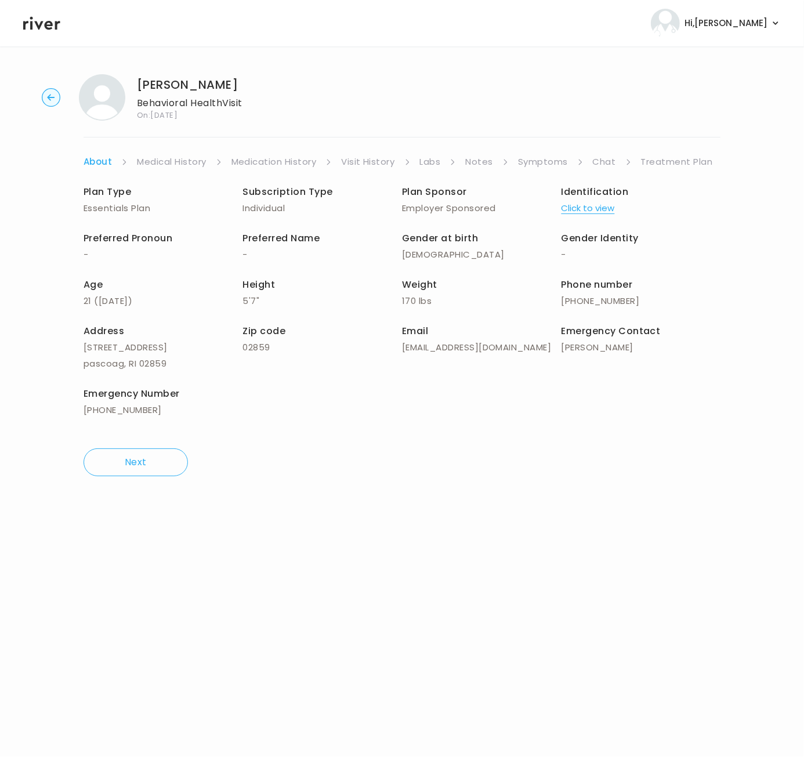
drag, startPoint x: 65, startPoint y: 191, endPoint x: 645, endPoint y: 403, distance: 617.3
click at [645, 403] on div "[PERSON_NAME] Behavioral Health Visit On: [DATE] About Medical History Medicati…" at bounding box center [402, 275] width 804 height 420
click at [545, 161] on link "Symptoms" at bounding box center [543, 162] width 50 height 16
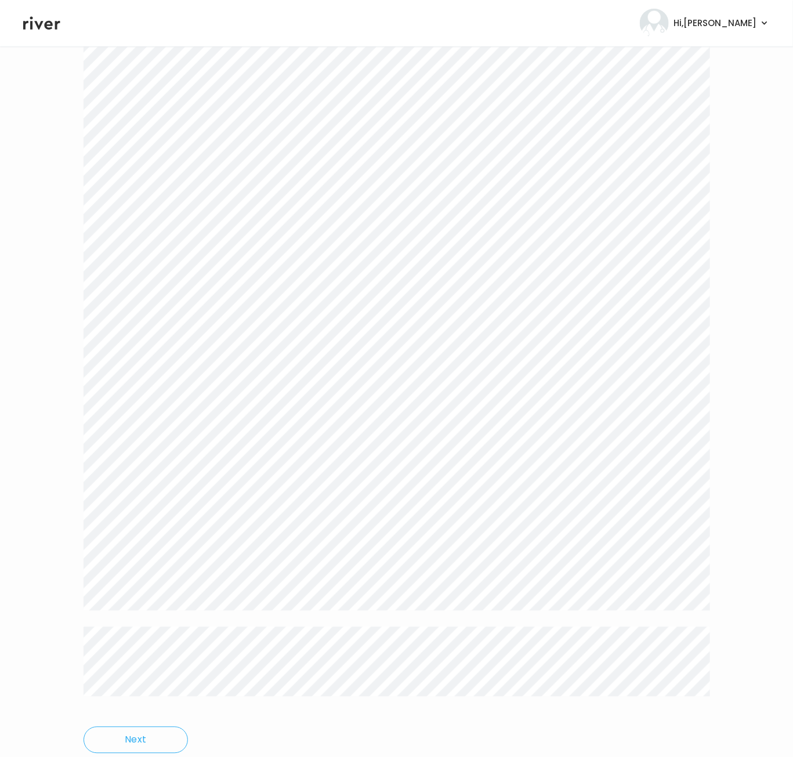
scroll to position [2000, 0]
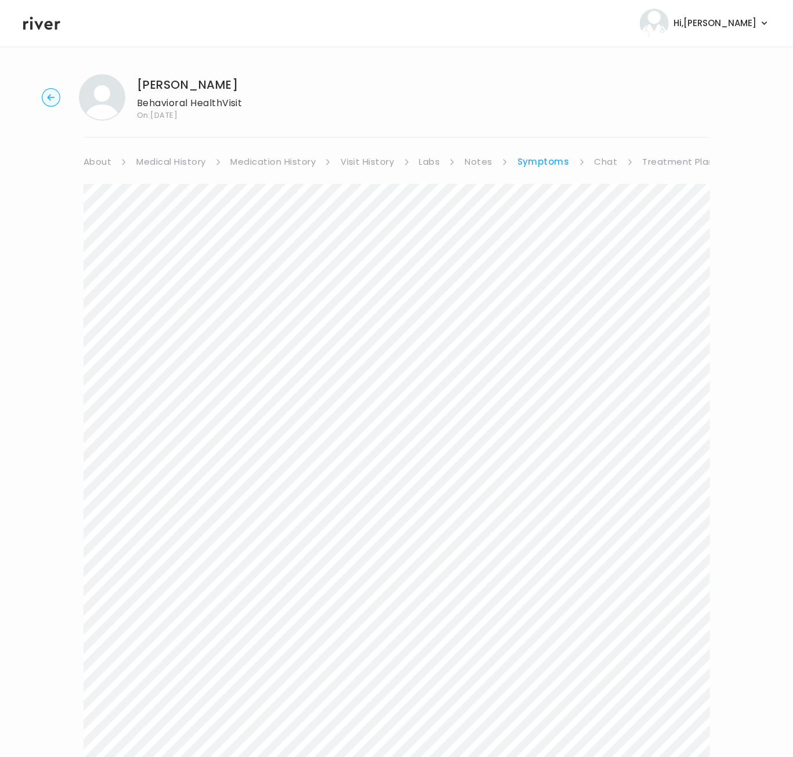
click at [95, 165] on link "About" at bounding box center [97, 162] width 28 height 16
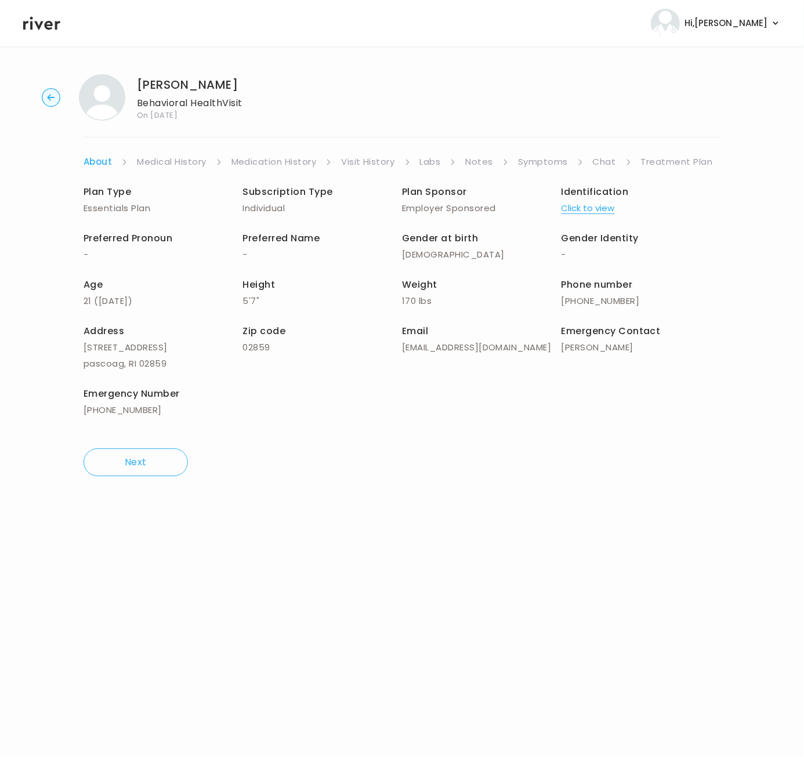
click at [500, 499] on main "[PERSON_NAME] Behavioral Health Visit On: [DATE] About Medical History Medicati…" at bounding box center [402, 401] width 804 height 710
click at [678, 166] on link "Treatment Plan" at bounding box center [677, 162] width 72 height 16
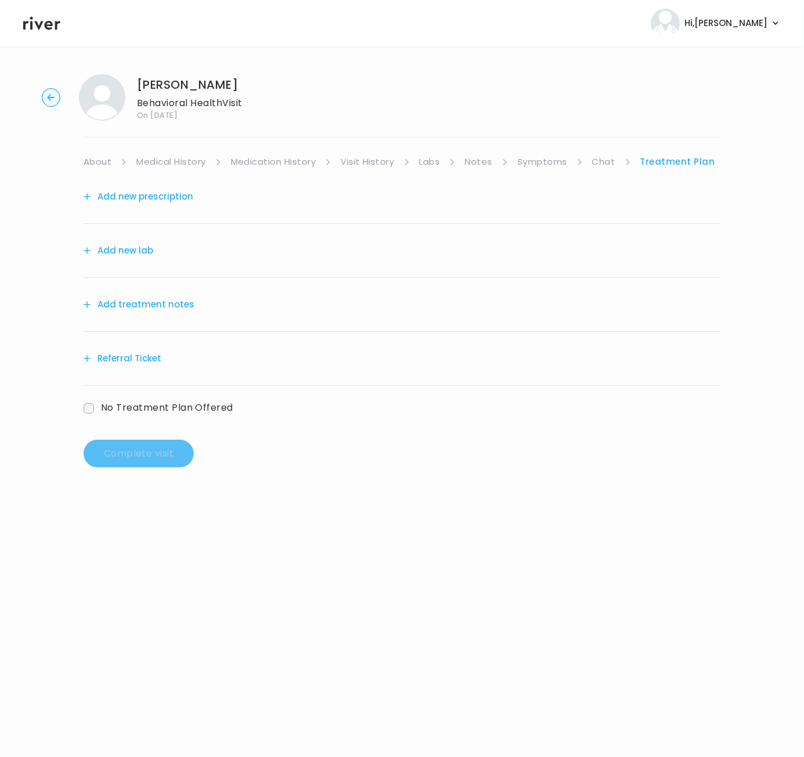
click at [544, 159] on link "Symptoms" at bounding box center [542, 162] width 50 height 16
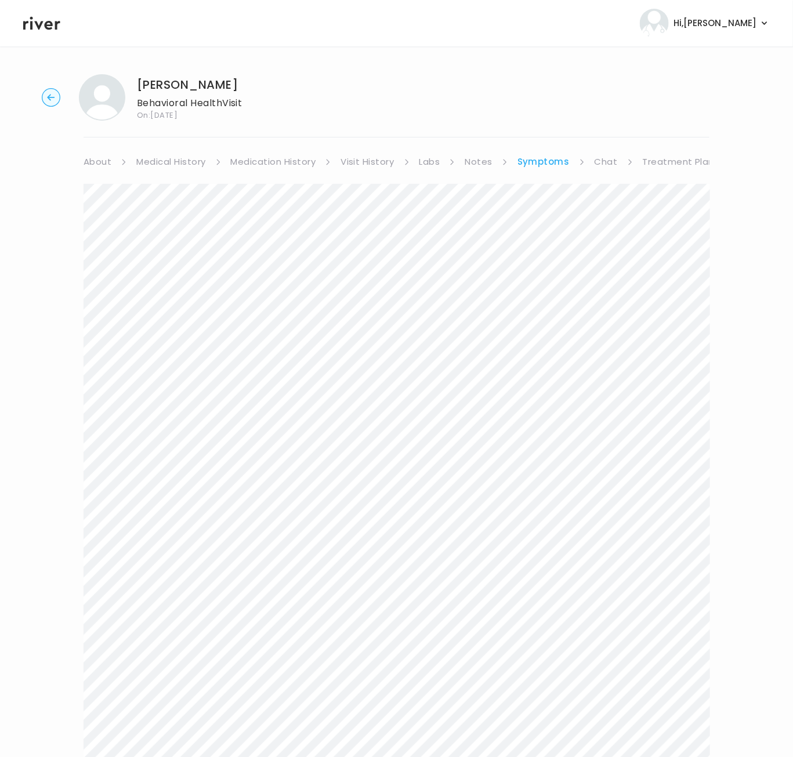
click at [270, 165] on link "Medication History" at bounding box center [273, 162] width 85 height 16
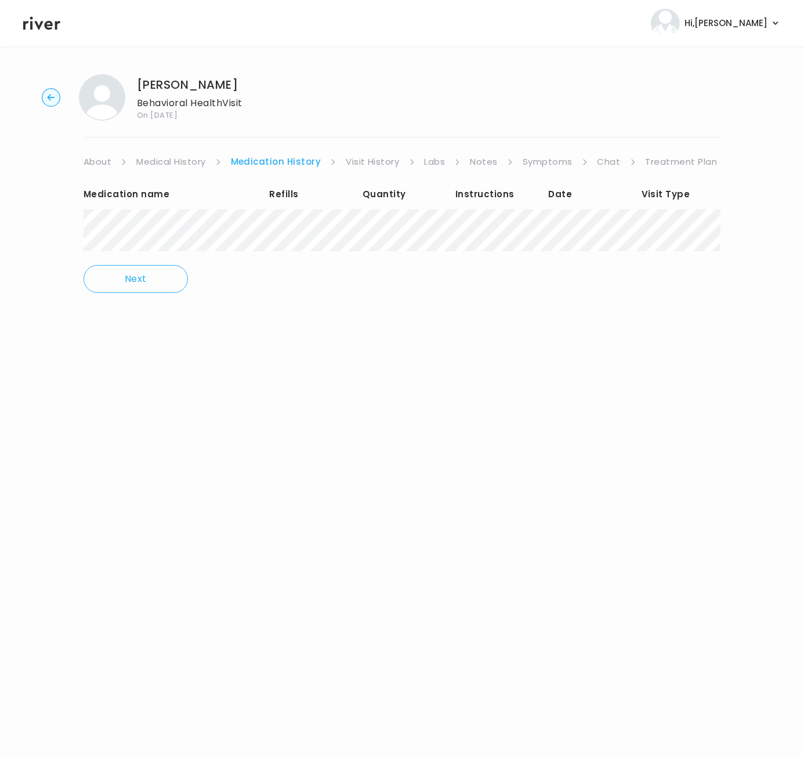
click at [658, 164] on link "Treatment Plan" at bounding box center [681, 162] width 72 height 16
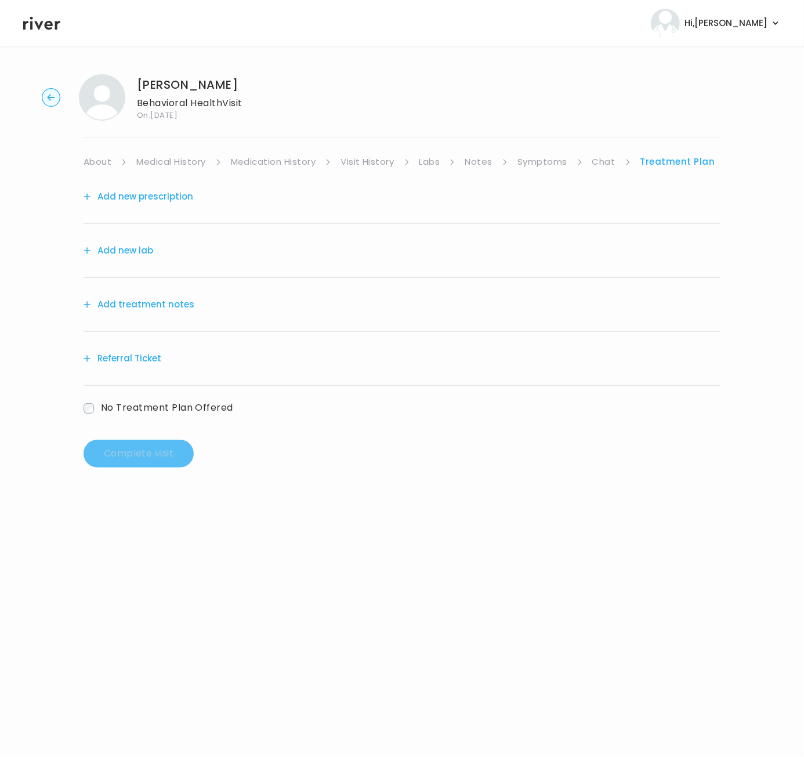
click at [594, 163] on link "Chat" at bounding box center [603, 162] width 23 height 16
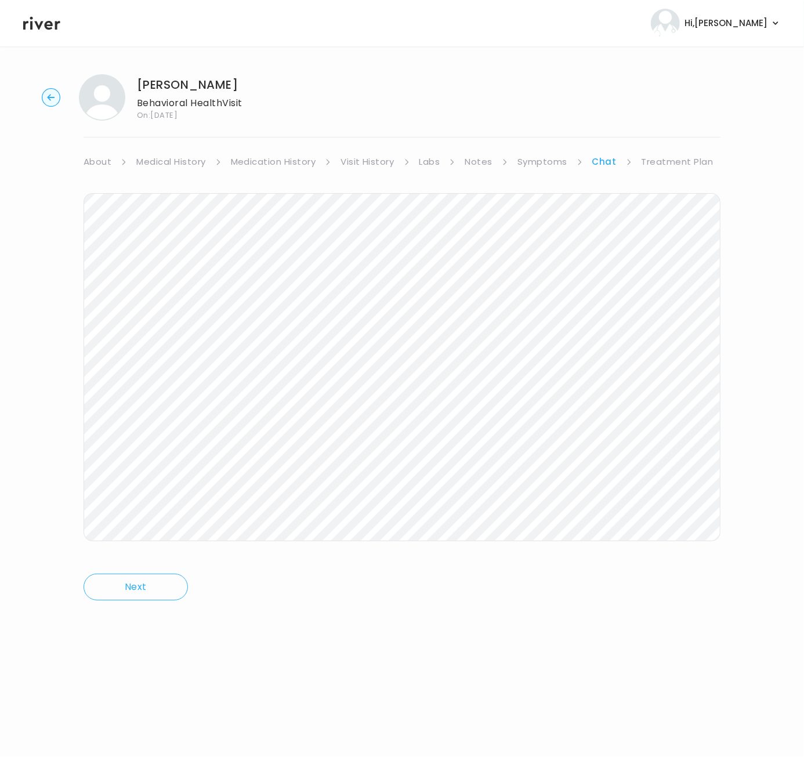
click at [198, 163] on link "Medical History" at bounding box center [170, 162] width 69 height 16
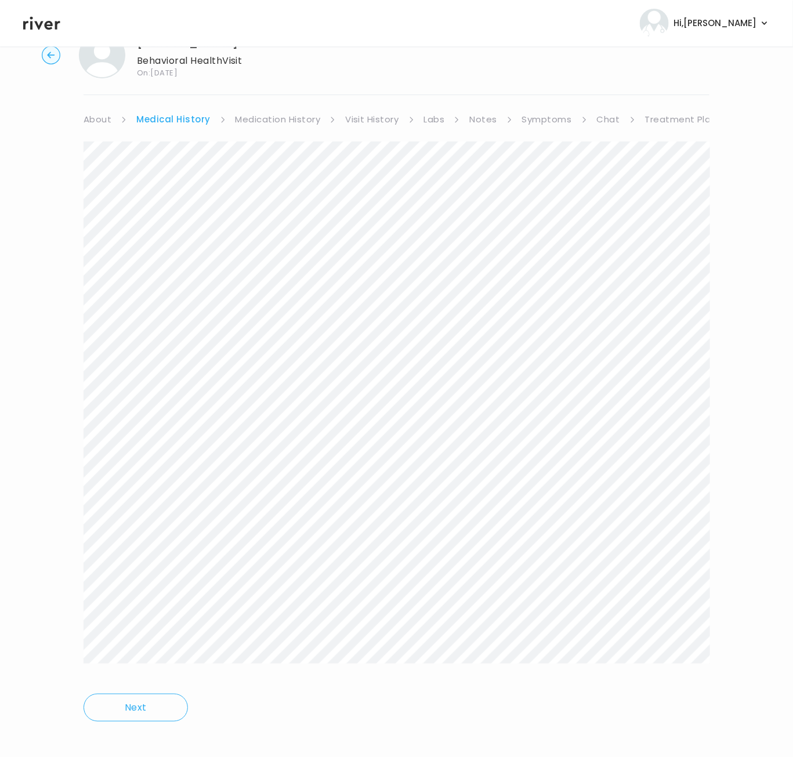
scroll to position [50, 0]
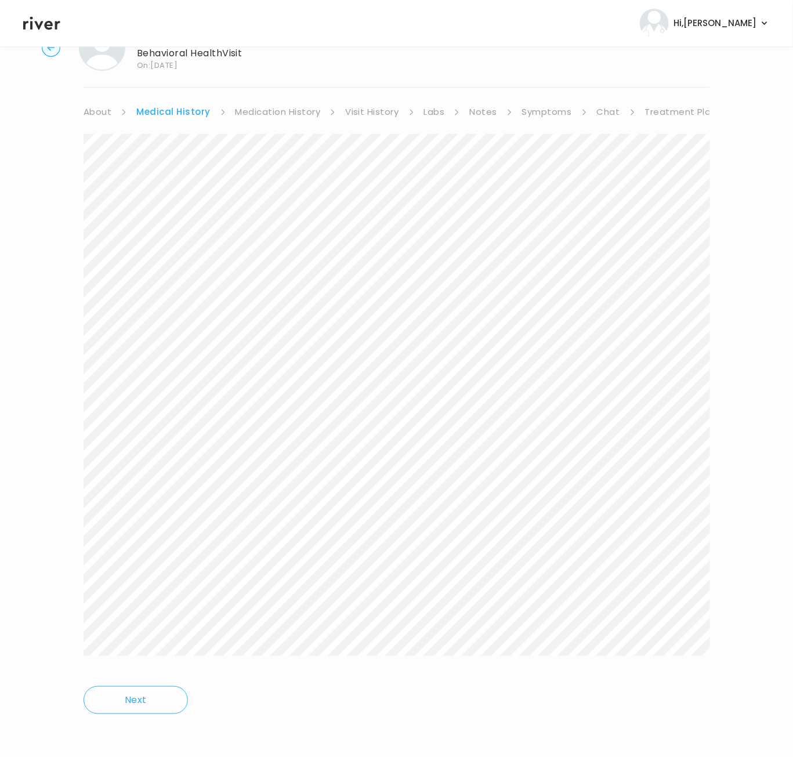
click at [609, 107] on link "Chat" at bounding box center [608, 112] width 23 height 16
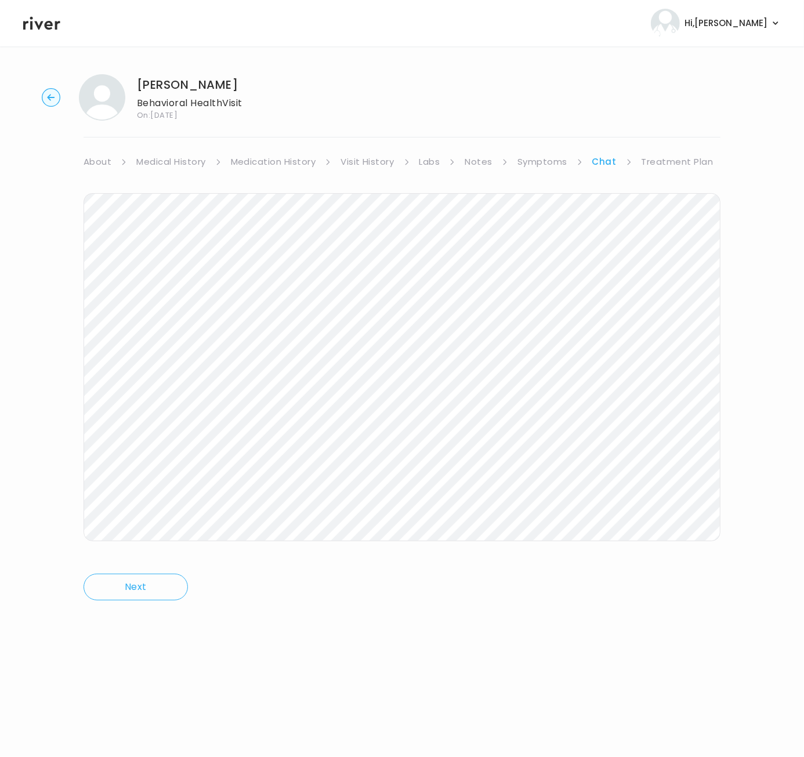
click at [53, 101] on circle "button" at bounding box center [51, 98] width 18 height 18
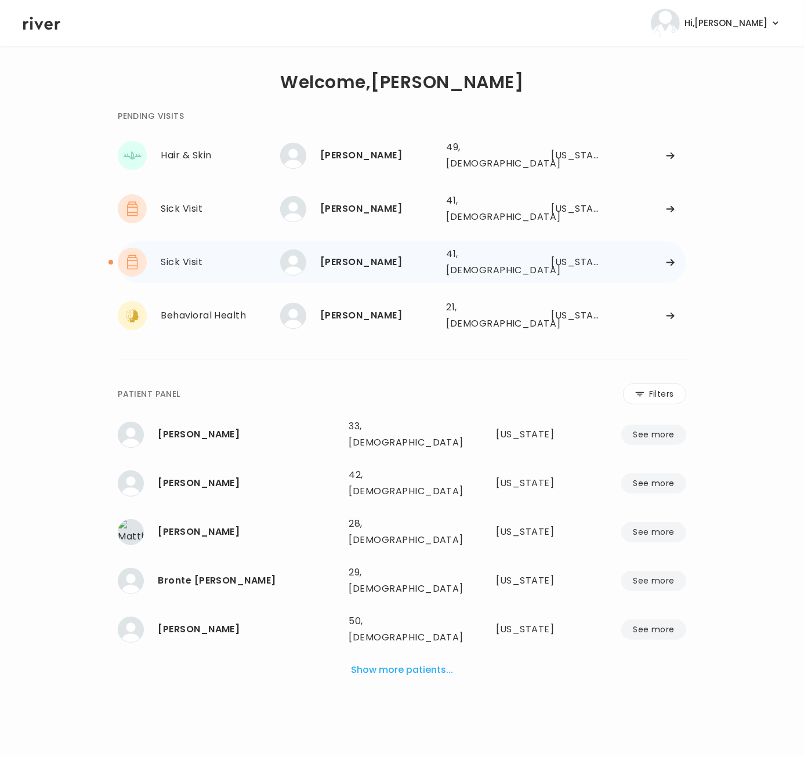
click at [184, 254] on div "Sick Visit" at bounding box center [220, 262] width 119 height 16
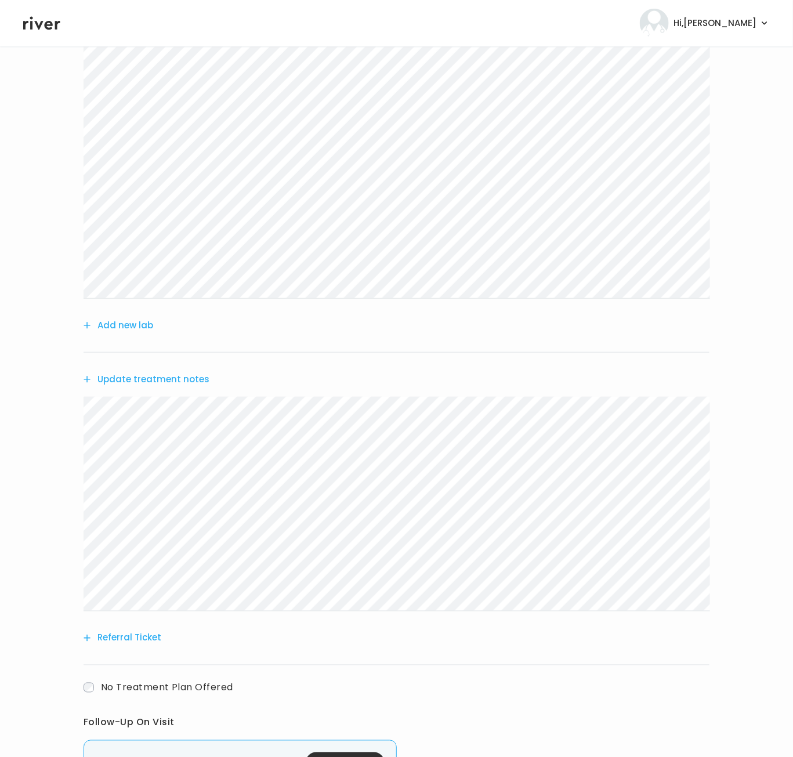
scroll to position [413, 0]
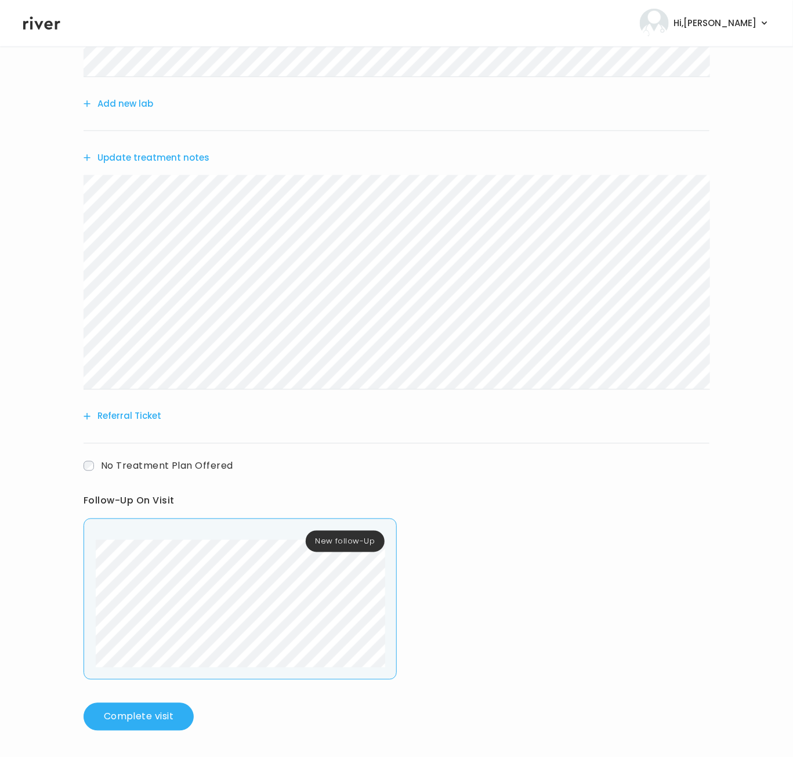
click at [347, 373] on div "Add another prescription Add new lab Update treatment notes Referral Ticket No …" at bounding box center [396, 244] width 626 height 974
click at [136, 718] on button "Complete visit" at bounding box center [138, 717] width 110 height 28
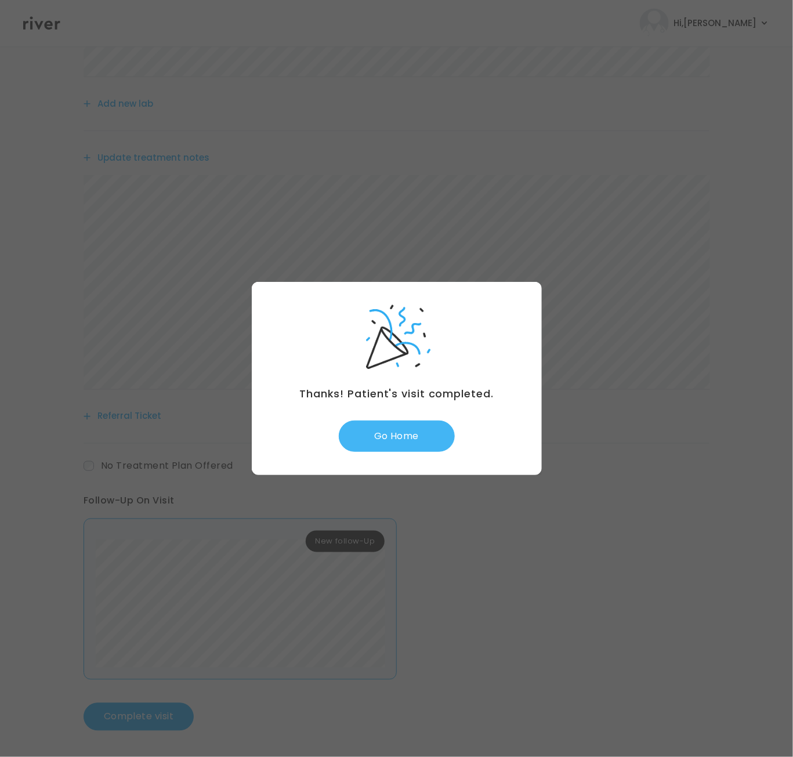
click at [386, 438] on button "Go Home" at bounding box center [397, 435] width 116 height 31
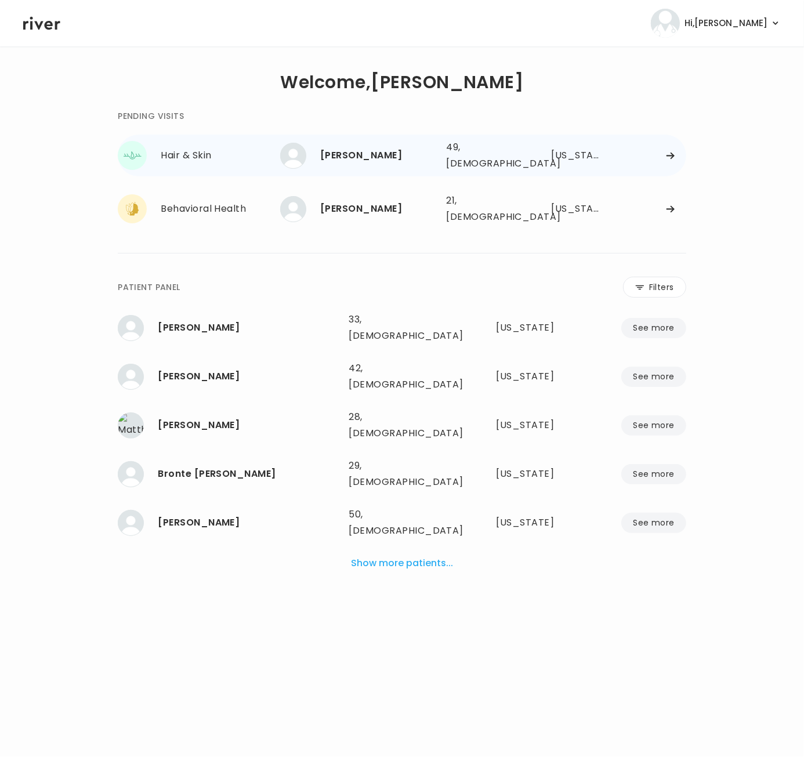
click at [152, 149] on div "Hair & Skin [PERSON_NAME]" at bounding box center [199, 155] width 162 height 29
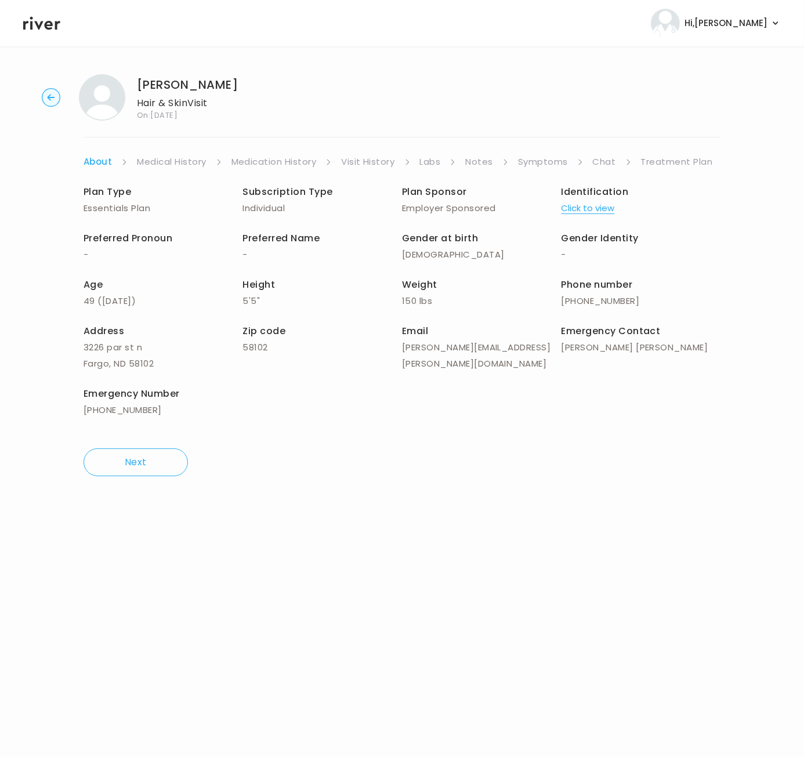
click at [676, 159] on link "Treatment Plan" at bounding box center [677, 162] width 72 height 16
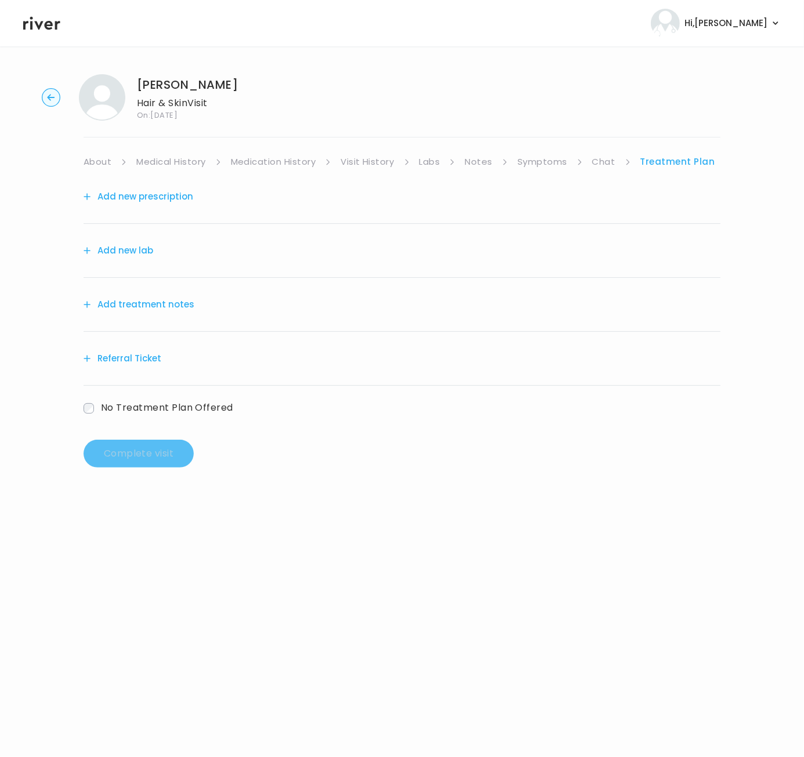
click at [599, 163] on link "Chat" at bounding box center [603, 162] width 23 height 16
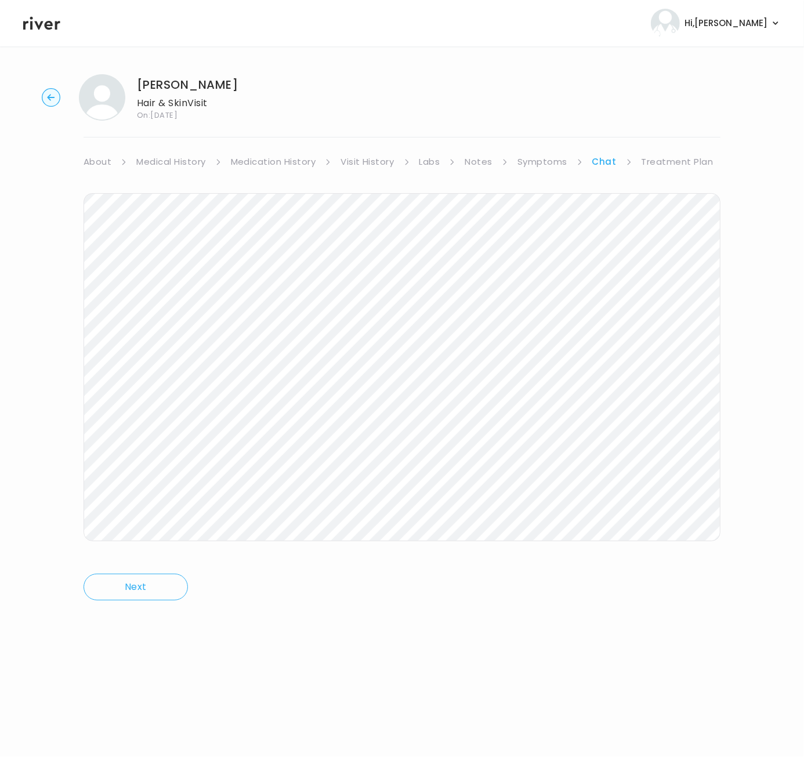
click at [542, 163] on link "Symptoms" at bounding box center [542, 162] width 50 height 16
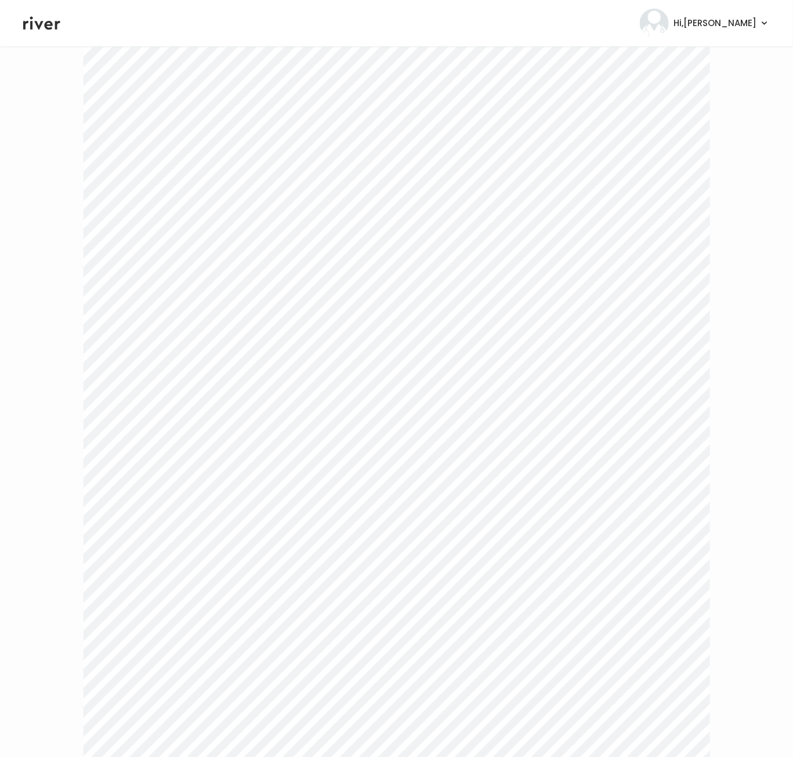
scroll to position [650, 0]
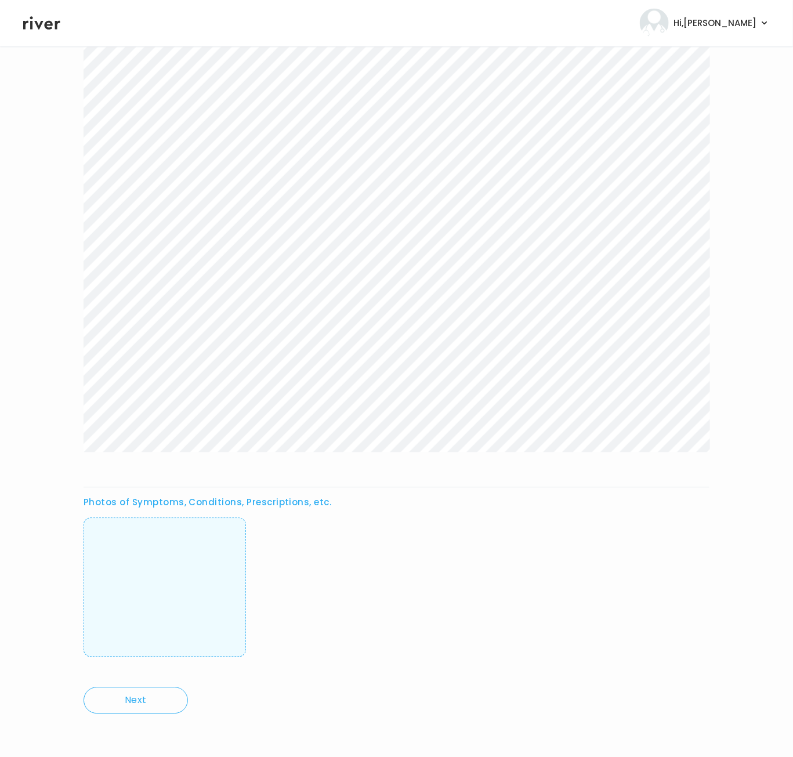
click at [399, 459] on div "Photos of Symptoms, Conditions, Prescriptions, etc." at bounding box center [396, 103] width 626 height 1139
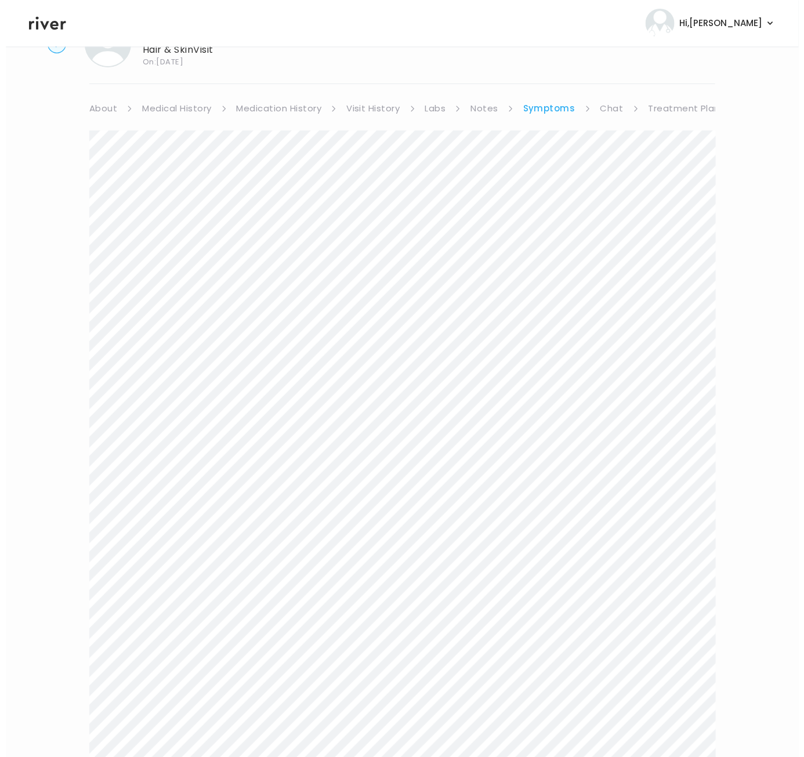
scroll to position [0, 0]
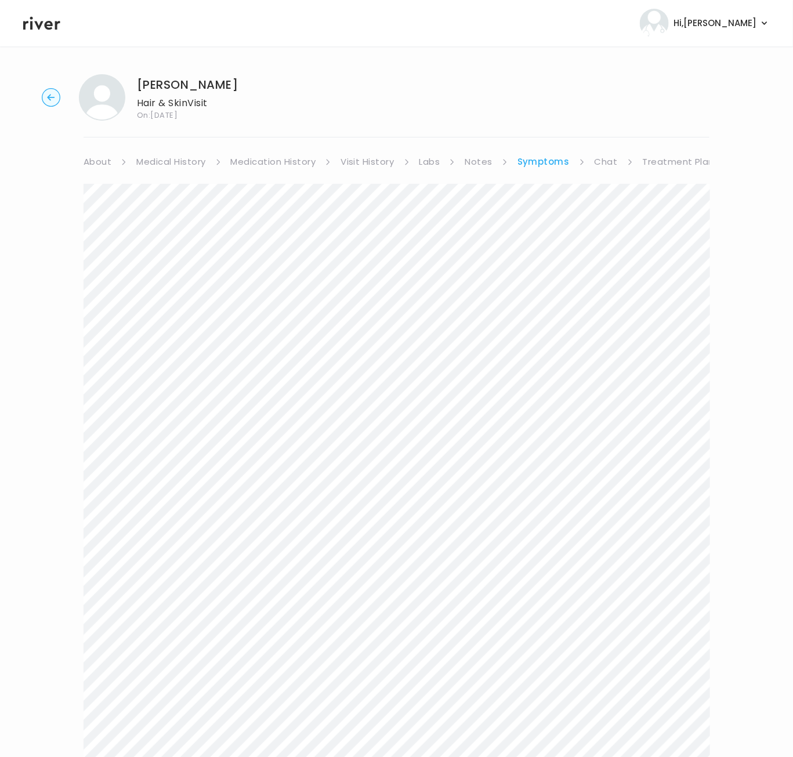
click at [676, 162] on link "Treatment Plan" at bounding box center [678, 162] width 72 height 16
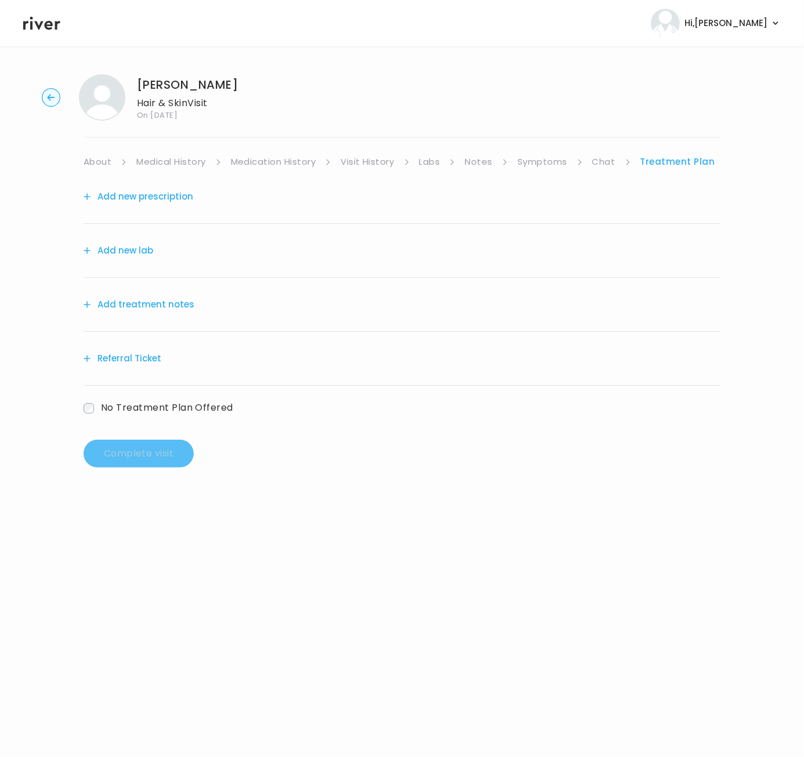
click at [173, 303] on button "Add treatment notes" at bounding box center [138, 304] width 111 height 16
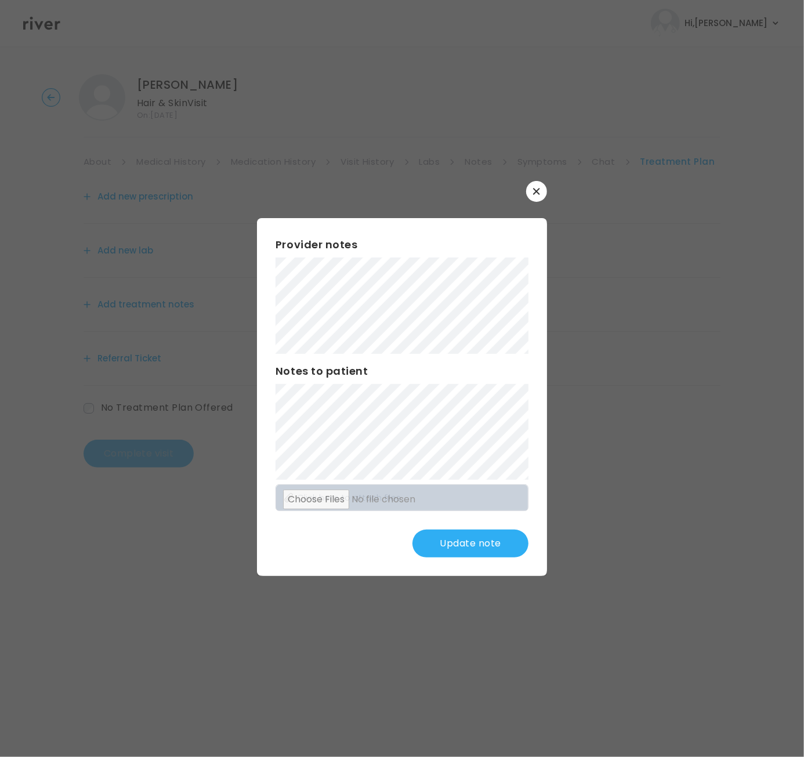
click at [465, 547] on button "Update note" at bounding box center [470, 543] width 116 height 28
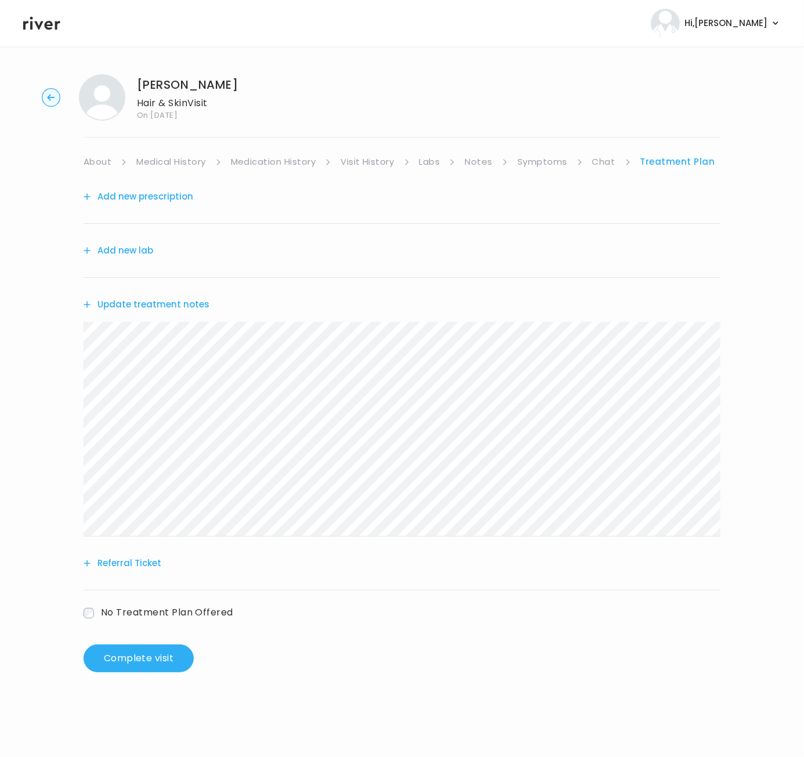
click at [99, 155] on link "About" at bounding box center [97, 162] width 28 height 16
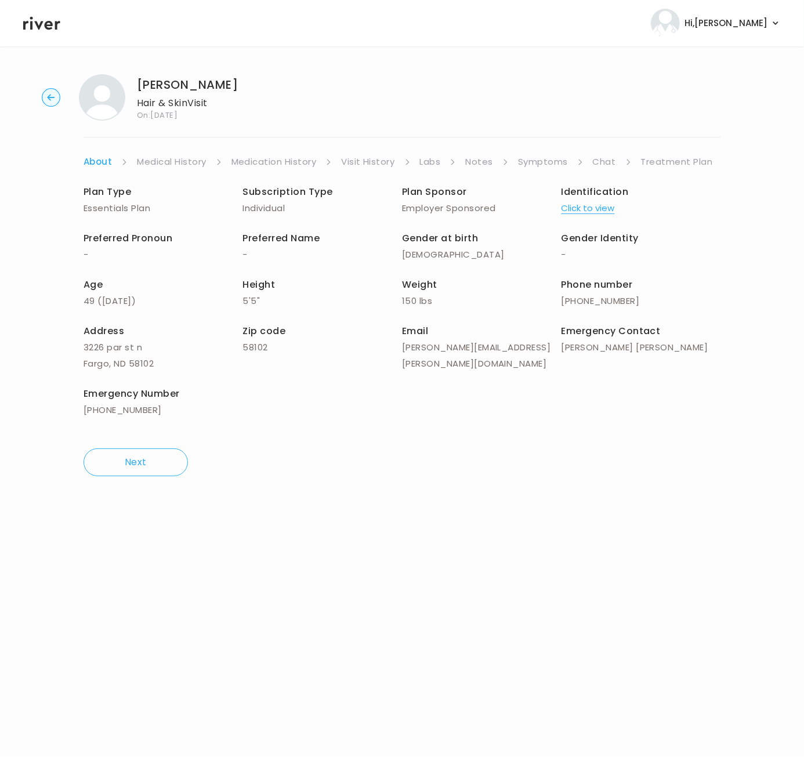
click at [664, 160] on link "Treatment Plan" at bounding box center [677, 162] width 72 height 16
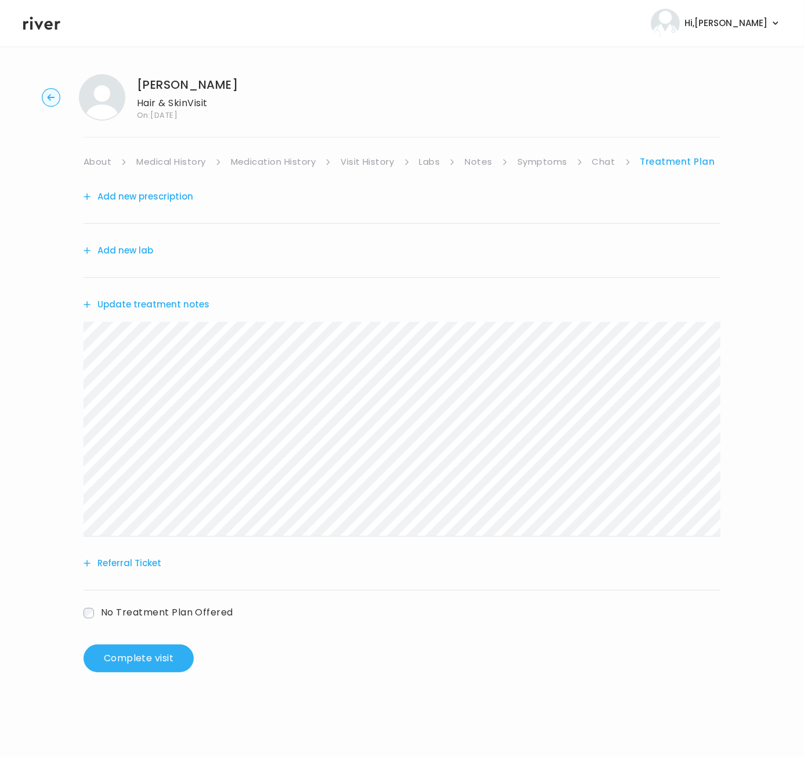
click at [139, 565] on button "Referral Ticket" at bounding box center [122, 563] width 78 height 16
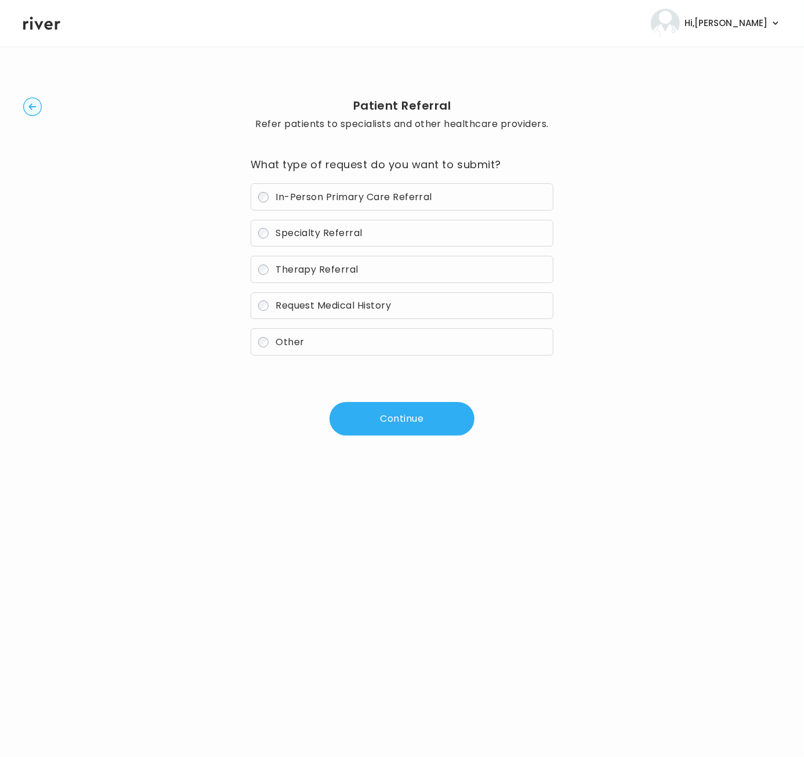
click at [266, 237] on label "Specialty Referral" at bounding box center [401, 233] width 303 height 27
click at [419, 420] on button "Continue" at bounding box center [401, 419] width 145 height 34
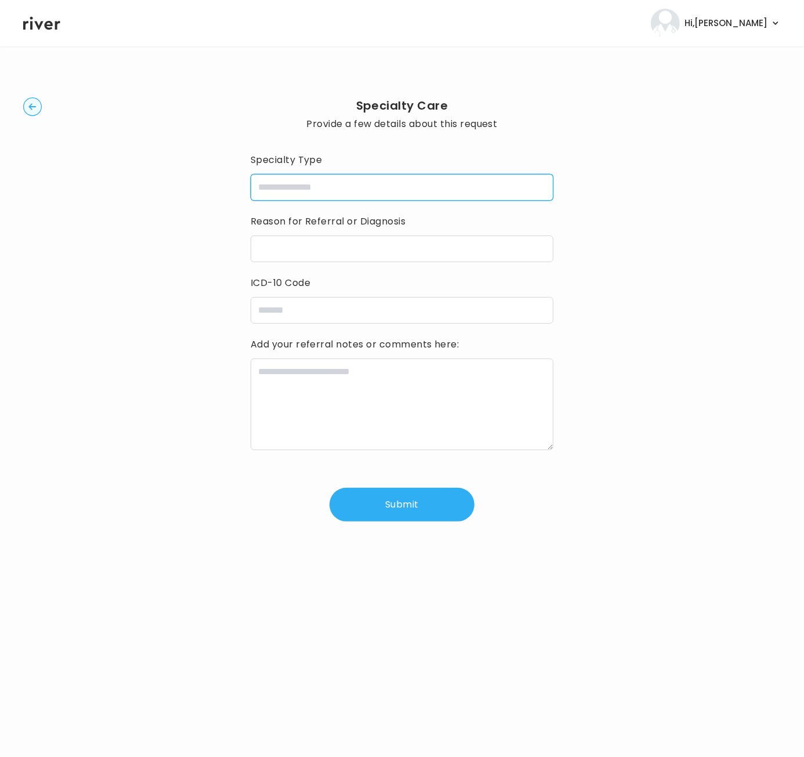
click at [274, 187] on input "specialtyType" at bounding box center [401, 187] width 303 height 27
type input "**********"
click at [315, 248] on input "reasonForReferral" at bounding box center [401, 248] width 303 height 27
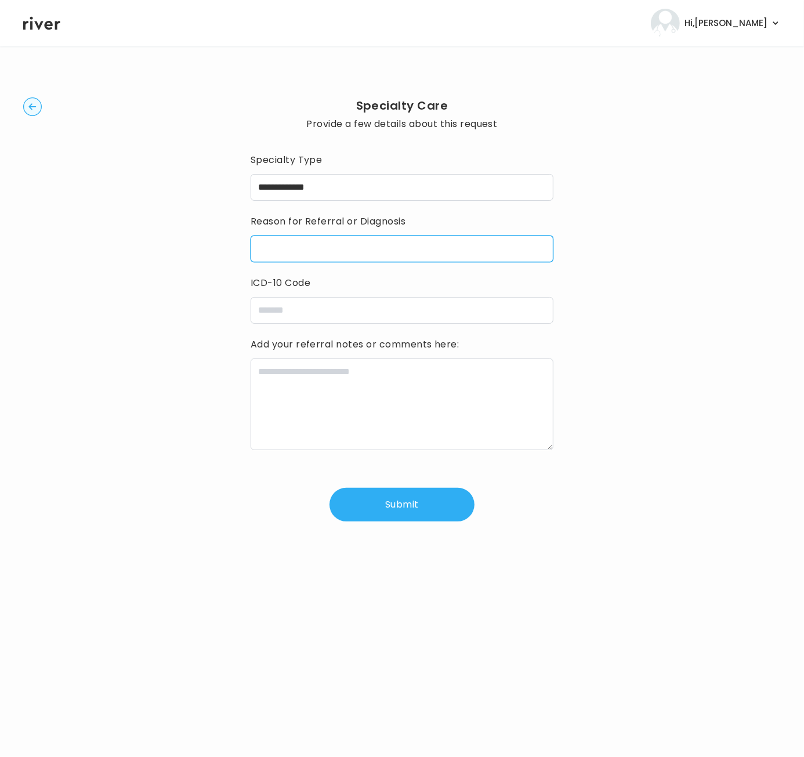
click at [315, 248] on input "reasonForReferral" at bounding box center [401, 248] width 303 height 27
click at [285, 255] on input "reasonForReferral" at bounding box center [401, 248] width 303 height 27
paste input "**********"
type input "**********"
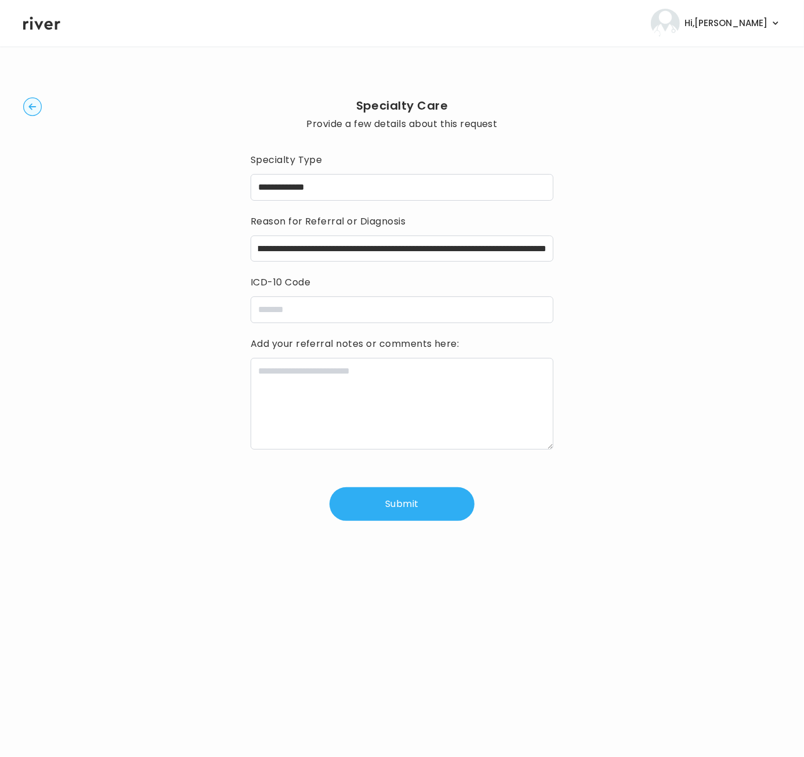
scroll to position [0, 0]
click at [307, 386] on textarea at bounding box center [401, 404] width 303 height 92
paste textarea "**********"
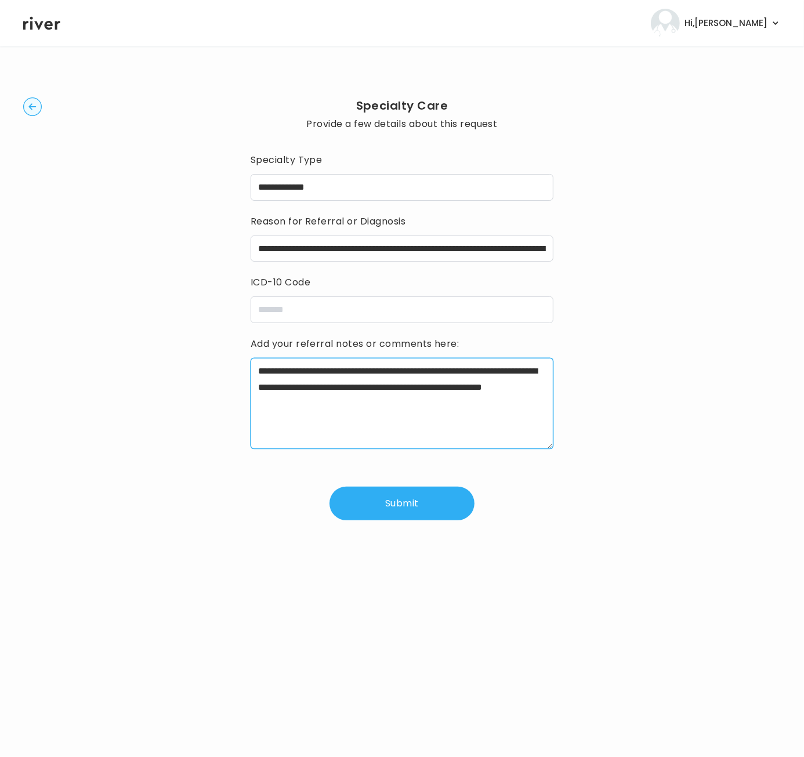
type textarea "**********"
click at [292, 308] on input "icdCode" at bounding box center [401, 309] width 303 height 27
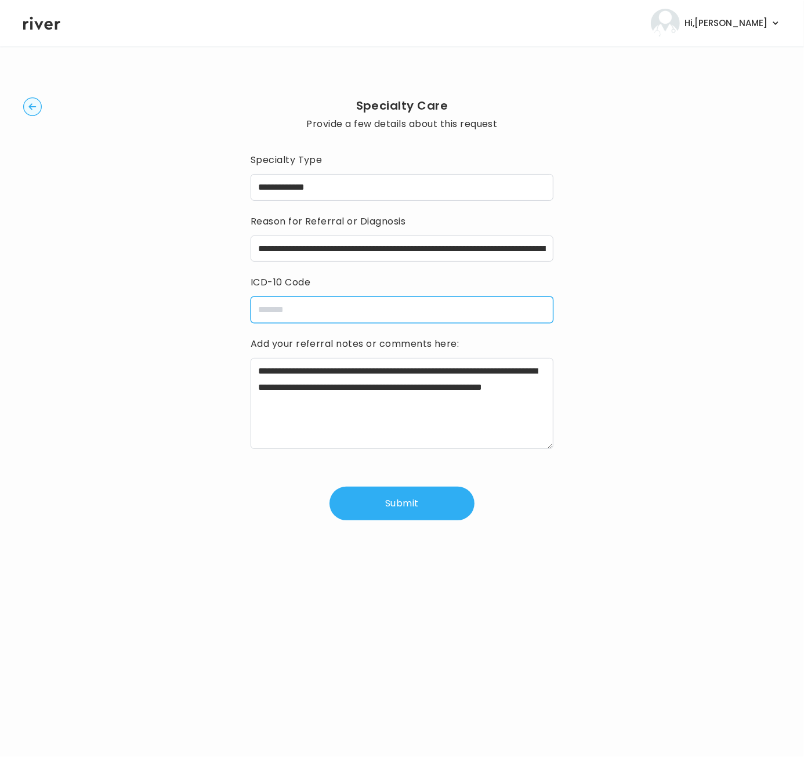
click at [292, 308] on input "icdCode" at bounding box center [401, 309] width 303 height 27
paste input "**********"
type input "**********"
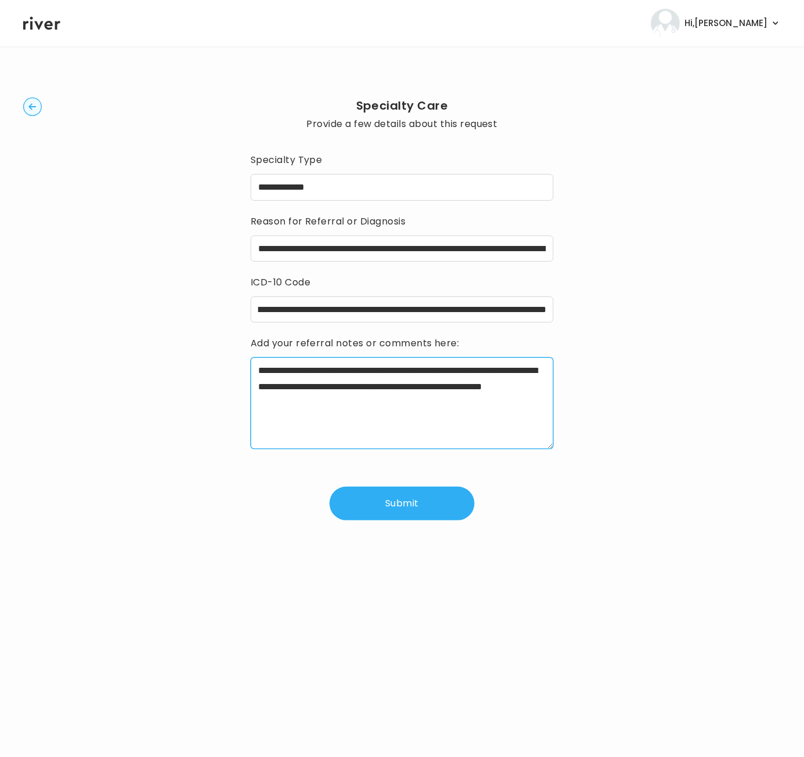
scroll to position [0, 0]
click at [310, 426] on textarea "**********" at bounding box center [401, 402] width 303 height 91
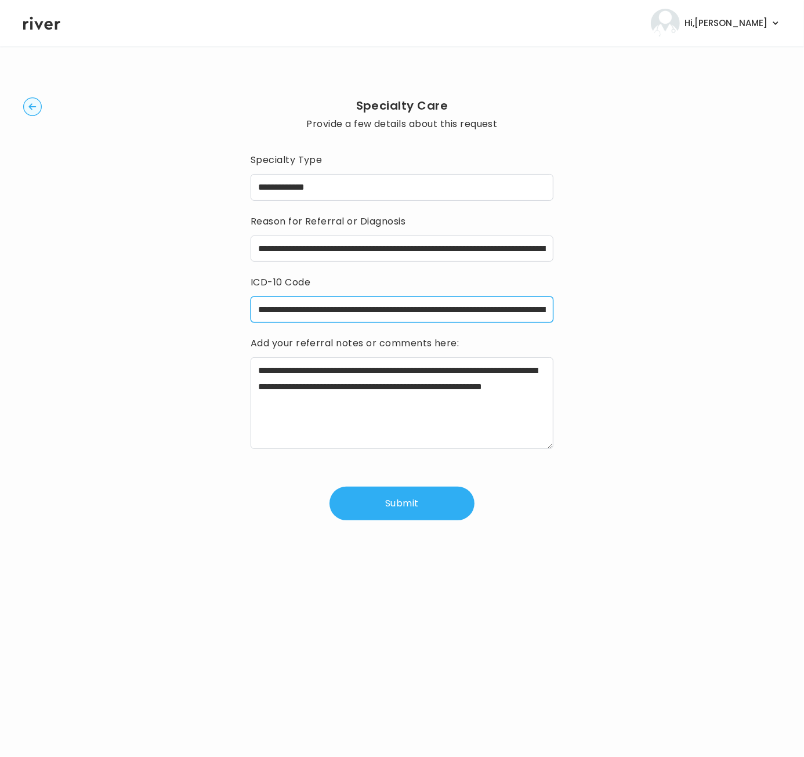
click at [503, 306] on input "**********" at bounding box center [401, 309] width 303 height 26
click at [405, 510] on button "Submit" at bounding box center [401, 503] width 145 height 34
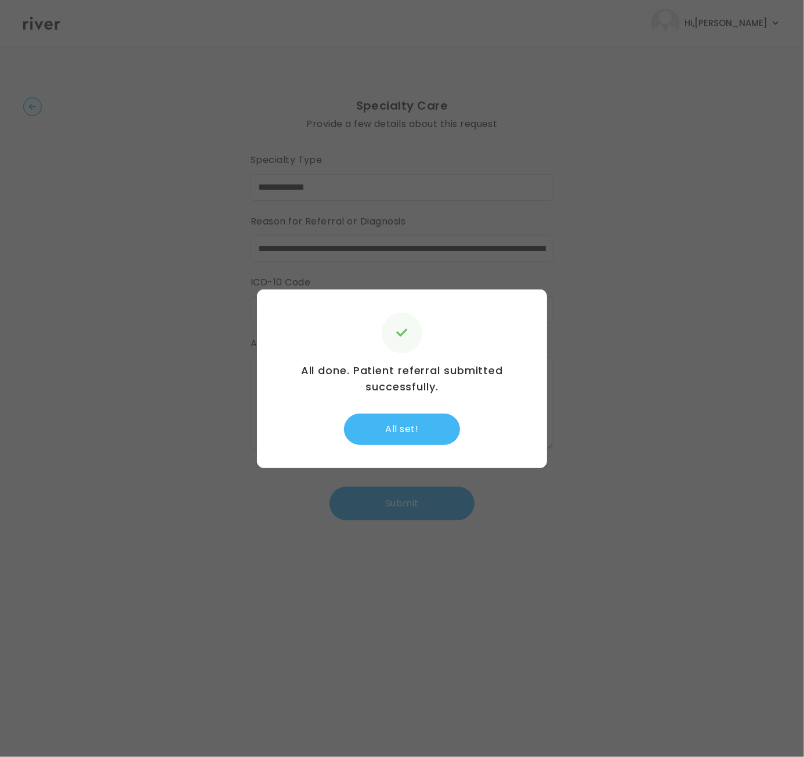
click at [421, 427] on button "All set!" at bounding box center [402, 428] width 116 height 31
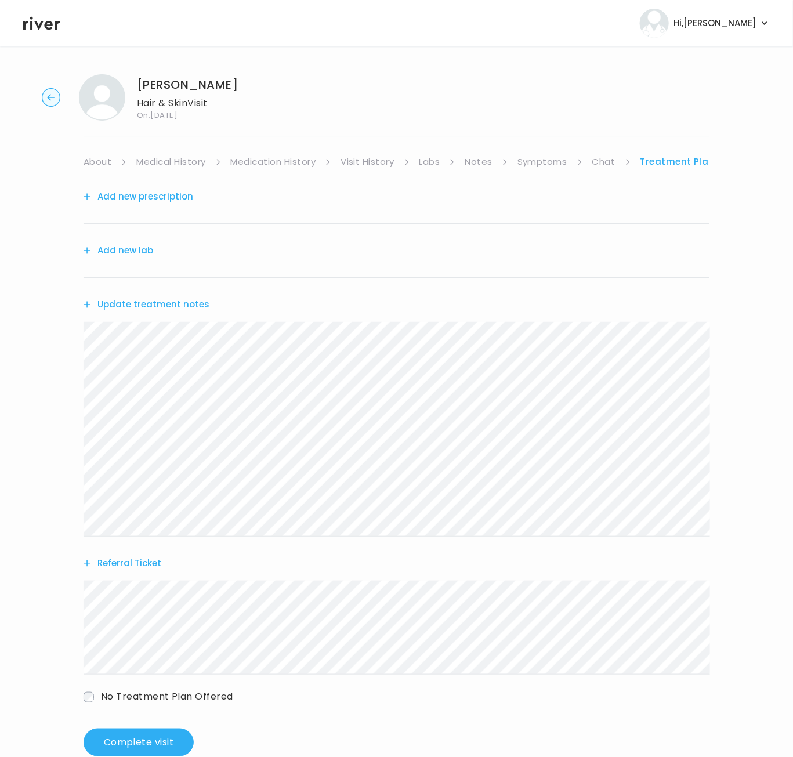
click at [432, 161] on link "Labs" at bounding box center [429, 162] width 21 height 16
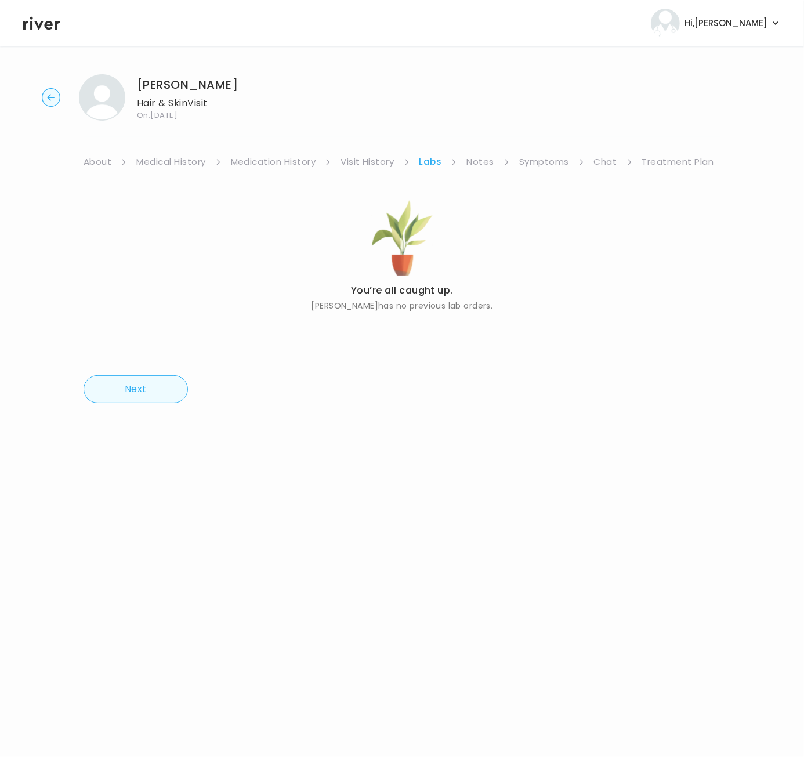
click at [154, 394] on button "Next" at bounding box center [135, 389] width 104 height 28
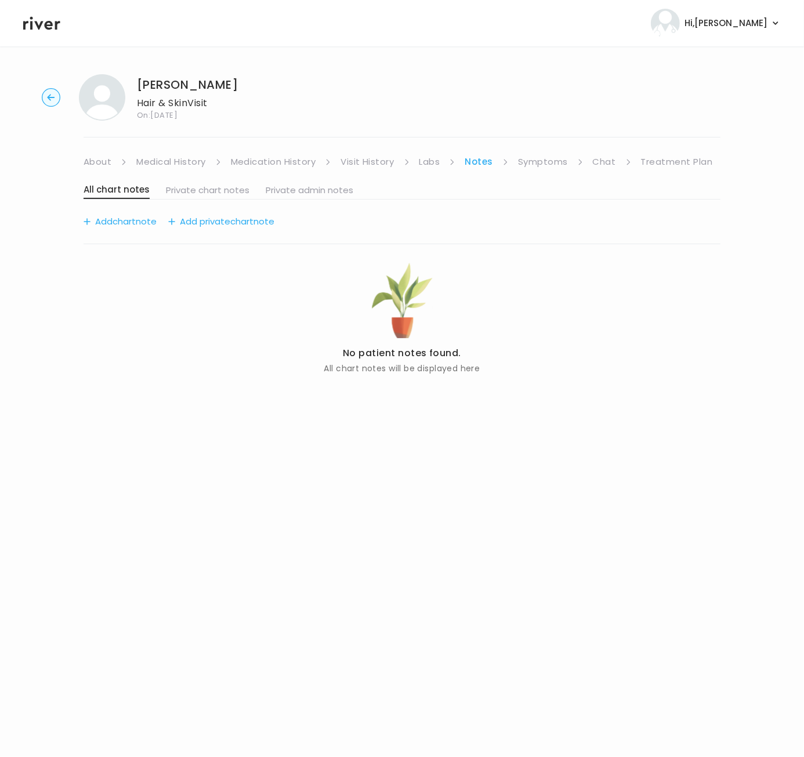
click at [689, 161] on link "Treatment Plan" at bounding box center [677, 162] width 72 height 16
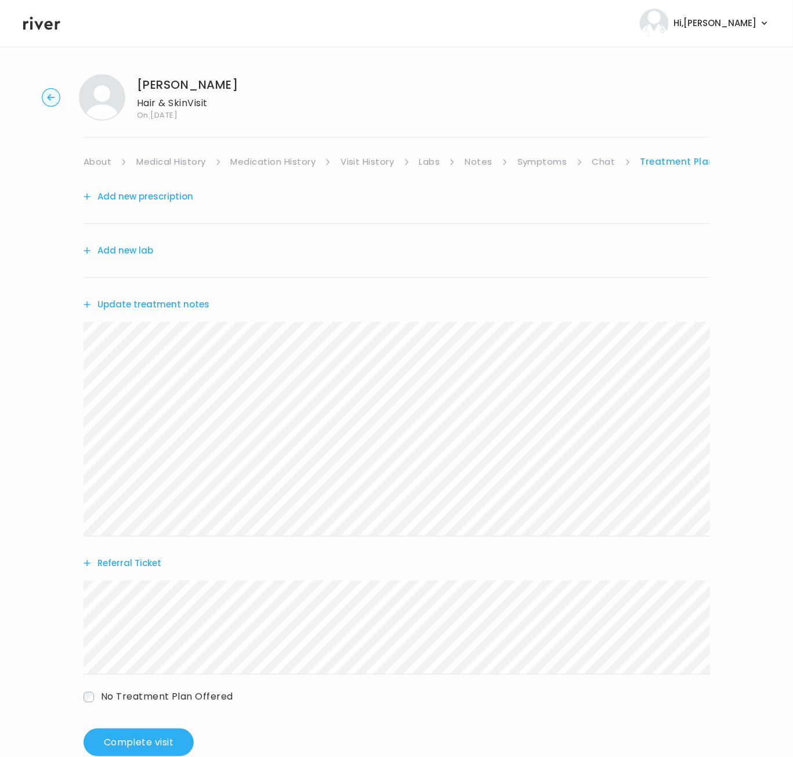
click at [127, 247] on button "Add new lab" at bounding box center [118, 250] width 70 height 16
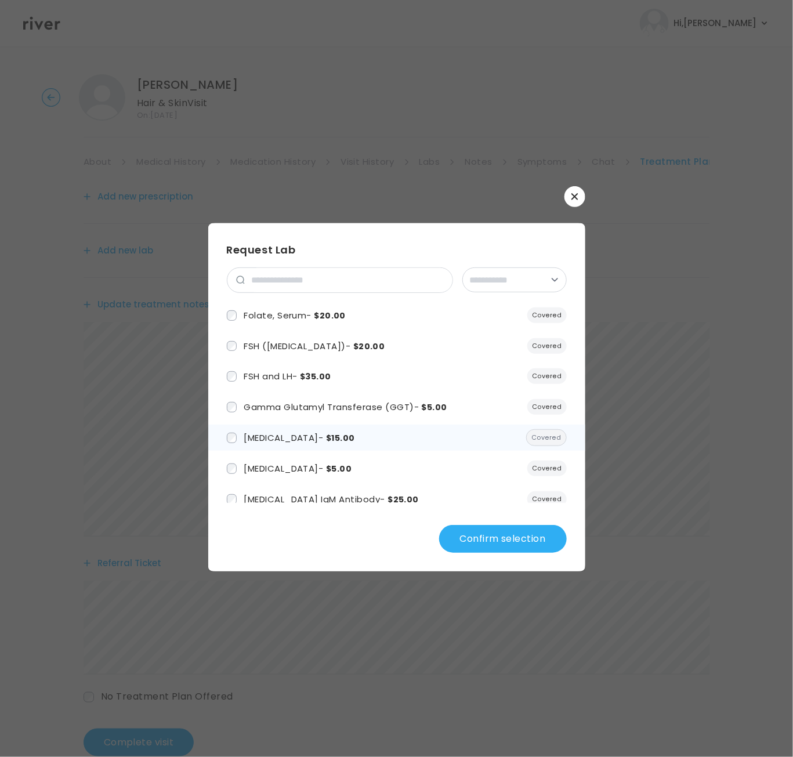
scroll to position [239, 0]
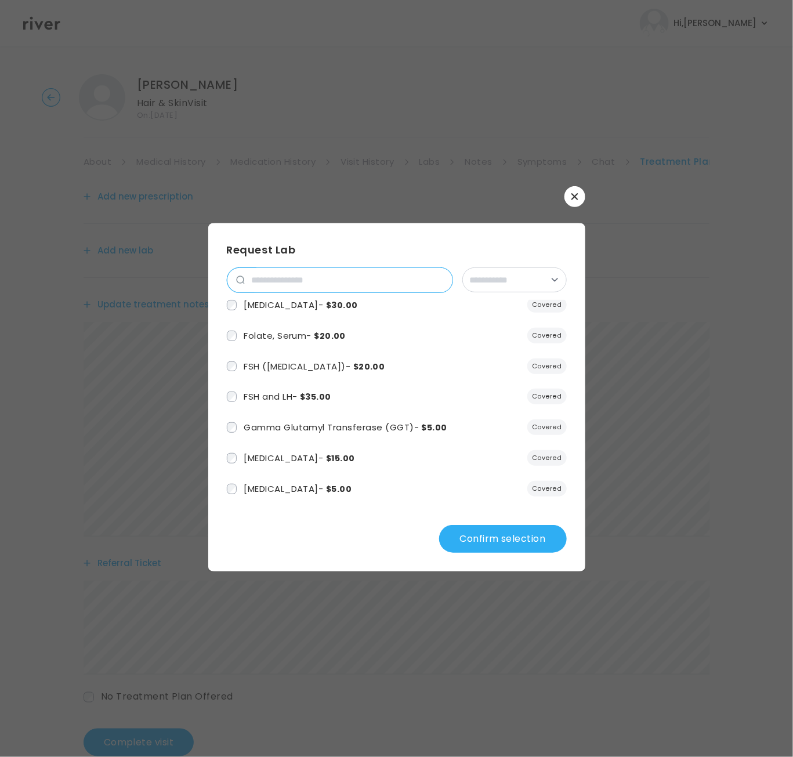
click at [261, 278] on input "search" at bounding box center [349, 280] width 208 height 24
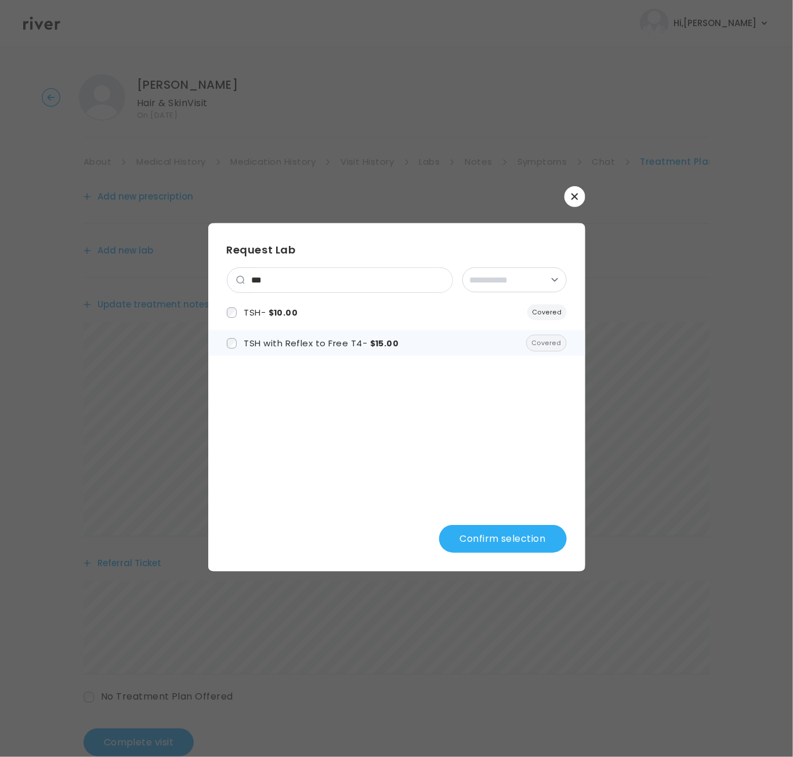
click at [293, 346] on span "TSH with Reflex to Free T4 - $15.00" at bounding box center [320, 343] width 155 height 12
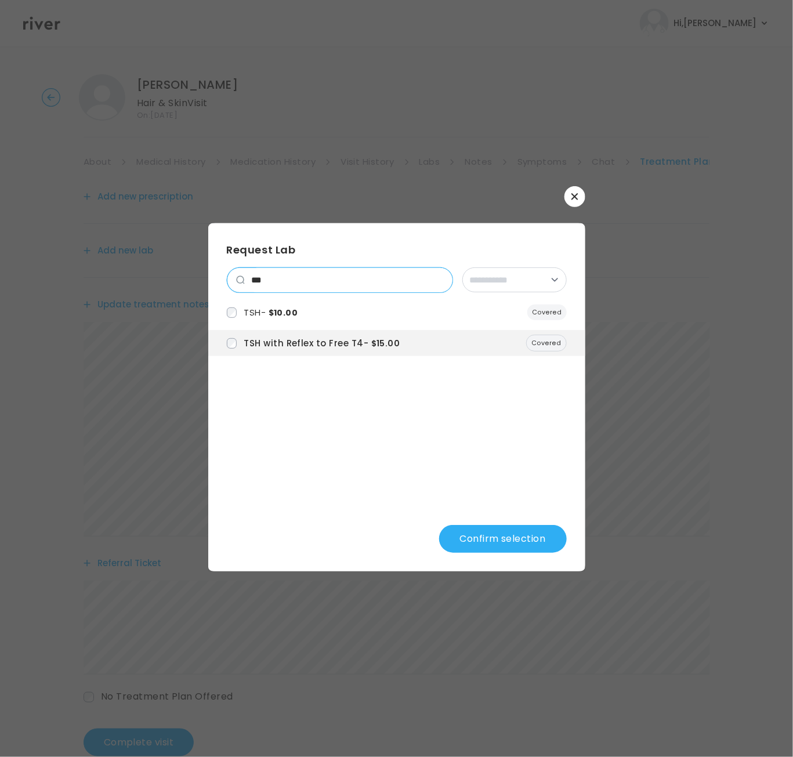
drag, startPoint x: 293, startPoint y: 281, endPoint x: 240, endPoint y: 281, distance: 52.8
click at [241, 281] on div "***" at bounding box center [340, 280] width 226 height 26
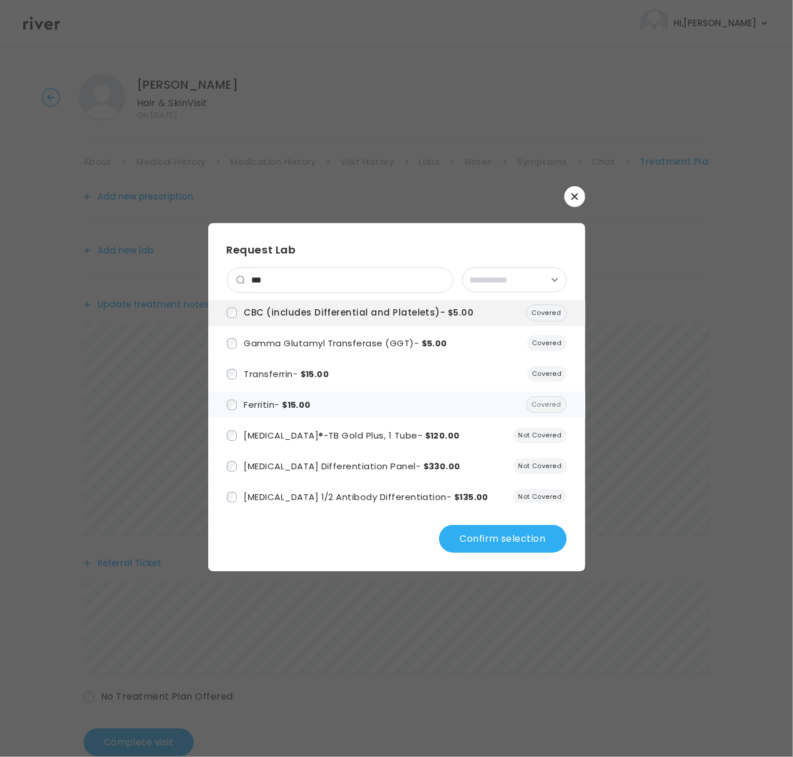
click at [304, 402] on span "$15.00" at bounding box center [296, 405] width 29 height 12
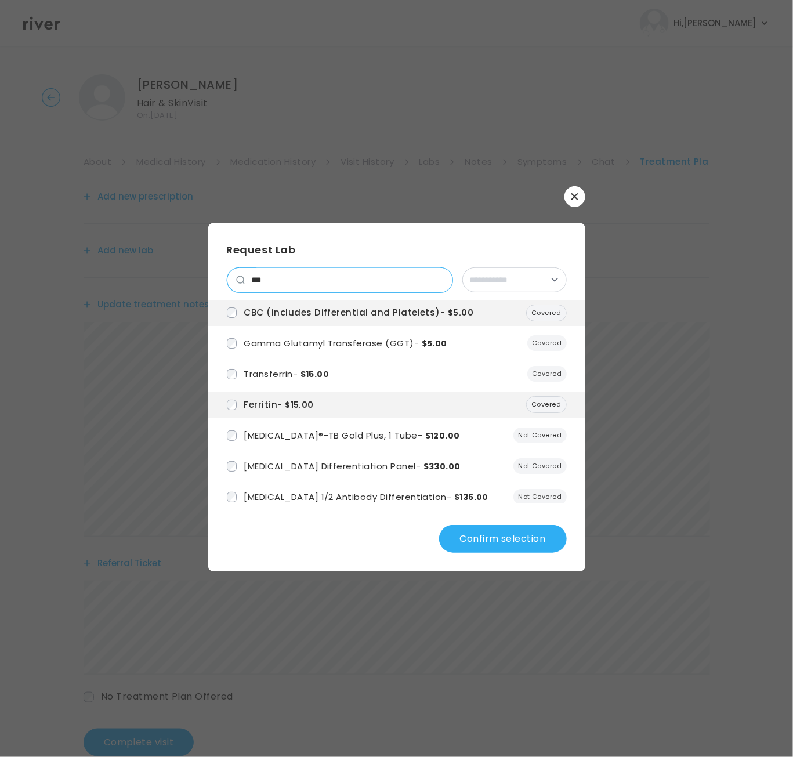
drag, startPoint x: 285, startPoint y: 277, endPoint x: 246, endPoint y: 275, distance: 38.9
click at [246, 275] on input "***" at bounding box center [349, 280] width 208 height 24
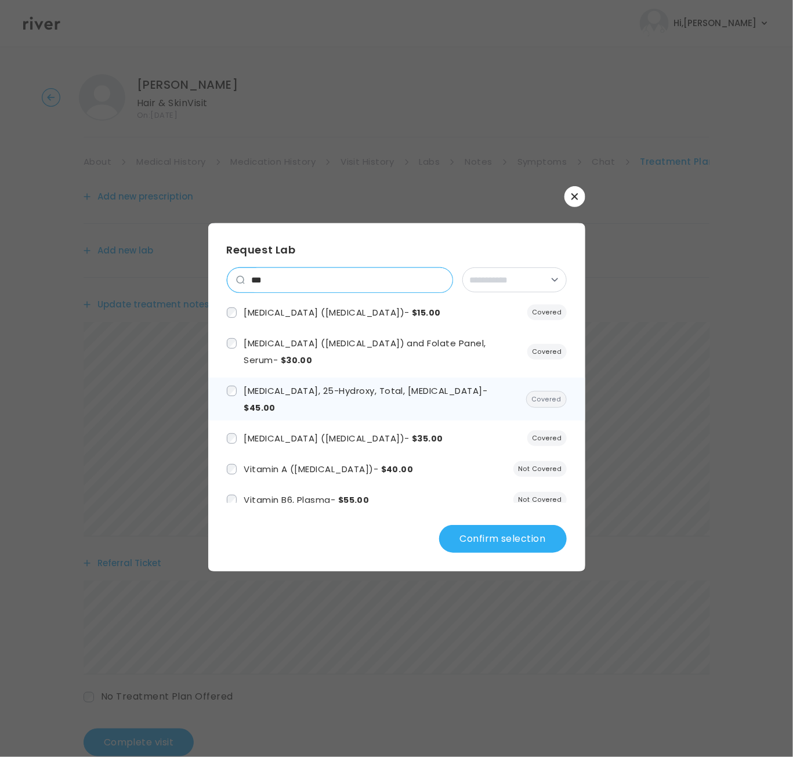
type input "***"
click at [282, 392] on span "Vitamin D, 25-Hydroxy, Total, Immunoassay - $45.00" at bounding box center [364, 398] width 243 height 29
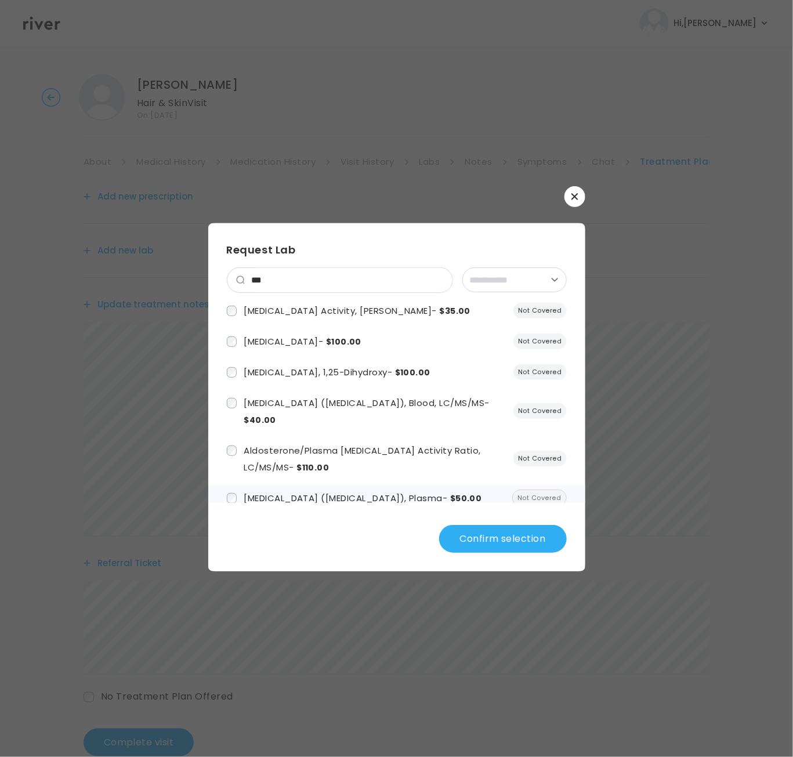
scroll to position [283, 0]
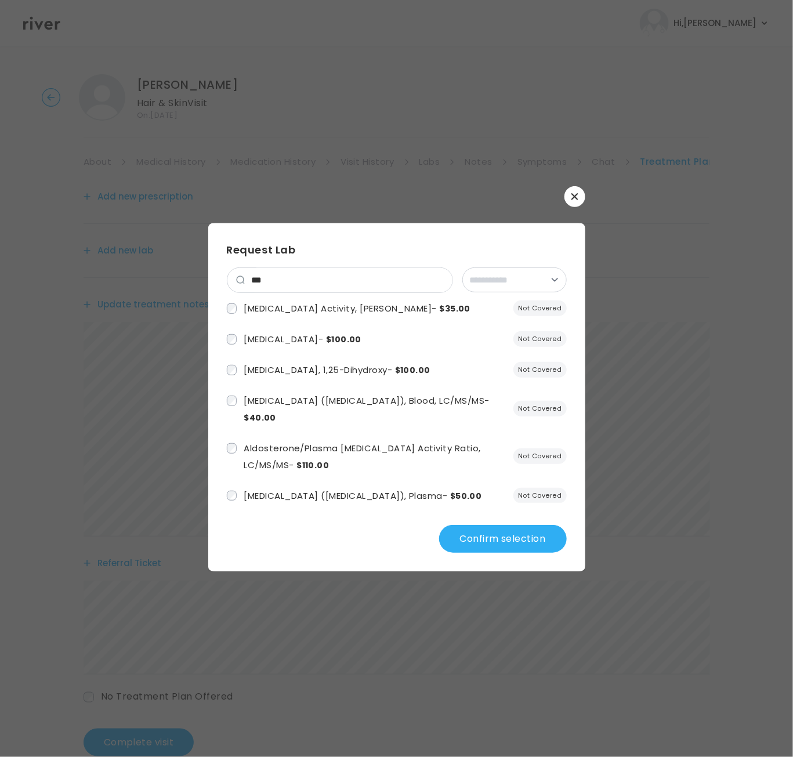
click at [508, 544] on button "Confirm selection" at bounding box center [503, 539] width 128 height 28
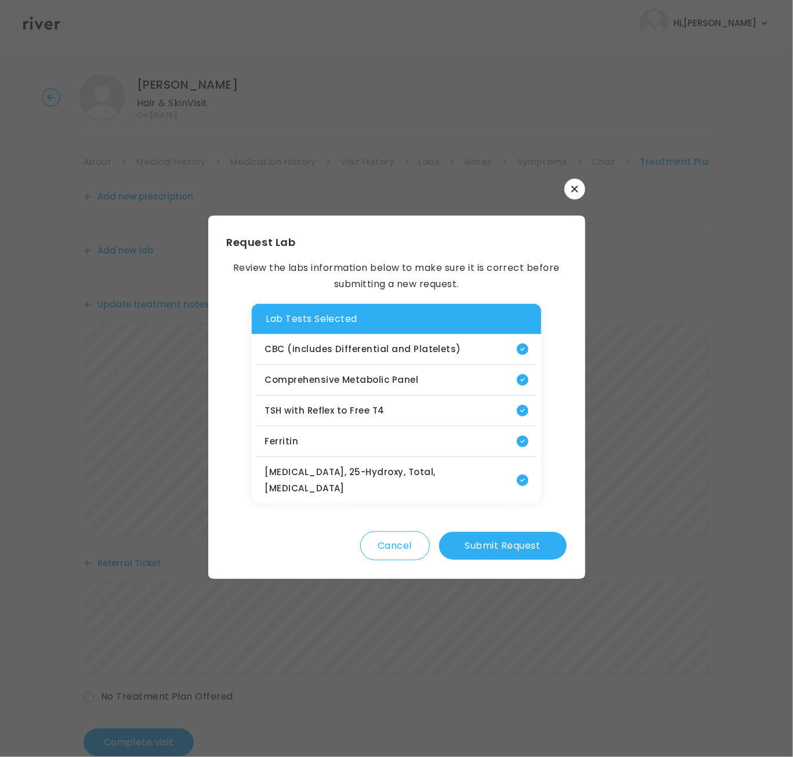
click at [490, 540] on button "Submit Request" at bounding box center [503, 546] width 128 height 28
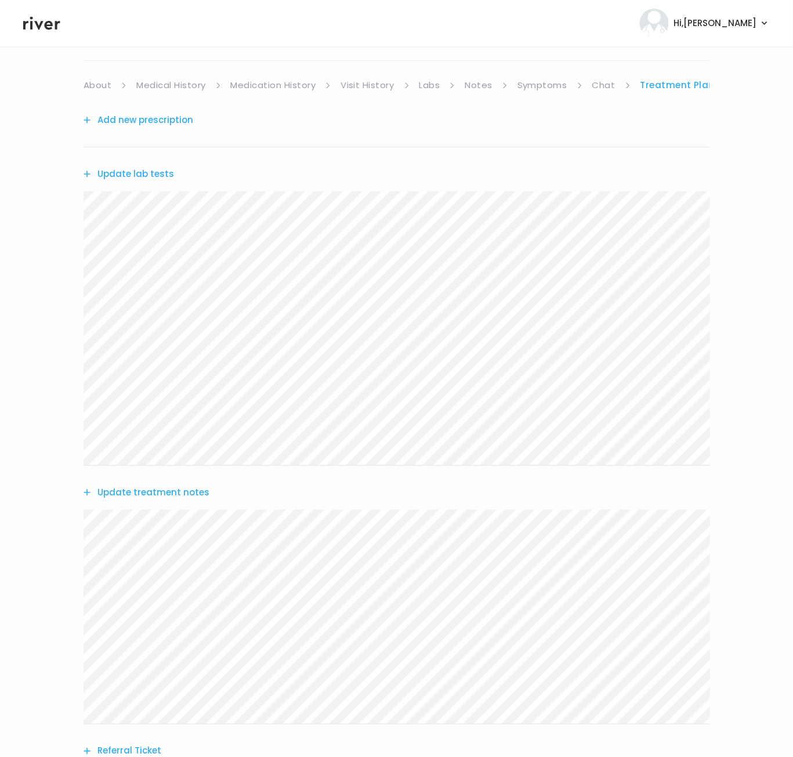
scroll to position [290, 0]
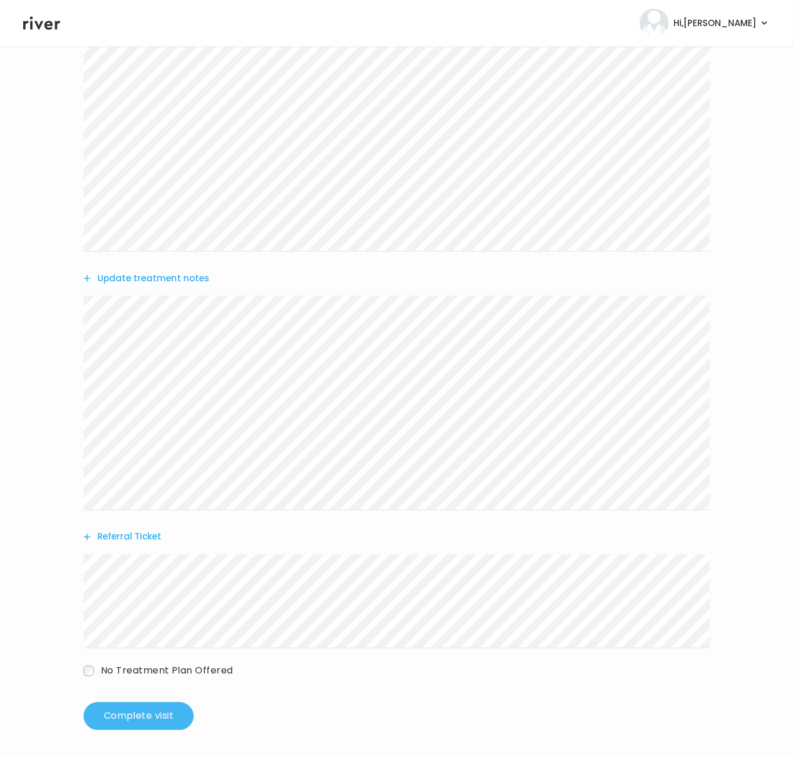
click at [133, 720] on button "Complete visit" at bounding box center [138, 716] width 110 height 28
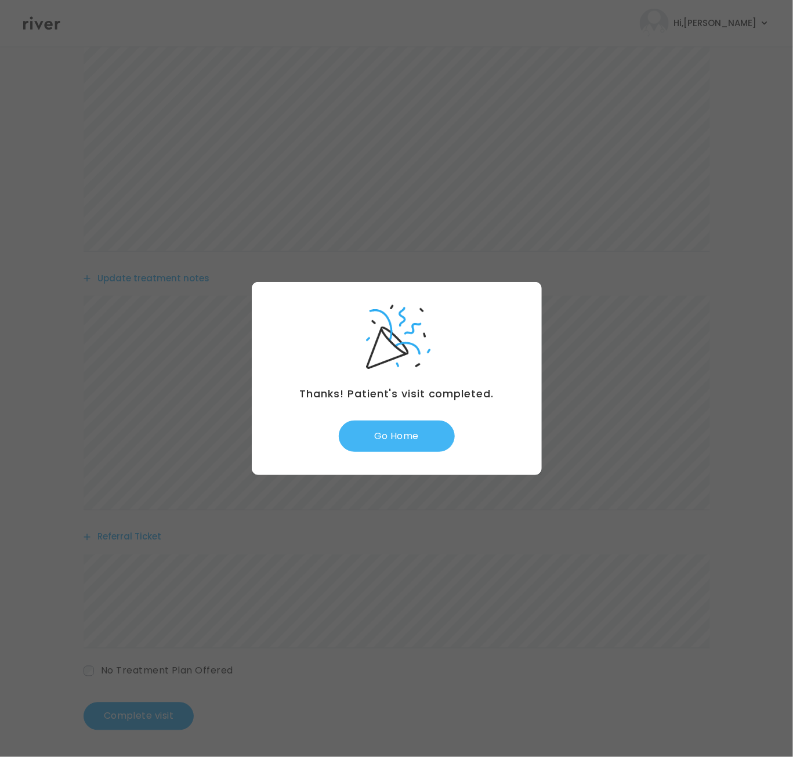
click at [394, 435] on button "Go Home" at bounding box center [397, 435] width 116 height 31
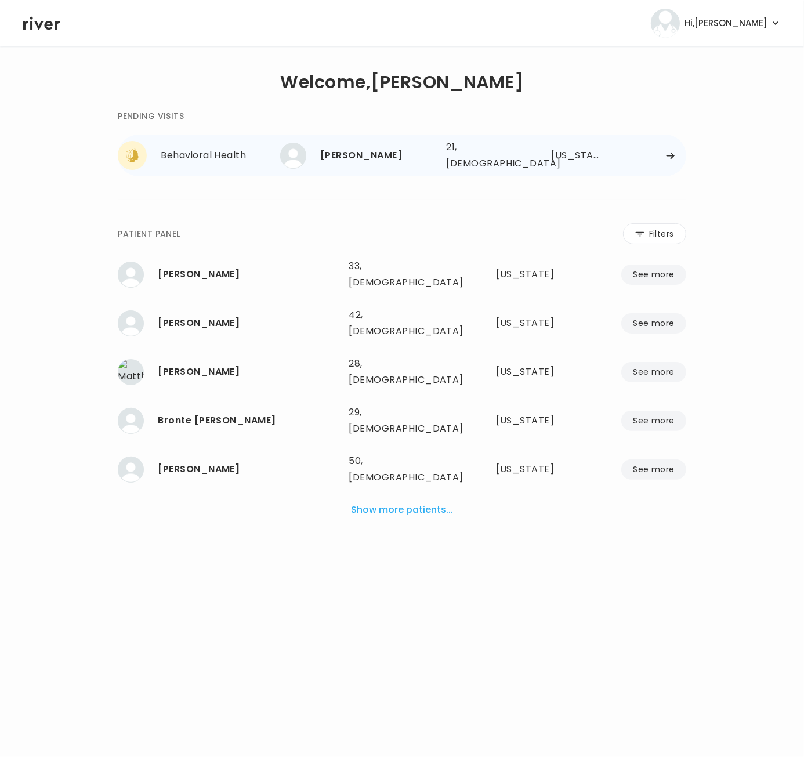
click at [209, 156] on div "Behavioral Health" at bounding box center [220, 155] width 119 height 16
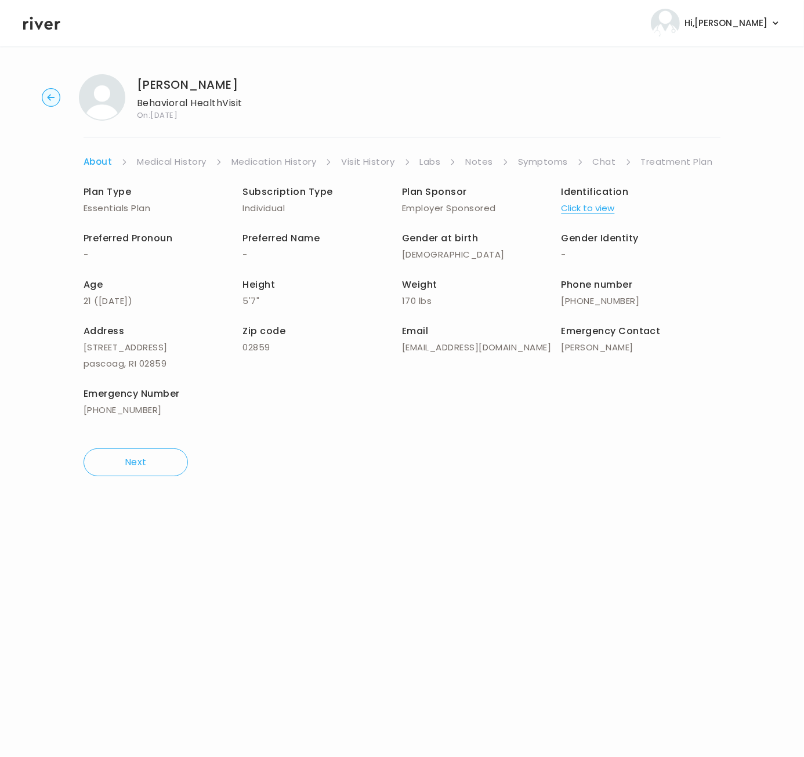
click at [678, 161] on link "Treatment Plan" at bounding box center [677, 162] width 72 height 16
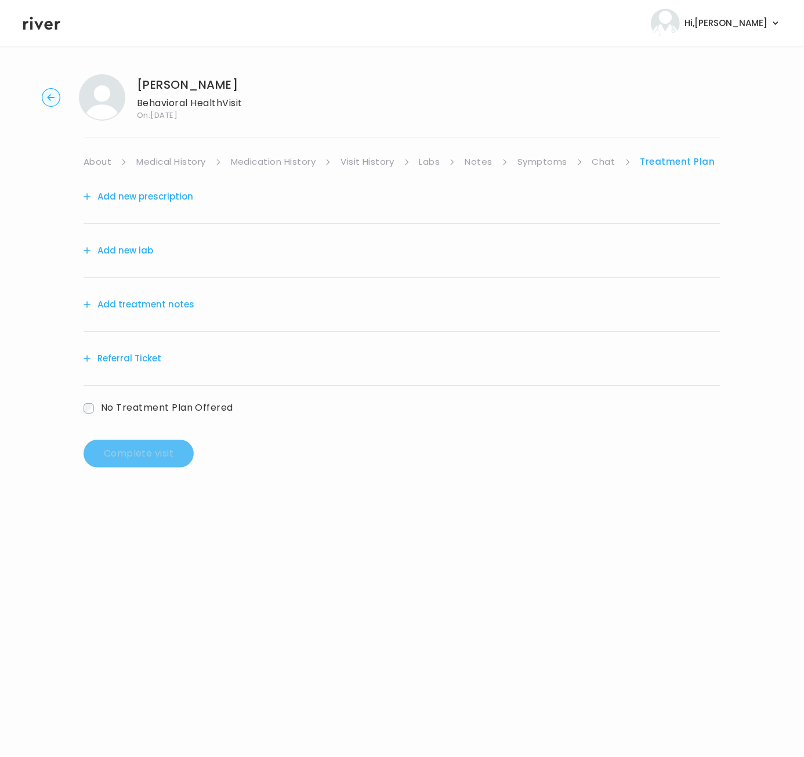
click at [659, 159] on link "Treatment Plan" at bounding box center [677, 162] width 75 height 16
click at [103, 161] on link "About" at bounding box center [97, 162] width 28 height 16
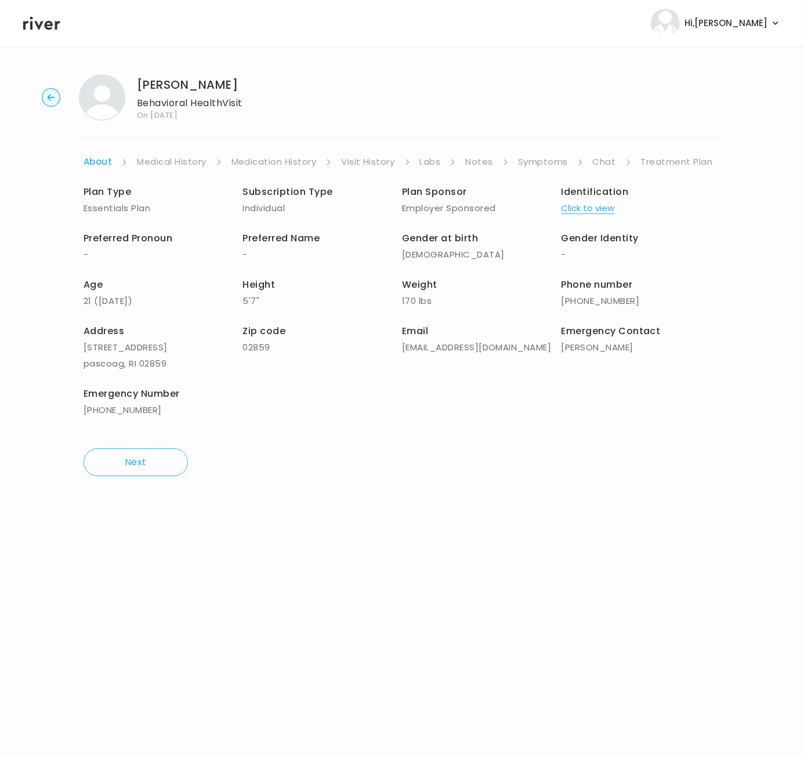
click at [539, 157] on link "Symptoms" at bounding box center [543, 162] width 50 height 16
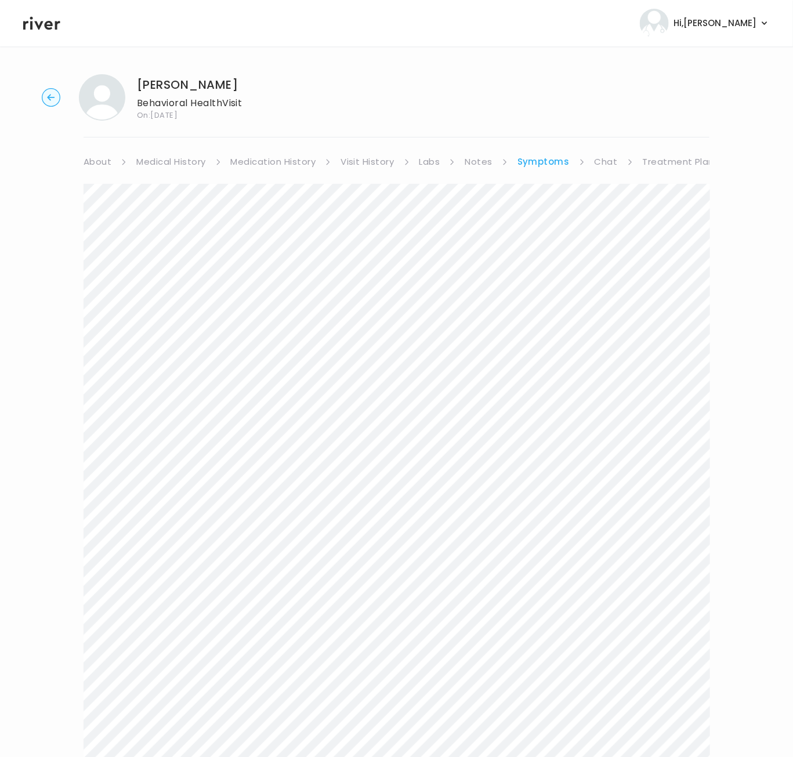
click at [595, 160] on link "Chat" at bounding box center [605, 162] width 23 height 16
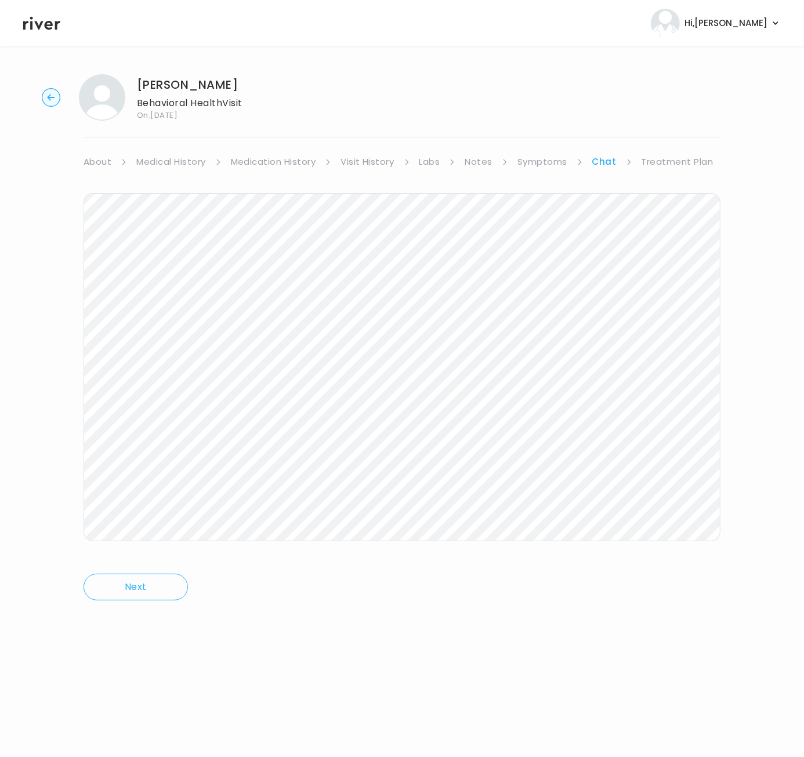
click at [49, 93] on circle "button" at bounding box center [51, 98] width 18 height 18
